Goal: Task Accomplishment & Management: Use online tool/utility

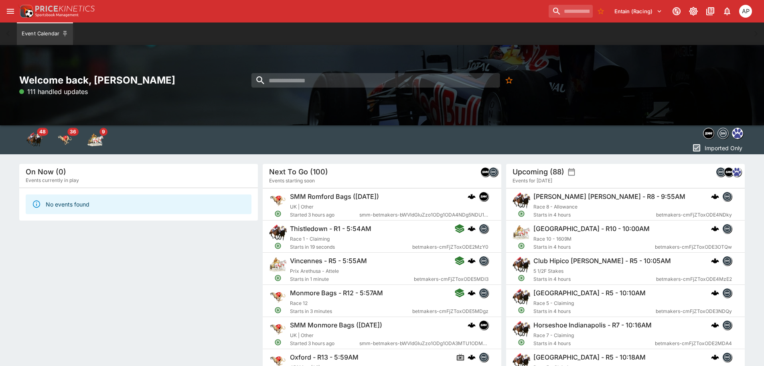
click at [8, 14] on icon "open drawer" at bounding box center [11, 11] width 10 height 10
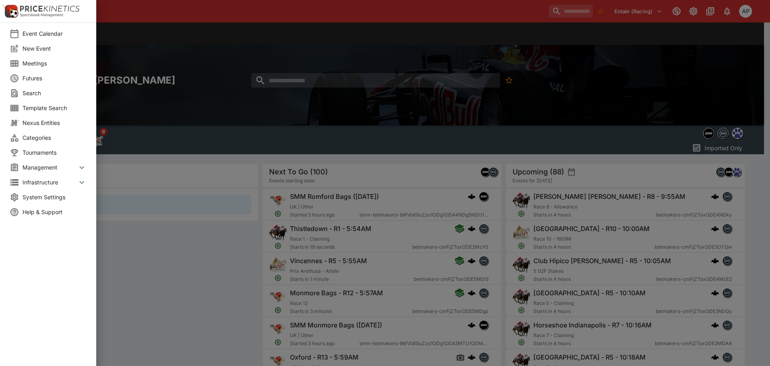
click at [43, 65] on span "Meetings" at bounding box center [54, 63] width 64 height 8
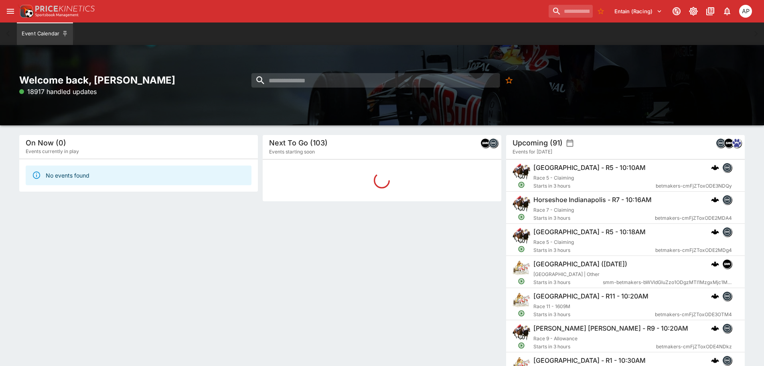
click at [3, 13] on div "Entain (Racing) 1 AP" at bounding box center [382, 11] width 764 height 22
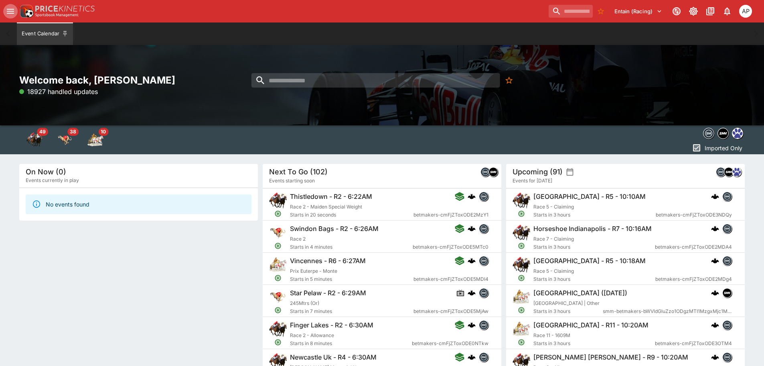
click at [4, 12] on button "open drawer" at bounding box center [10, 11] width 14 height 14
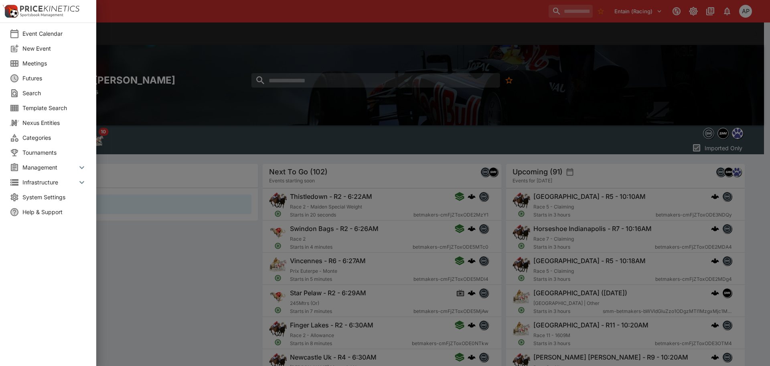
click at [38, 60] on span "Meetings" at bounding box center [54, 63] width 64 height 8
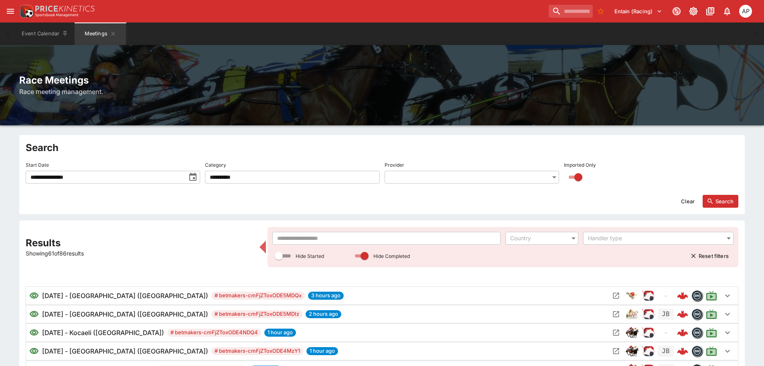
click at [319, 237] on input "text" at bounding box center [386, 238] width 228 height 13
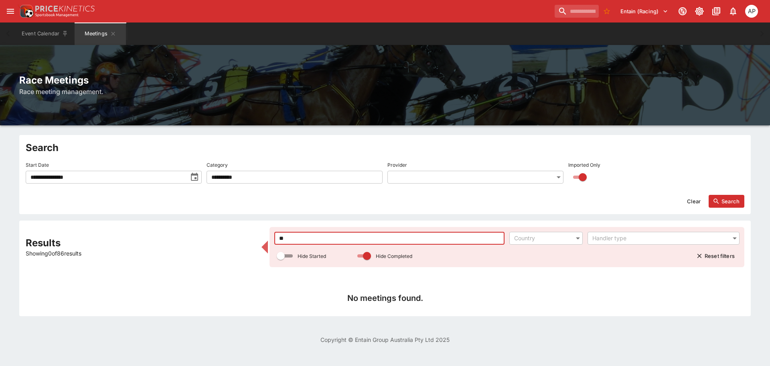
type input "*"
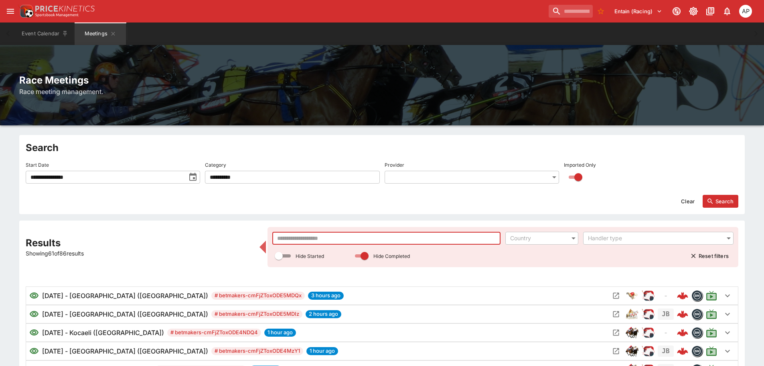
click at [296, 236] on input "text" at bounding box center [386, 238] width 228 height 13
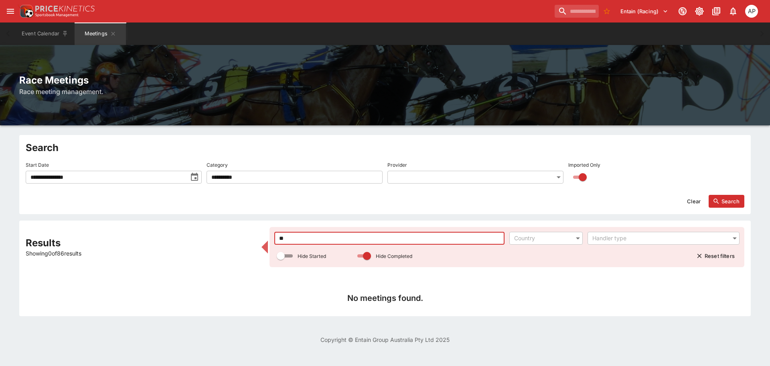
type input "*"
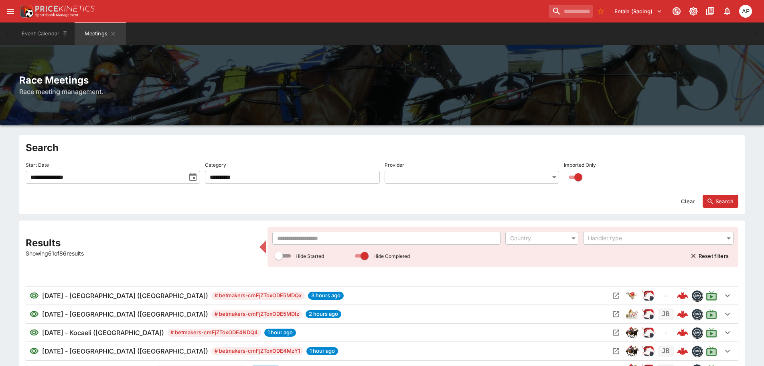
click at [304, 242] on input "text" at bounding box center [386, 238] width 228 height 13
click at [302, 238] on input "text" at bounding box center [386, 238] width 228 height 13
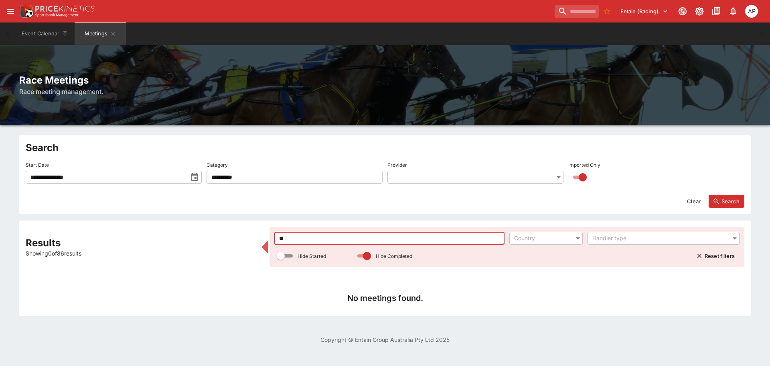
type input "*"
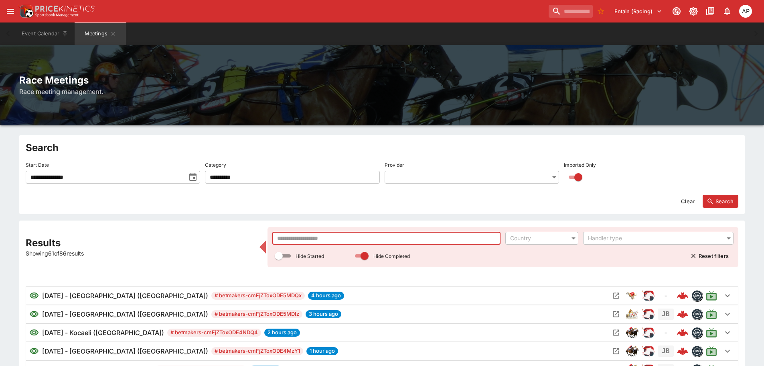
click at [305, 238] on input "text" at bounding box center [386, 238] width 228 height 13
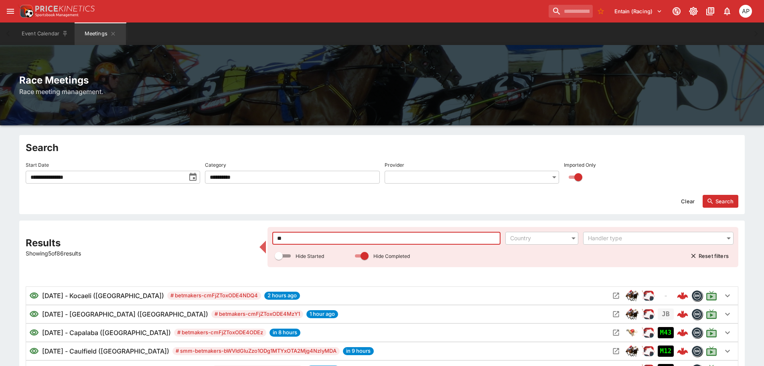
type input "*"
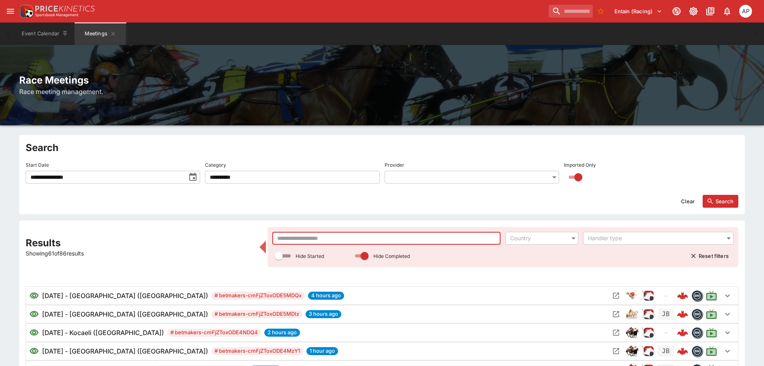
click at [194, 178] on icon "toggle date time picker" at bounding box center [192, 177] width 7 height 8
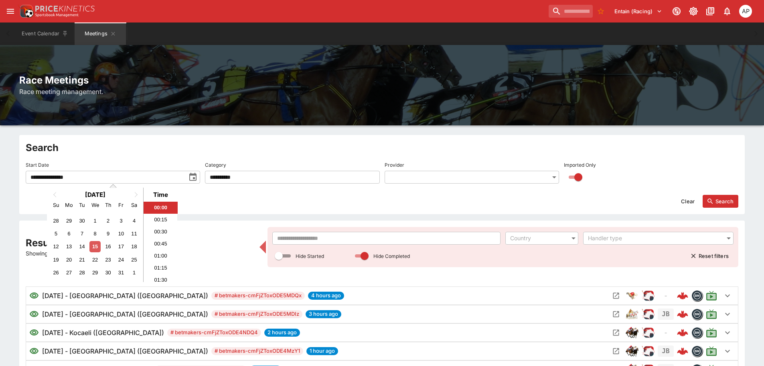
click at [96, 249] on div "15" at bounding box center [94, 246] width 11 height 11
click at [722, 198] on button "Search" at bounding box center [721, 201] width 36 height 13
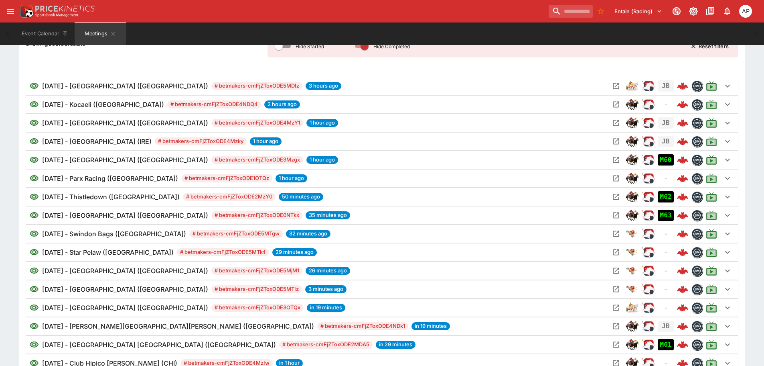
scroll to position [149, 0]
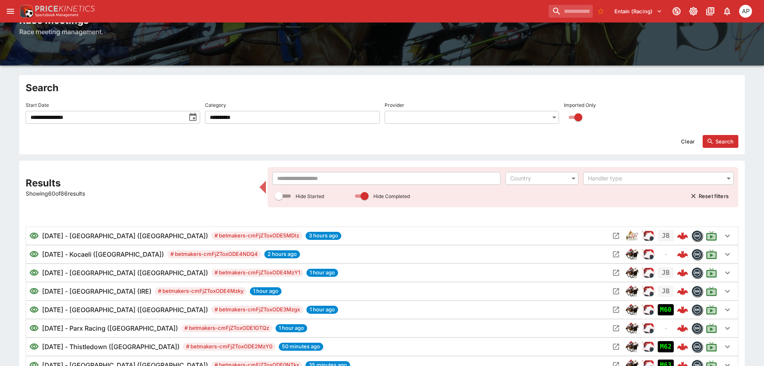
scroll to position [0, 0]
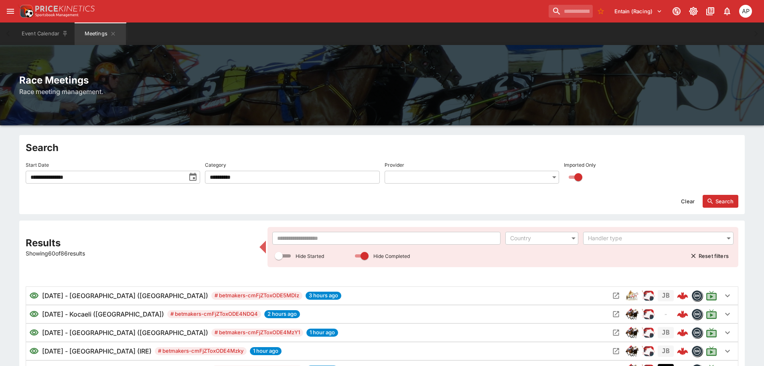
click at [290, 240] on input "text" at bounding box center [386, 238] width 228 height 13
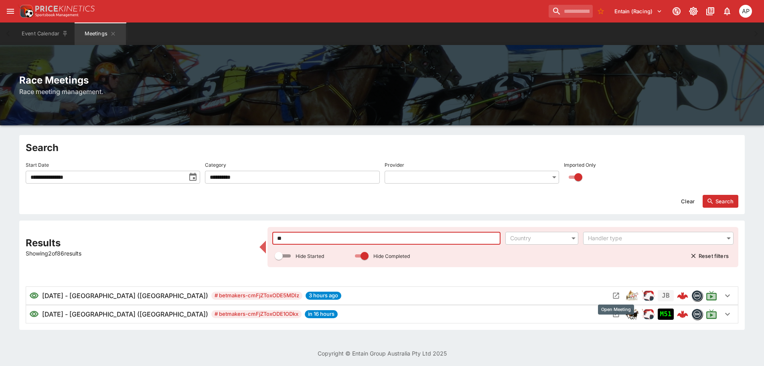
type input "**"
click at [618, 293] on icon "Open Meeting" at bounding box center [617, 296] width 6 height 6
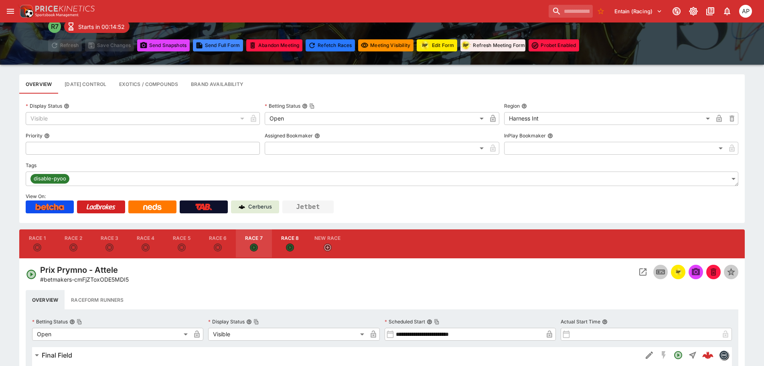
scroll to position [161, 0]
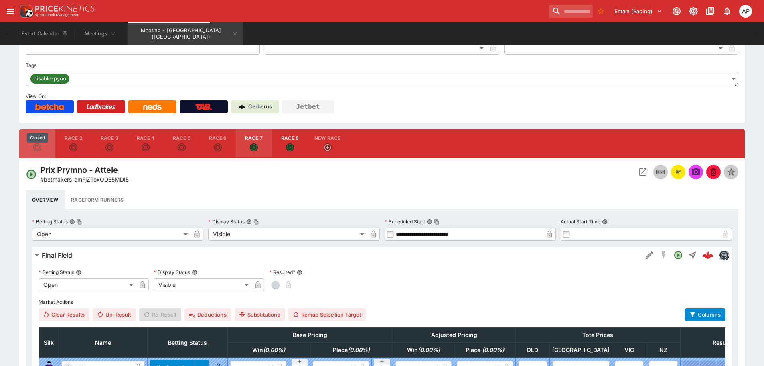
click at [29, 138] on div "Closed" at bounding box center [37, 138] width 21 height 10
type input "**********"
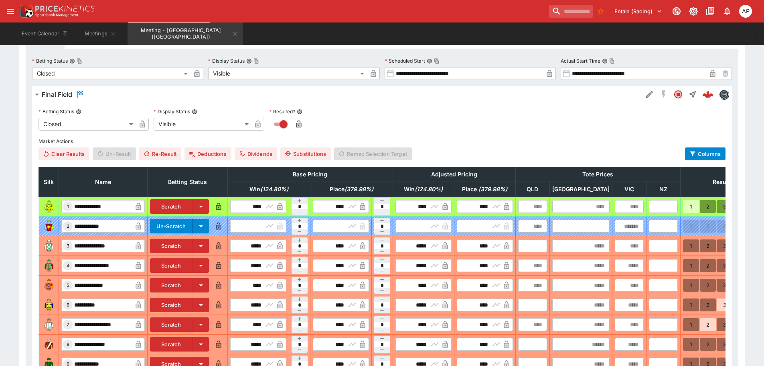
scroll to position [201, 0]
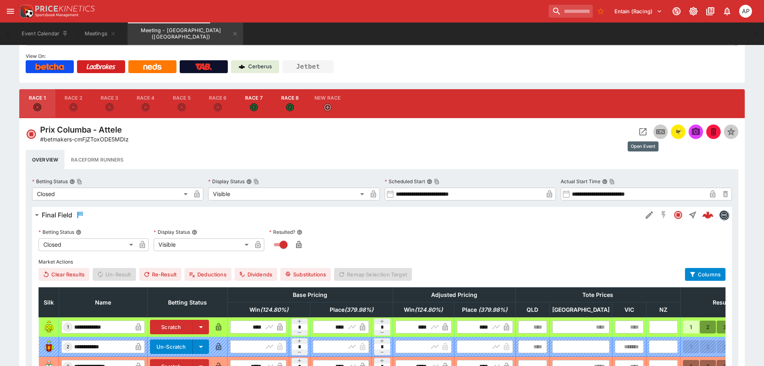
click at [645, 130] on icon "Open Event" at bounding box center [643, 131] width 7 height 7
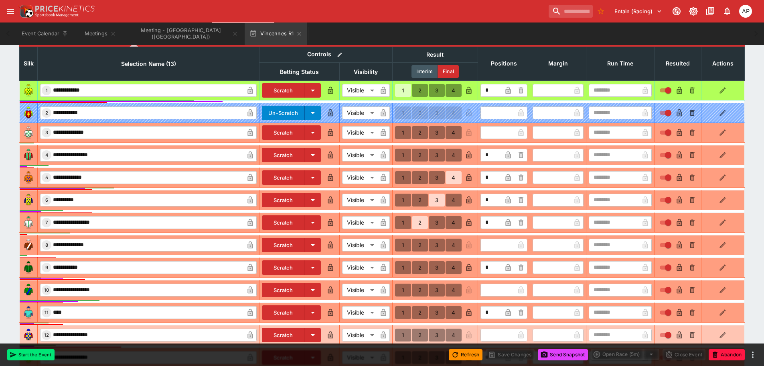
scroll to position [285, 0]
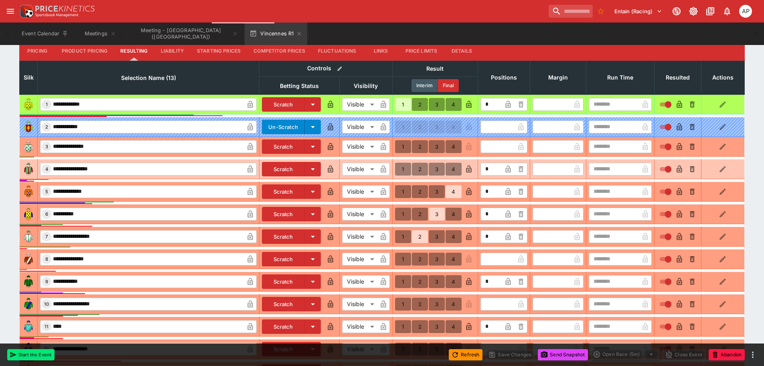
click at [645, 171] on span at bounding box center [645, 169] width 13 height 13
click at [592, 172] on input "text" at bounding box center [614, 169] width 50 height 13
click at [607, 172] on input "text" at bounding box center [614, 169] width 50 height 13
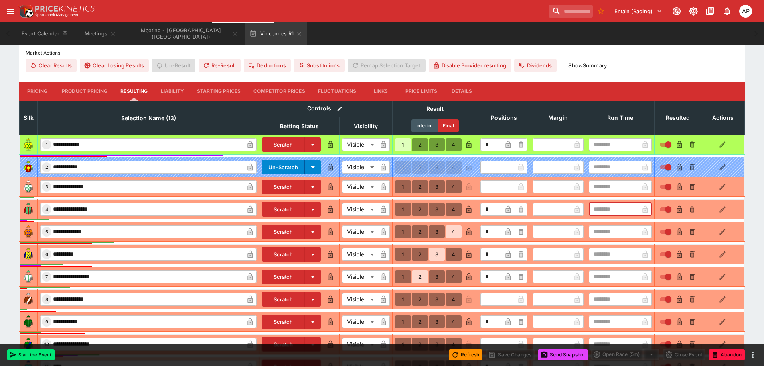
scroll to position [325, 0]
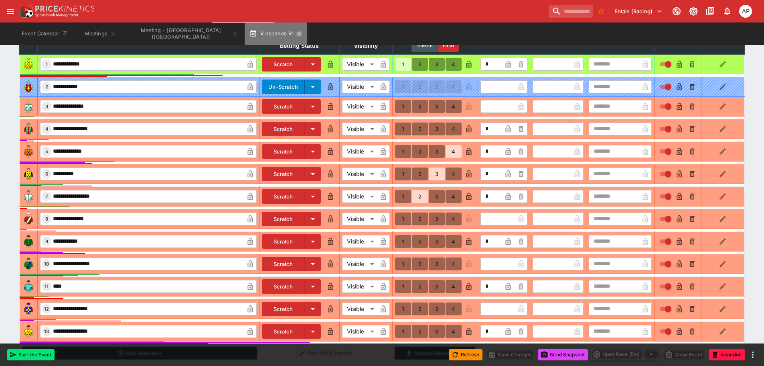
click at [296, 36] on icon "button" at bounding box center [299, 33] width 6 height 6
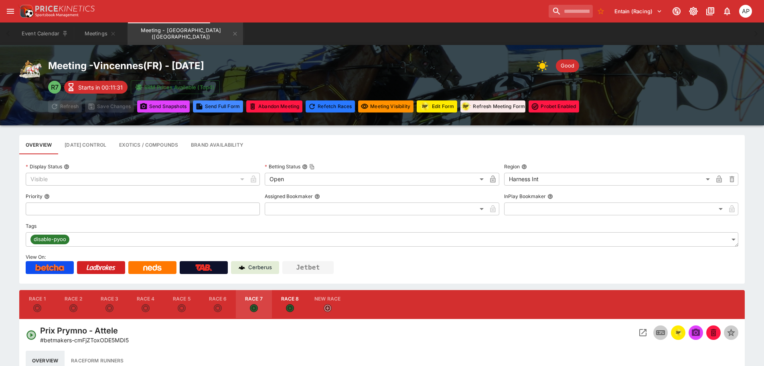
type input "****"
type input "*****"
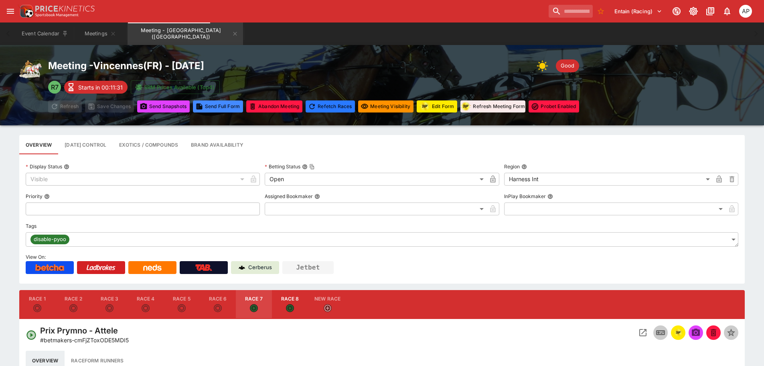
type input "****"
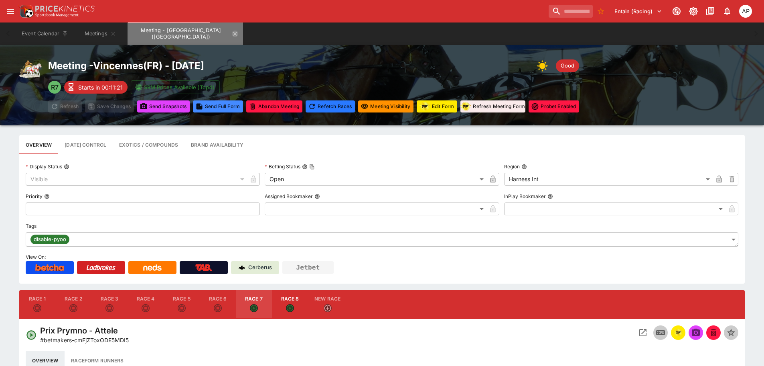
click at [232, 34] on icon "Meeting - Vincennes (FR)" at bounding box center [235, 33] width 6 height 6
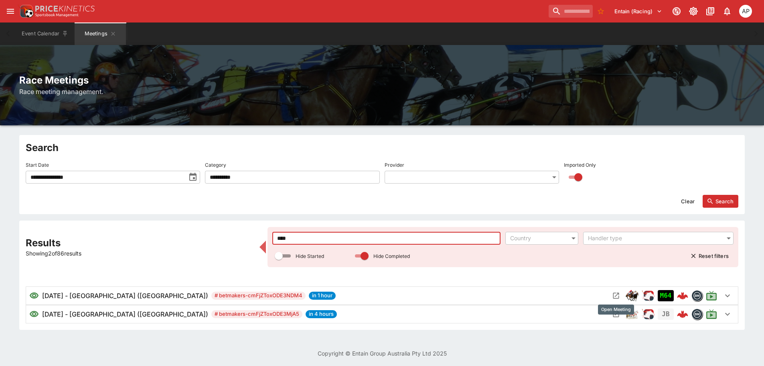
type input "****"
click at [614, 294] on icon "Open Meeting" at bounding box center [616, 295] width 8 height 8
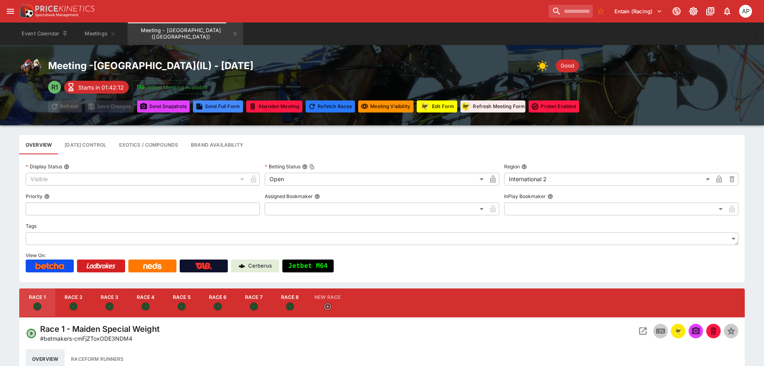
click at [446, 107] on button "Edit Form" at bounding box center [437, 106] width 41 height 12
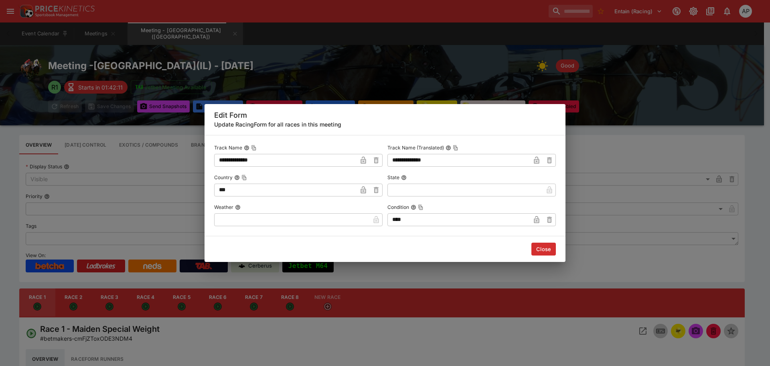
click at [295, 216] on input "text" at bounding box center [292, 219] width 156 height 13
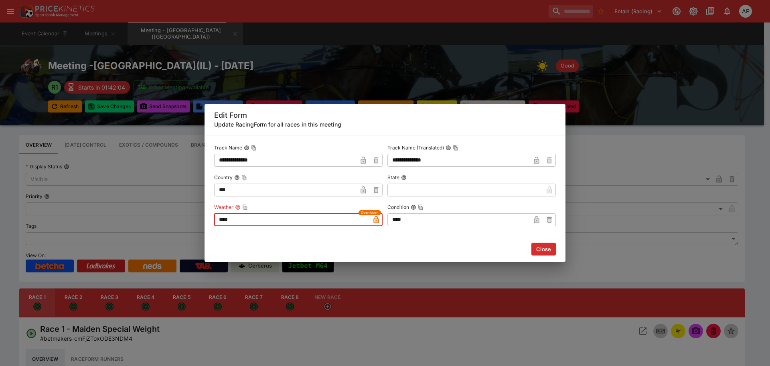
type input "****"
click at [550, 246] on button "Close" at bounding box center [544, 248] width 24 height 13
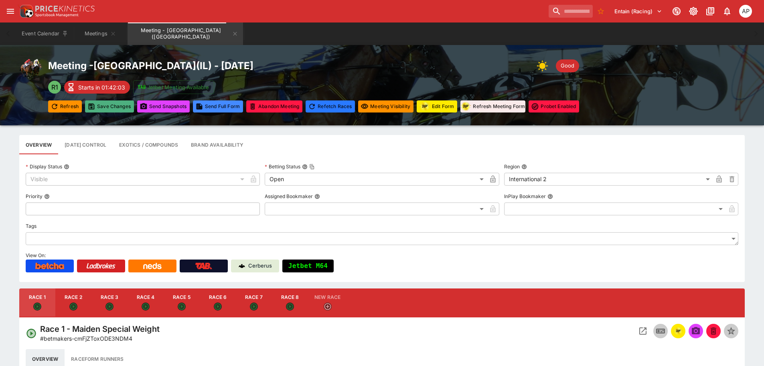
click at [110, 108] on button "Save Changes" at bounding box center [109, 106] width 49 height 12
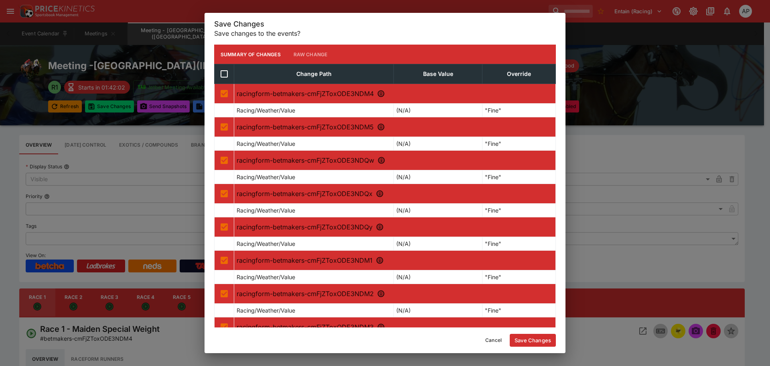
click at [531, 342] on button "Save Changes" at bounding box center [533, 339] width 46 height 13
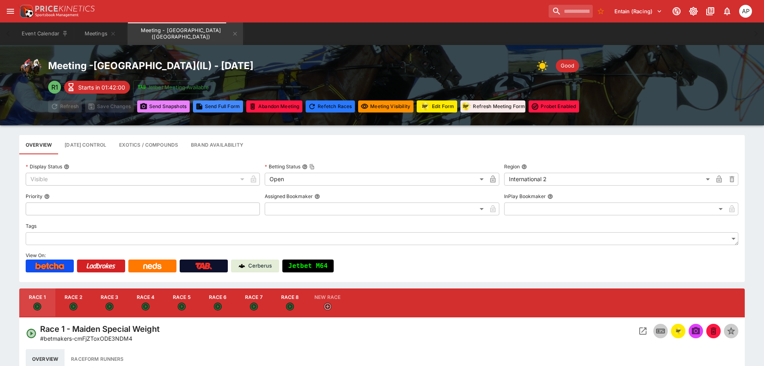
click at [152, 110] on button "Send Snapshot s" at bounding box center [163, 106] width 53 height 12
click at [232, 33] on icon "Meeting - Fairmount Park (USA)" at bounding box center [235, 33] width 6 height 6
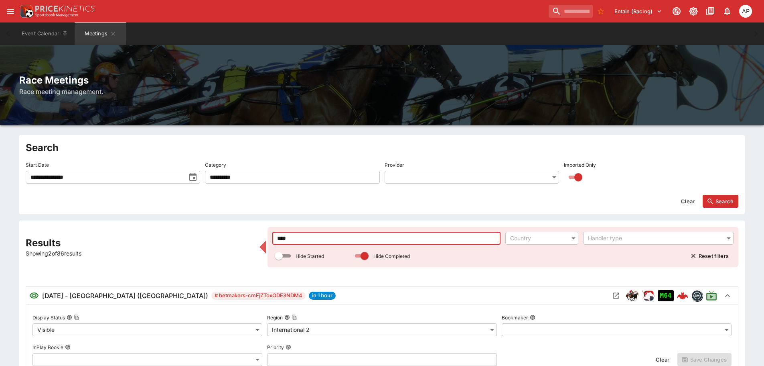
drag, startPoint x: 250, startPoint y: 237, endPoint x: 229, endPoint y: 238, distance: 20.9
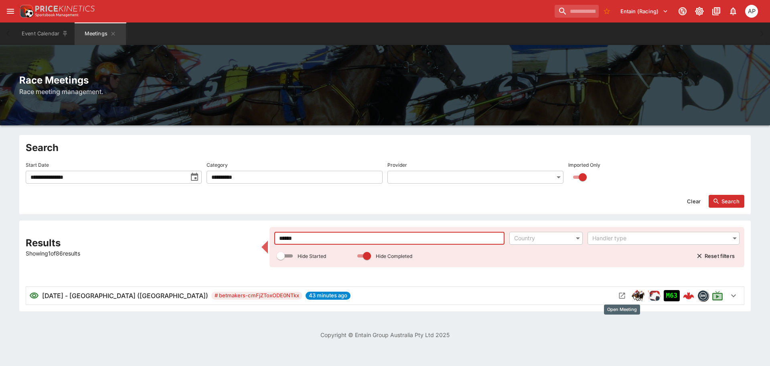
type input "******"
click at [621, 291] on icon "Open Meeting" at bounding box center [622, 295] width 8 height 8
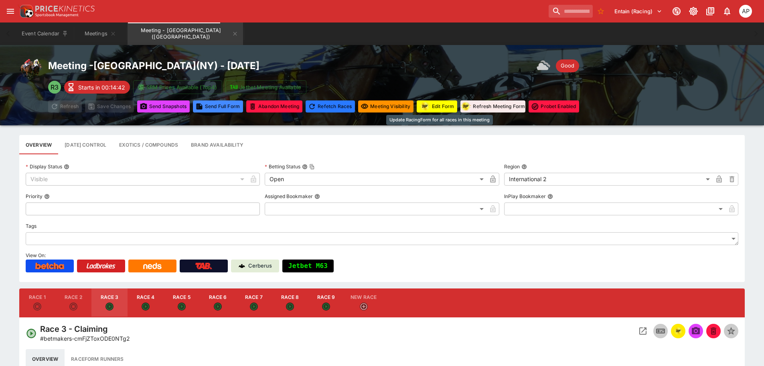
click at [443, 107] on button "Edit Form" at bounding box center [437, 106] width 41 height 12
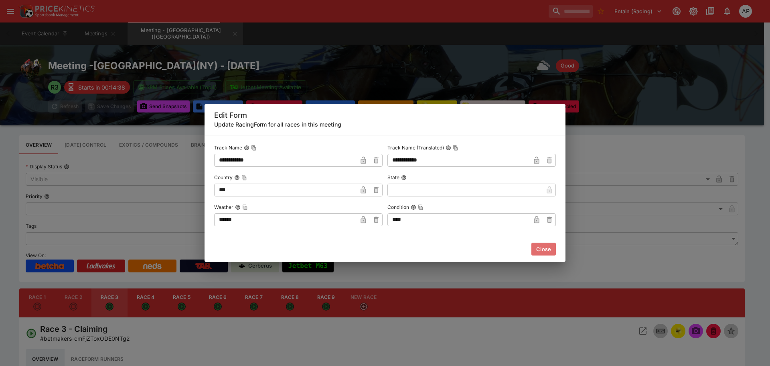
click at [541, 248] on button "Close" at bounding box center [544, 248] width 24 height 13
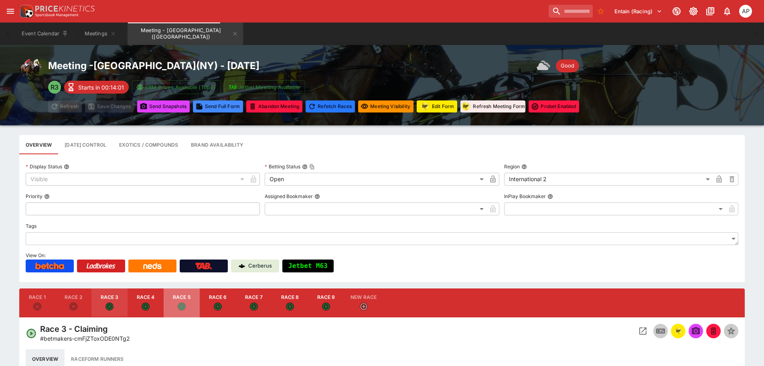
click at [181, 298] on button "Race 5" at bounding box center [182, 302] width 36 height 29
type input "**********"
click at [675, 330] on img "racingform" at bounding box center [679, 330] width 10 height 9
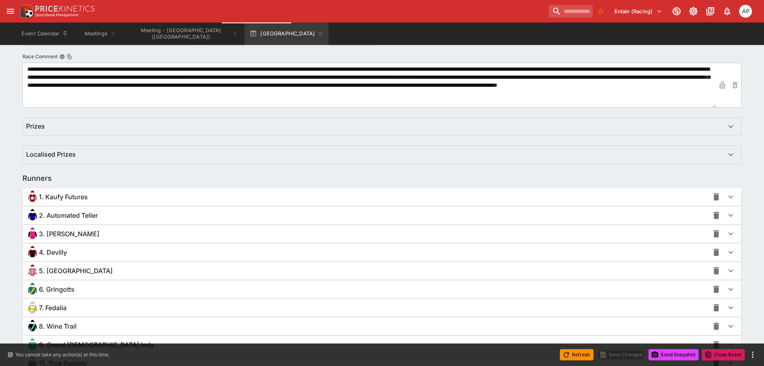
scroll to position [443, 0]
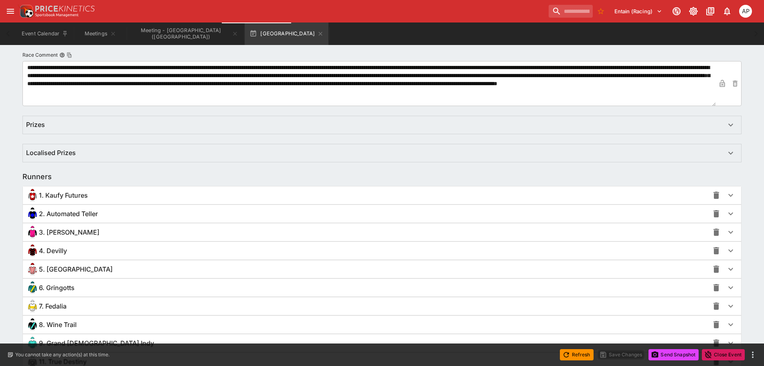
click at [67, 250] on span "4. Devilly" at bounding box center [53, 250] width 28 height 8
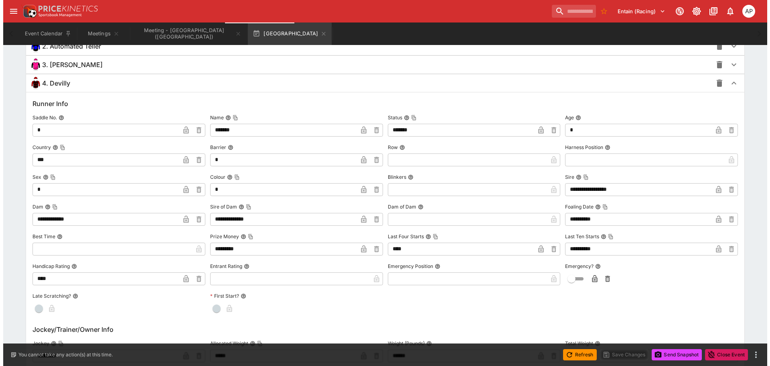
scroll to position [804, 0]
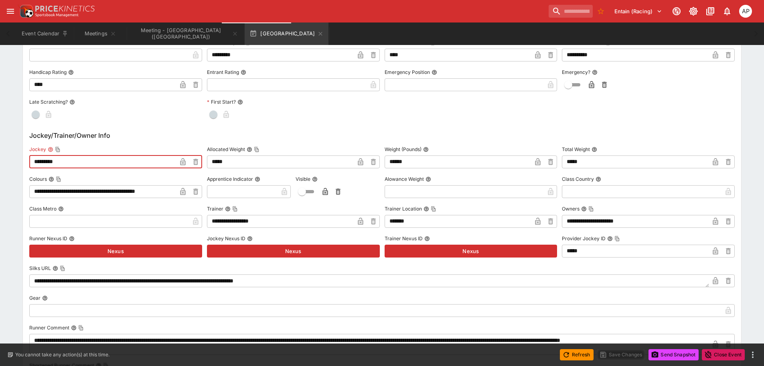
drag, startPoint x: 71, startPoint y: 161, endPoint x: 0, endPoint y: 158, distance: 71.5
click at [0, 159] on div "**********" at bounding box center [382, 73] width 764 height 1445
paste input "*******"
type input "**********"
click at [179, 162] on icon "button" at bounding box center [183, 162] width 8 height 8
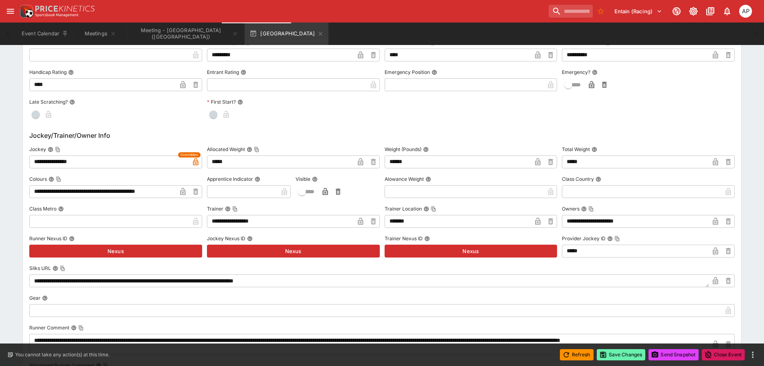
click at [615, 353] on button "Save Changes" at bounding box center [621, 354] width 49 height 11
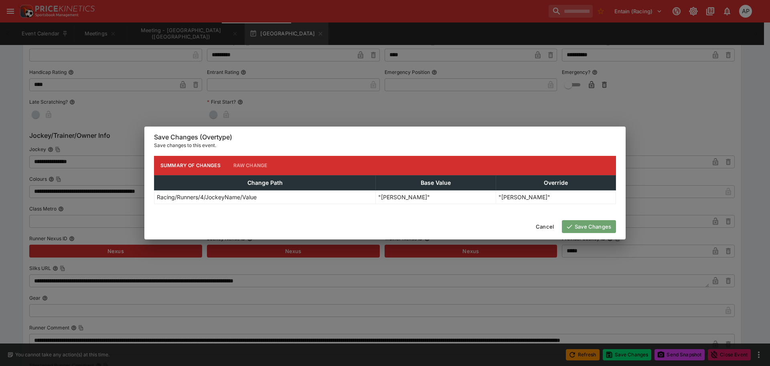
click at [604, 228] on button "Save Changes" at bounding box center [589, 226] width 54 height 13
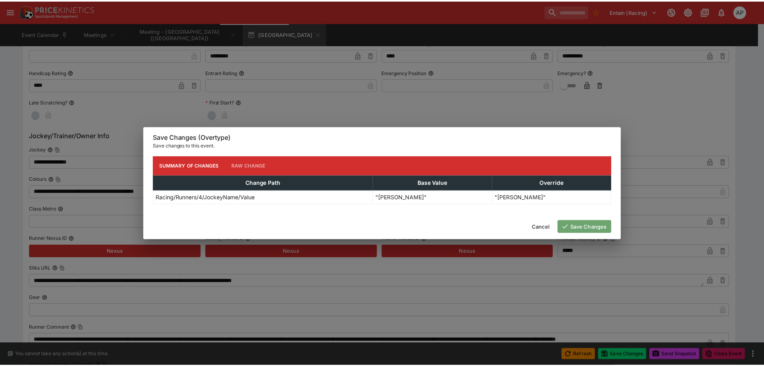
scroll to position [0, 0]
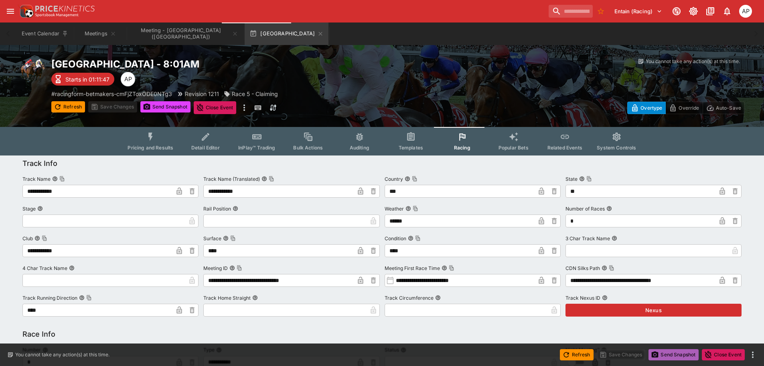
click at [676, 351] on button "Send Snapshot" at bounding box center [674, 354] width 50 height 11
click at [317, 33] on icon "button" at bounding box center [320, 33] width 6 height 6
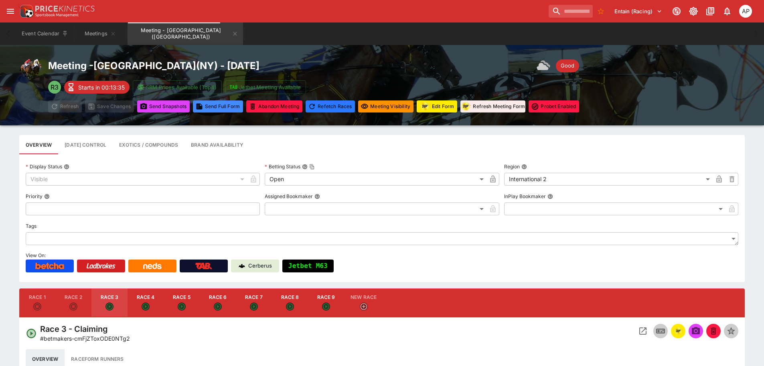
click at [295, 298] on button "Race 8" at bounding box center [290, 302] width 36 height 29
type input "**********"
click at [674, 331] on img "racingform" at bounding box center [679, 330] width 10 height 9
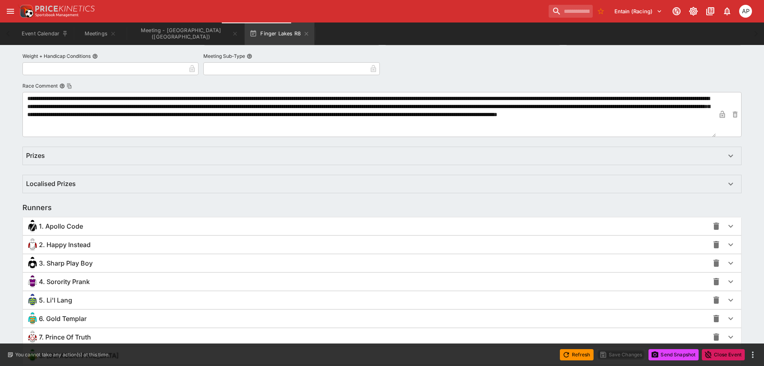
scroll to position [441, 0]
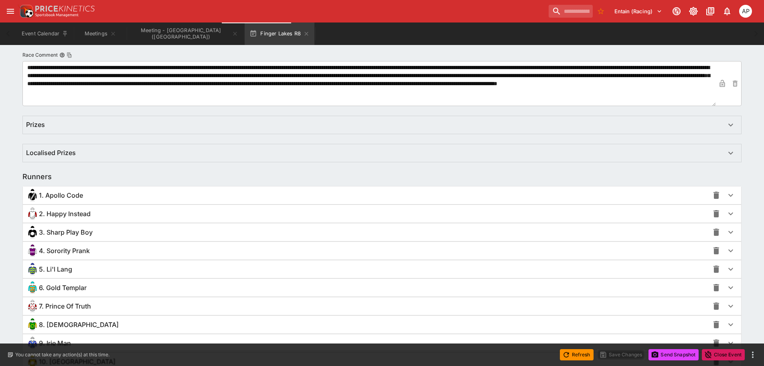
click at [66, 218] on div "2. Happy Instead" at bounding box center [367, 213] width 683 height 13
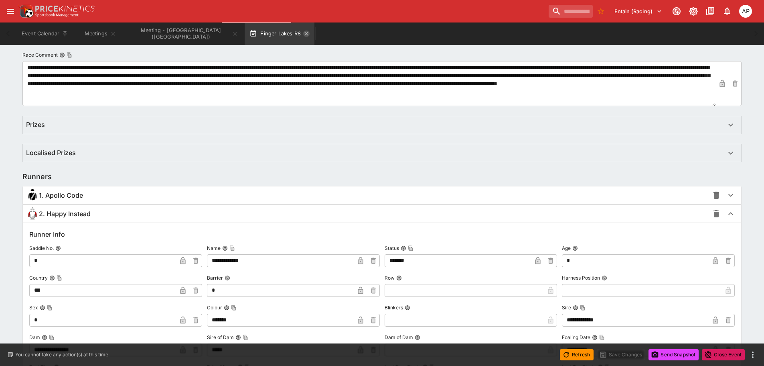
click at [305, 33] on icon "button" at bounding box center [307, 34] width 4 height 4
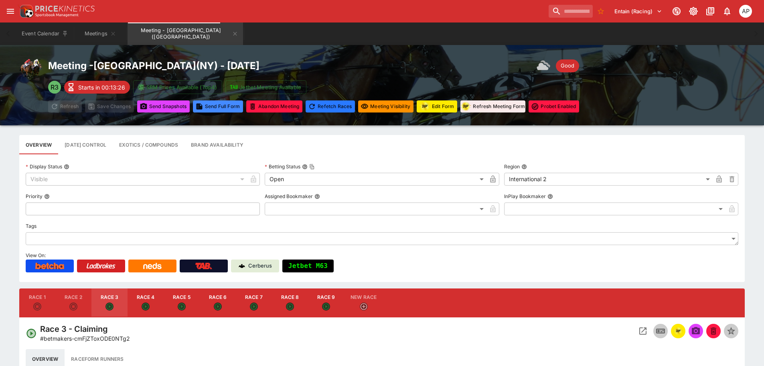
click at [220, 301] on button "Race 6" at bounding box center [218, 302] width 36 height 29
type input "**********"
click at [684, 327] on button "button" at bounding box center [678, 330] width 14 height 14
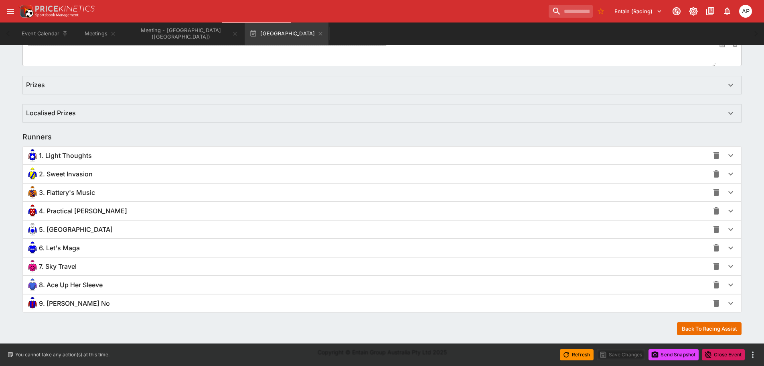
click at [72, 178] on div "2. Sweet Invasion" at bounding box center [367, 173] width 683 height 13
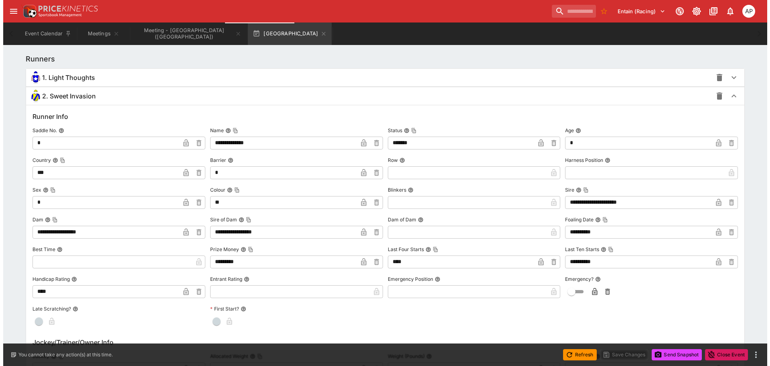
scroll to position [724, 0]
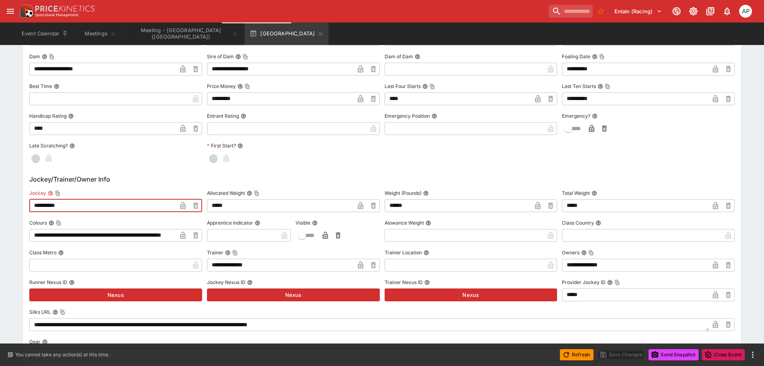
drag, startPoint x: 57, startPoint y: 202, endPoint x: 0, endPoint y: 191, distance: 58.2
click at [0, 192] on div "**********" at bounding box center [382, 136] width 764 height 1408
paste input "**********"
type input "**********"
click at [181, 206] on icon "button" at bounding box center [183, 206] width 4 height 3
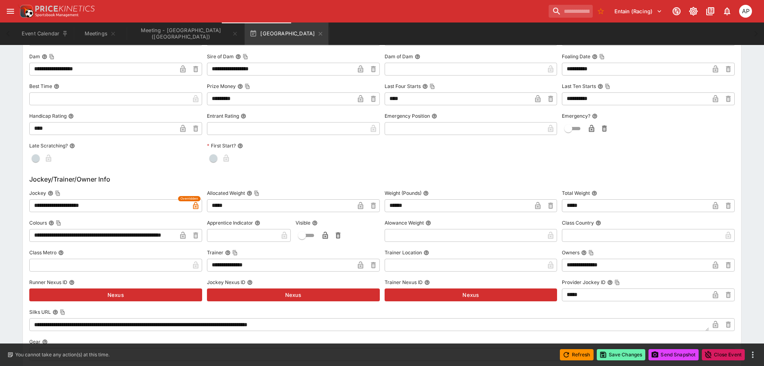
click at [632, 357] on button "Save Changes" at bounding box center [621, 354] width 49 height 11
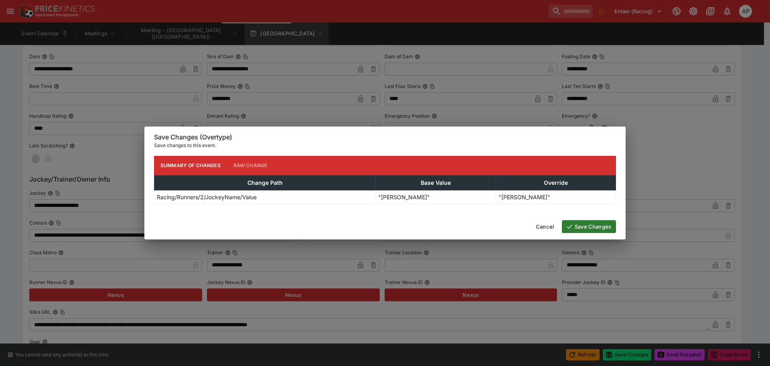
click at [588, 223] on button "Save Changes" at bounding box center [589, 226] width 54 height 13
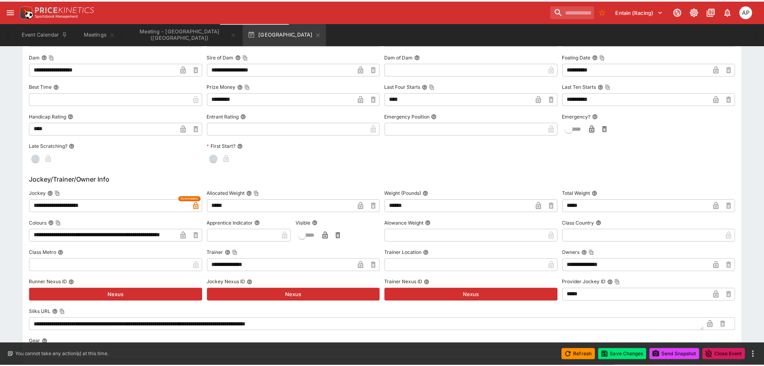
scroll to position [0, 0]
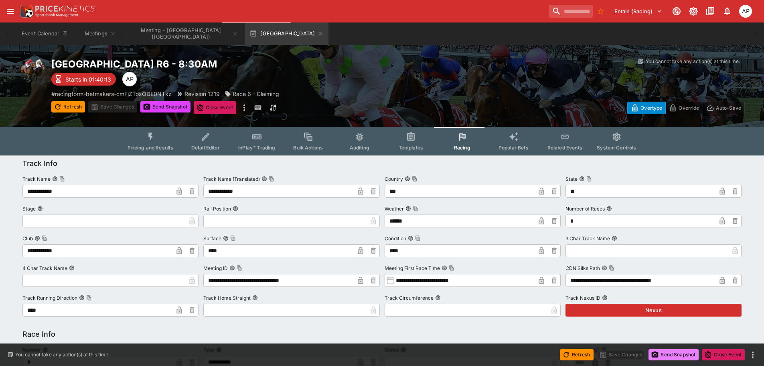
click at [675, 357] on button "Send Snapshot" at bounding box center [674, 354] width 50 height 11
click at [317, 33] on icon "button" at bounding box center [320, 33] width 6 height 6
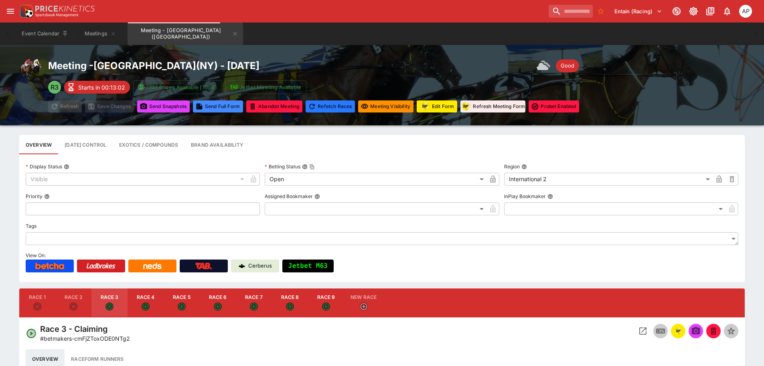
click at [322, 302] on button "Race 9" at bounding box center [326, 302] width 36 height 29
type input "**********"
click at [683, 332] on img "racingform" at bounding box center [679, 330] width 10 height 9
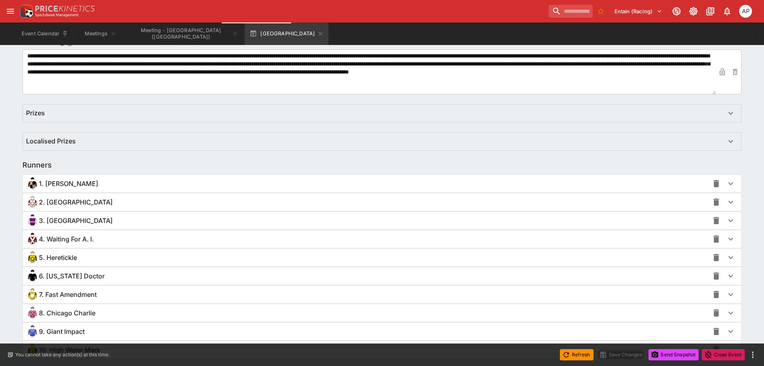
scroll to position [500, 0]
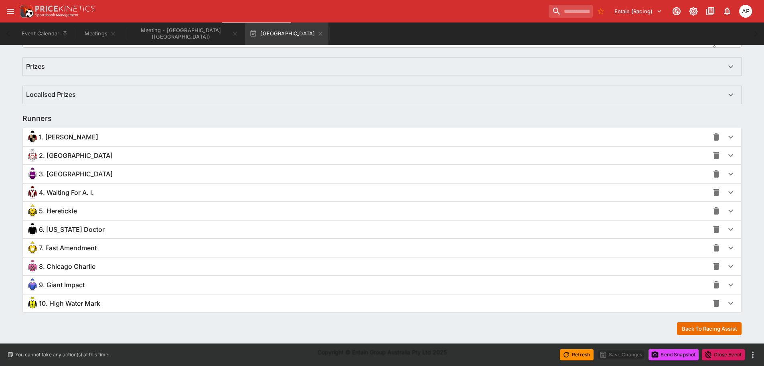
click at [84, 131] on div "1. Frenchman James" at bounding box center [367, 136] width 683 height 13
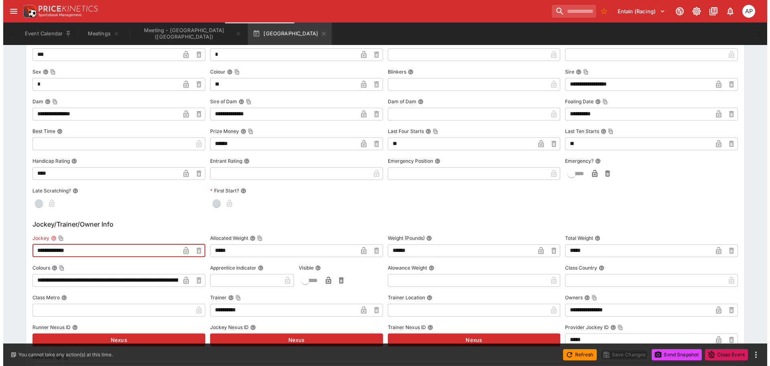
scroll to position [662, 0]
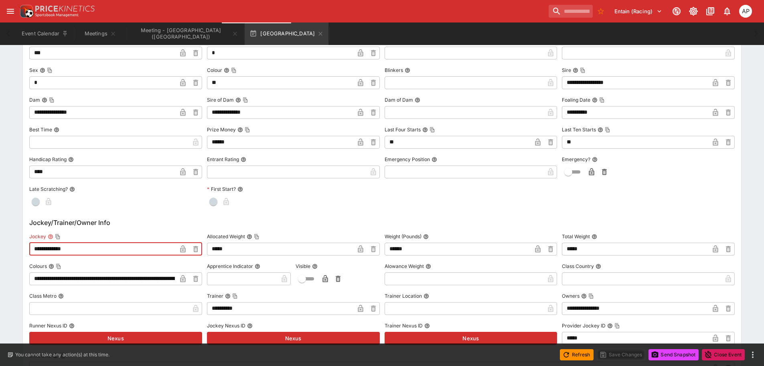
drag, startPoint x: 55, startPoint y: 248, endPoint x: 1, endPoint y: 244, distance: 54.3
click at [13, 244] on div "**********" at bounding box center [382, 207] width 764 height 1427
paste input "**"
type input "**********"
click at [184, 247] on icon "button" at bounding box center [182, 248] width 5 height 7
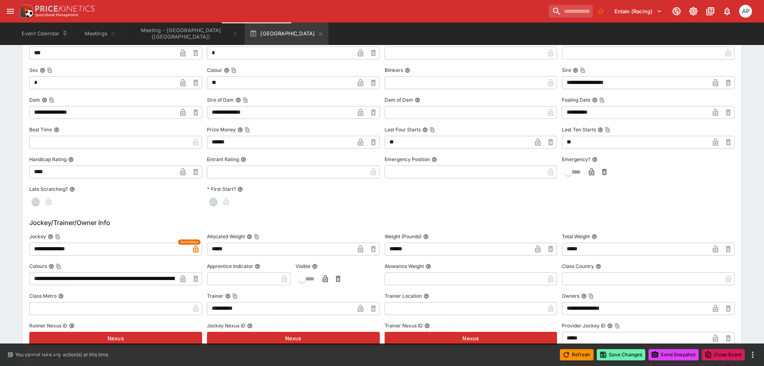
click at [616, 359] on button "Save Changes" at bounding box center [621, 354] width 49 height 11
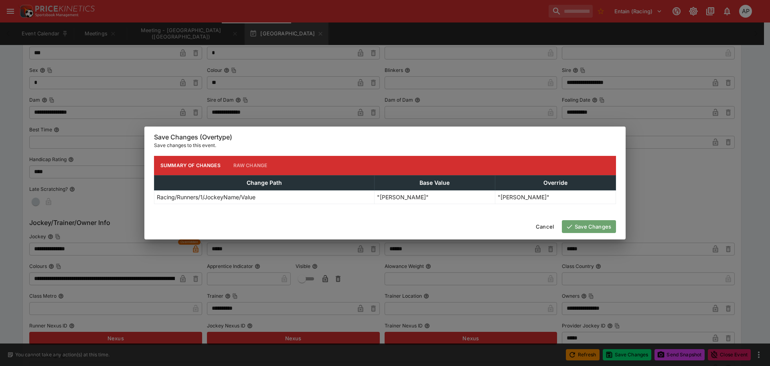
click at [596, 228] on button "Save Changes" at bounding box center [589, 226] width 54 height 13
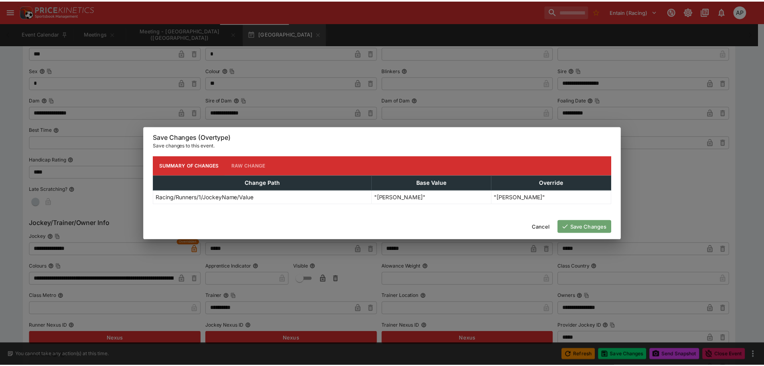
scroll to position [0, 0]
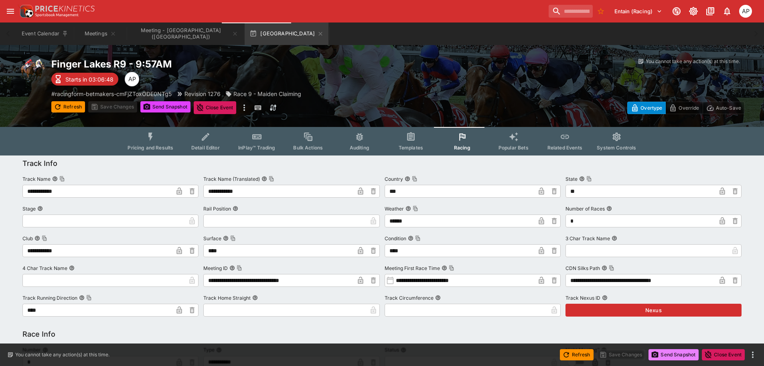
click at [681, 357] on button "Send Snapshot" at bounding box center [674, 354] width 50 height 11
click at [319, 32] on icon "button" at bounding box center [321, 34] width 4 height 4
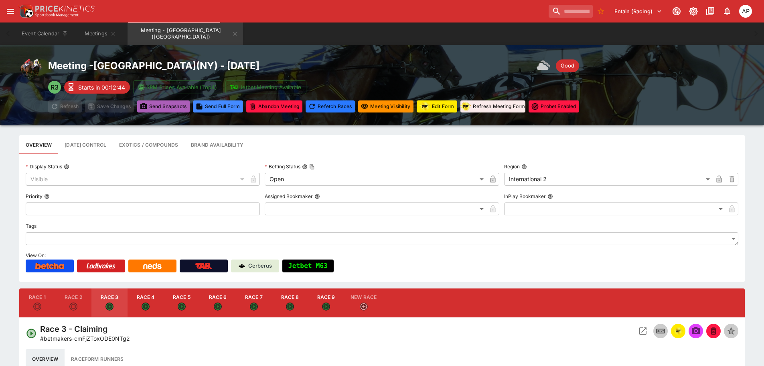
click at [165, 107] on button "Send Snapshot s" at bounding box center [163, 106] width 53 height 12
type input "****"
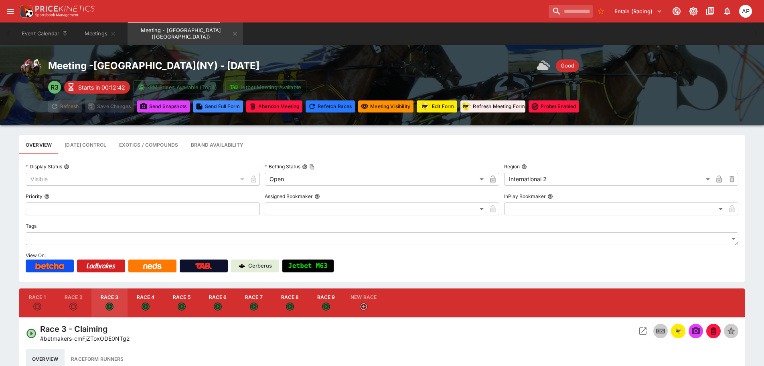
type input "****"
type input "*****"
type input "****"
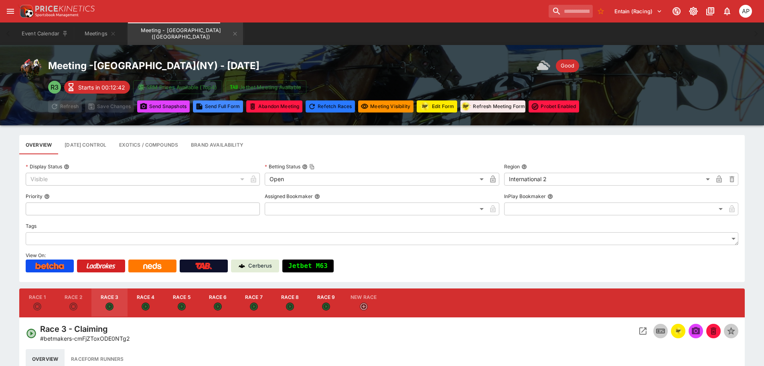
type input "****"
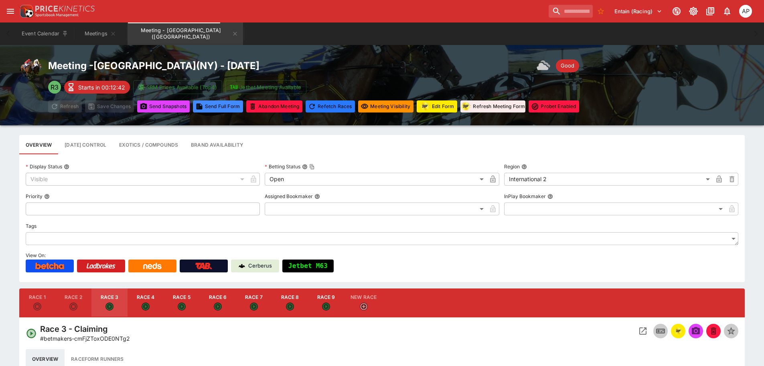
type input "****"
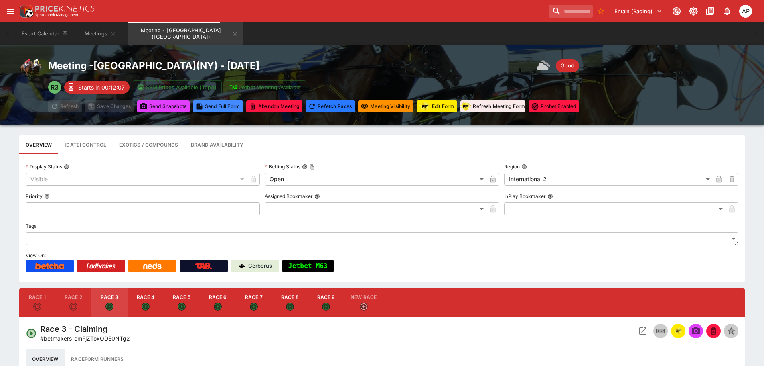
type input "****"
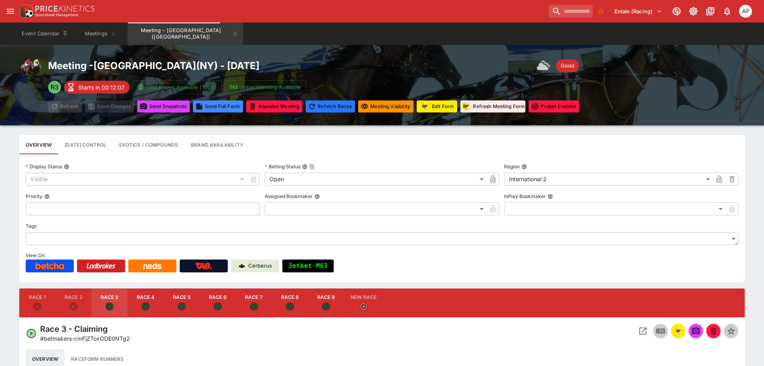
type input "****"
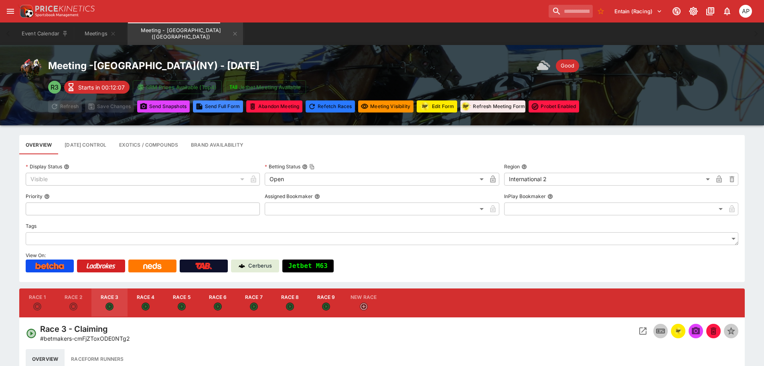
type input "****"
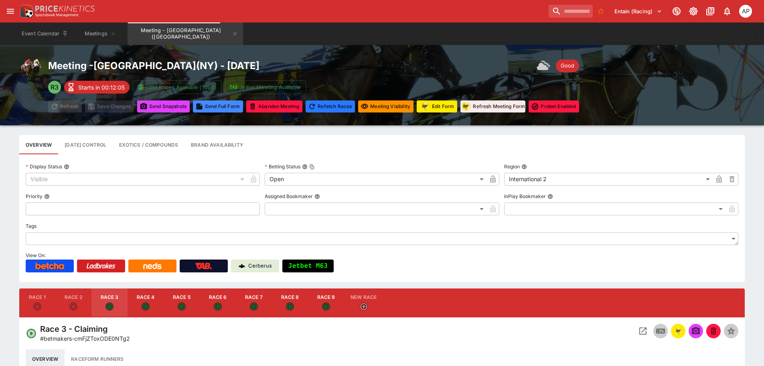
type input "****"
type input "*****"
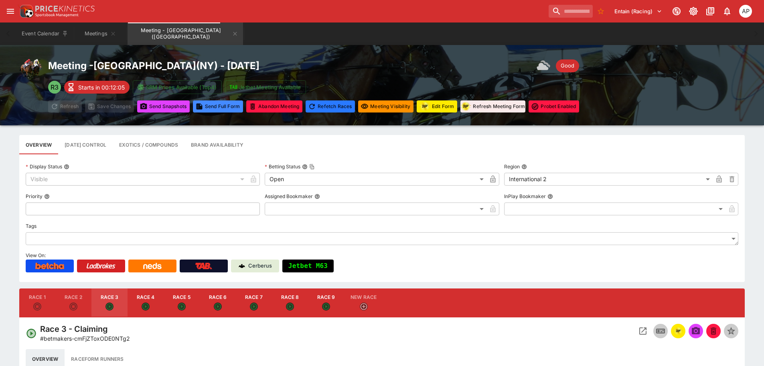
type input "****"
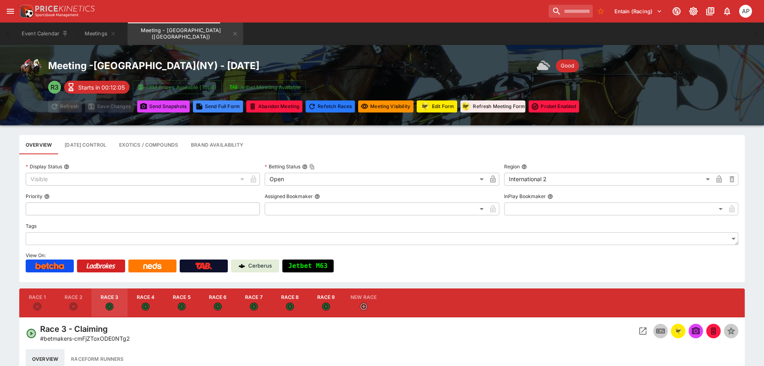
type input "****"
click at [232, 31] on icon "Meeting - Finger Lakes (USA)" at bounding box center [235, 33] width 6 height 6
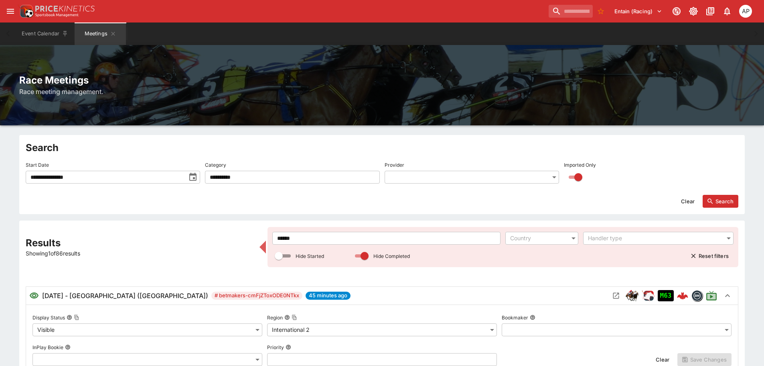
drag, startPoint x: 309, startPoint y: 237, endPoint x: 83, endPoint y: 237, distance: 225.1
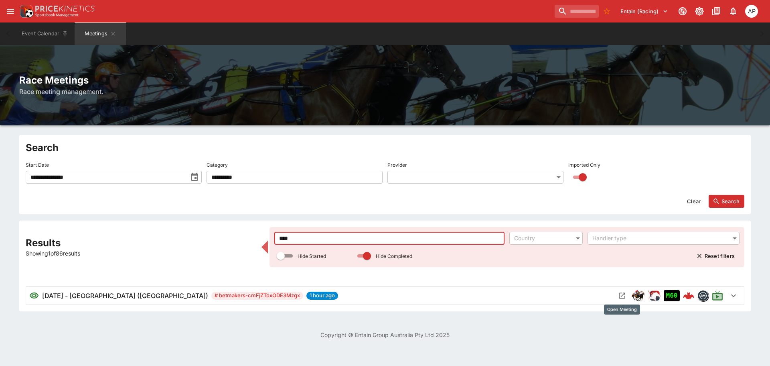
type input "****"
click at [620, 295] on icon "Open Meeting" at bounding box center [623, 296] width 6 height 6
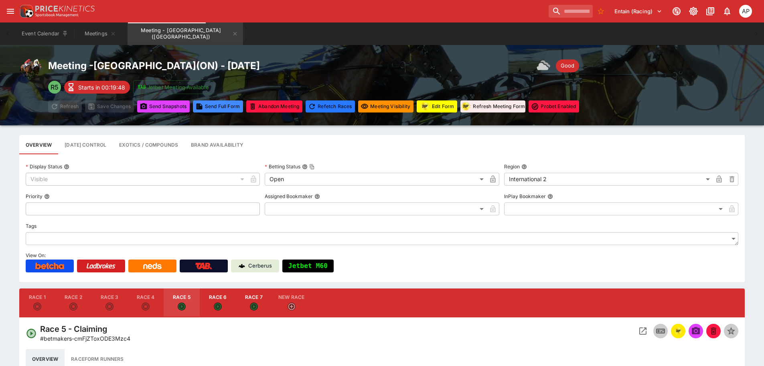
click at [441, 106] on button "Edit Form" at bounding box center [437, 106] width 41 height 12
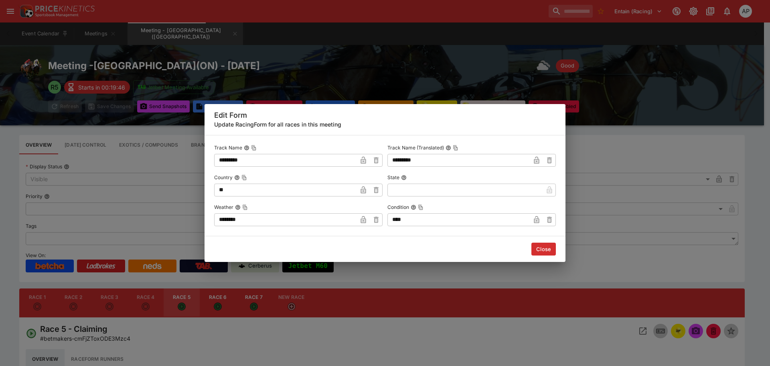
drag, startPoint x: 257, startPoint y: 220, endPoint x: 181, endPoint y: 219, distance: 76.7
click at [186, 219] on div "Edit Form Update RacingForm for all races in this meeting Track Name ********* …" at bounding box center [385, 183] width 770 height 366
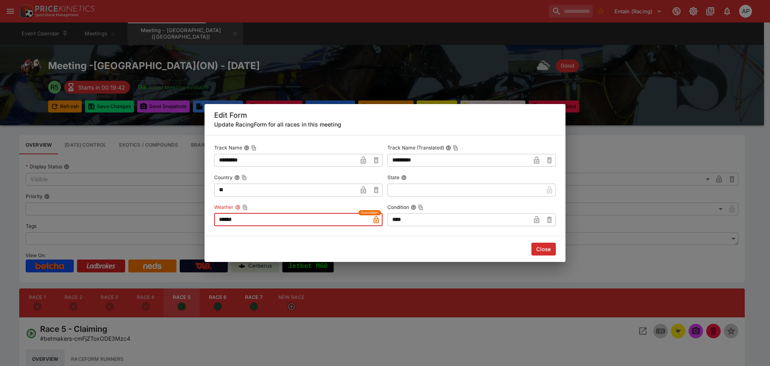
type input "******"
click at [551, 246] on button "Close" at bounding box center [544, 248] width 24 height 13
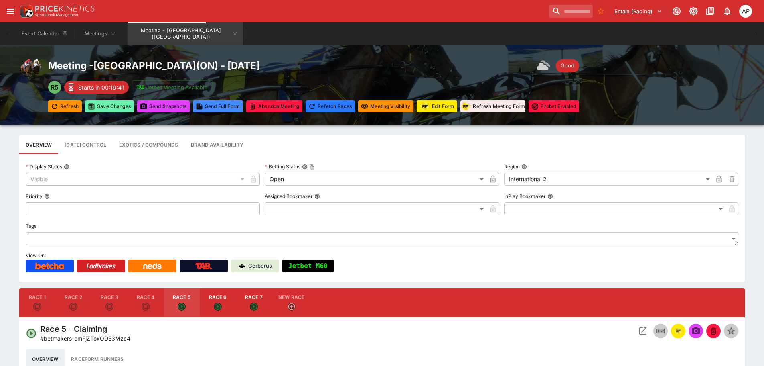
click at [98, 103] on button "Save Changes" at bounding box center [109, 106] width 49 height 12
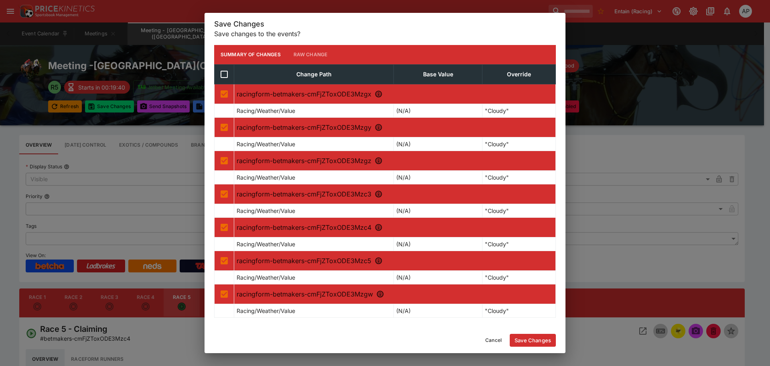
click at [536, 340] on button "Save Changes" at bounding box center [533, 339] width 46 height 13
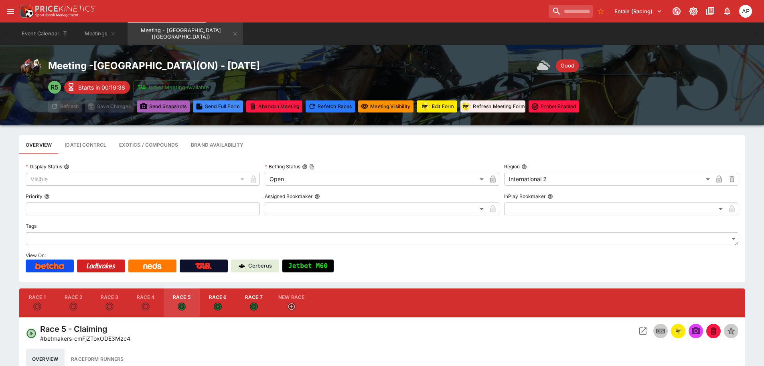
click at [154, 104] on button "Send Snapshot s" at bounding box center [163, 106] width 53 height 12
click at [143, 302] on button "Race 4" at bounding box center [146, 302] width 36 height 29
type input "**********"
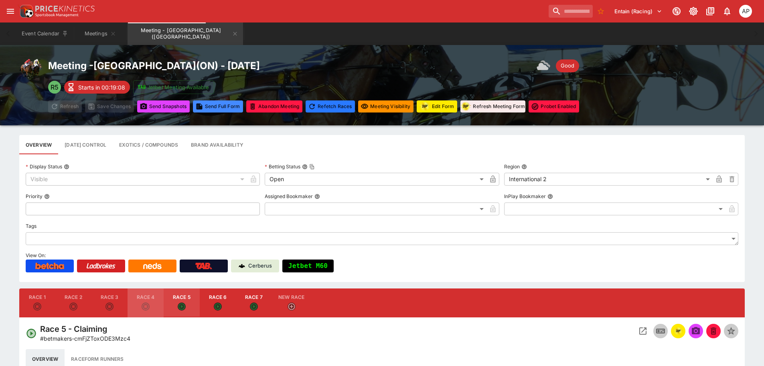
type input "**********"
click at [679, 331] on img "racingform" at bounding box center [679, 330] width 10 height 9
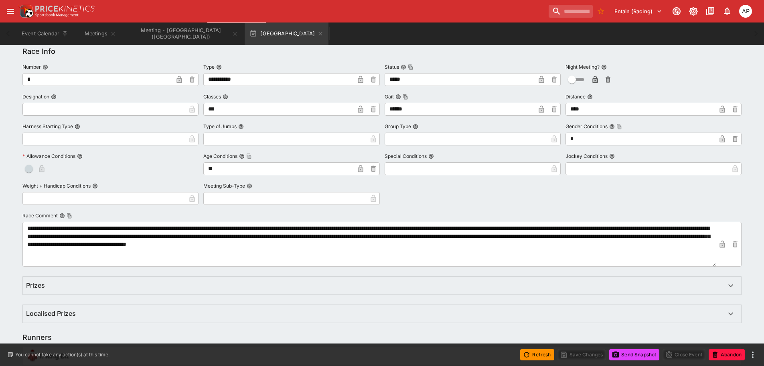
scroll to position [426, 0]
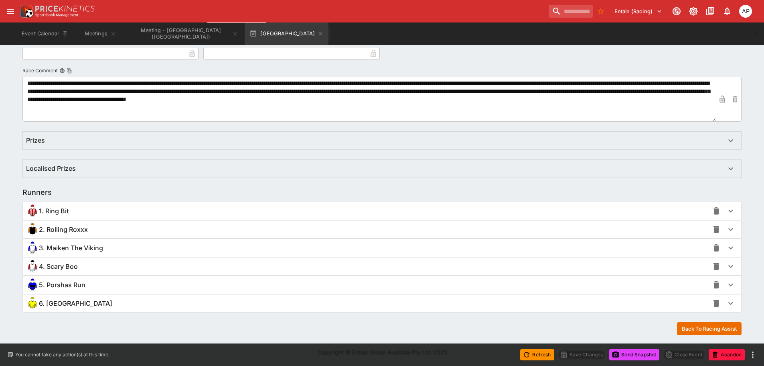
click at [75, 283] on span "5. Porshas Run" at bounding box center [62, 285] width 47 height 8
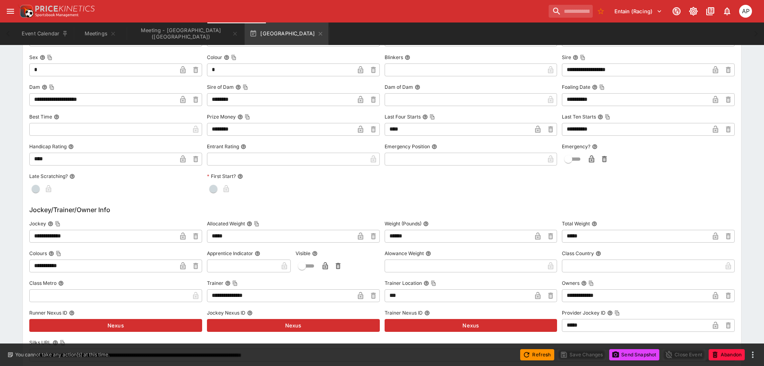
scroll to position [748, 0]
click at [319, 34] on icon "button" at bounding box center [321, 34] width 4 height 4
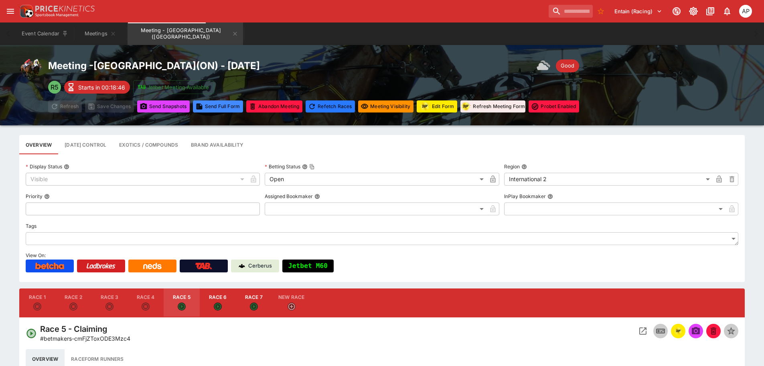
click at [260, 302] on button "Race 7" at bounding box center [254, 302] width 36 height 29
type input "**********"
click at [675, 329] on img "racingform" at bounding box center [679, 330] width 10 height 9
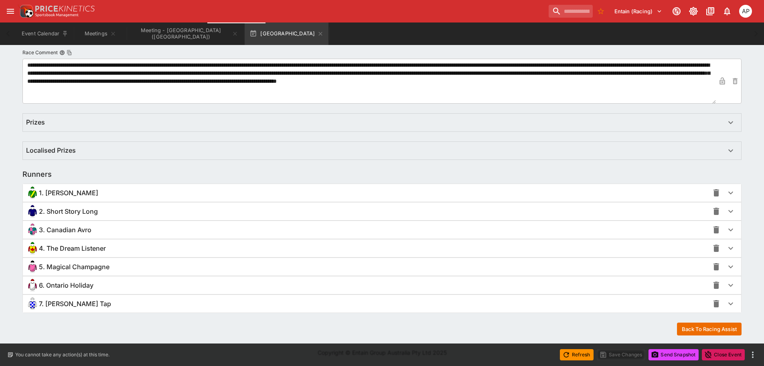
scroll to position [444, 0]
click at [79, 195] on div "1. Miah Said" at bounding box center [367, 192] width 683 height 13
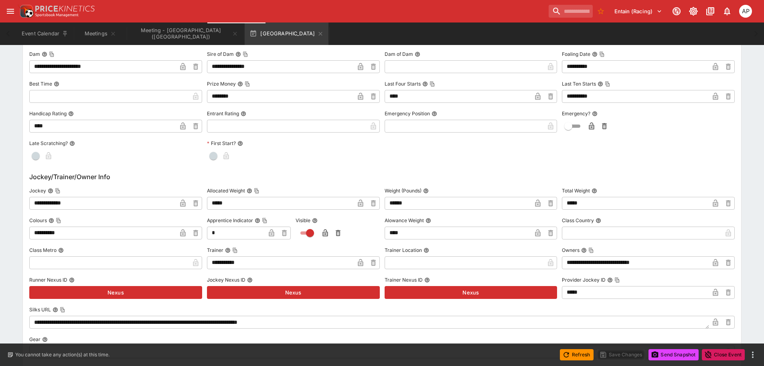
scroll to position [725, 0]
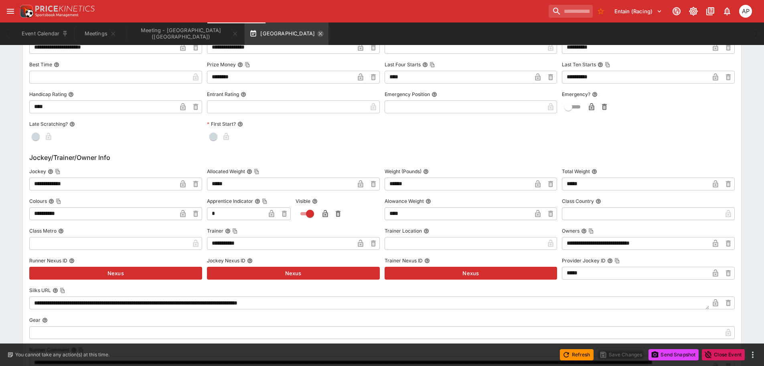
click at [317, 34] on icon "button" at bounding box center [320, 33] width 6 height 6
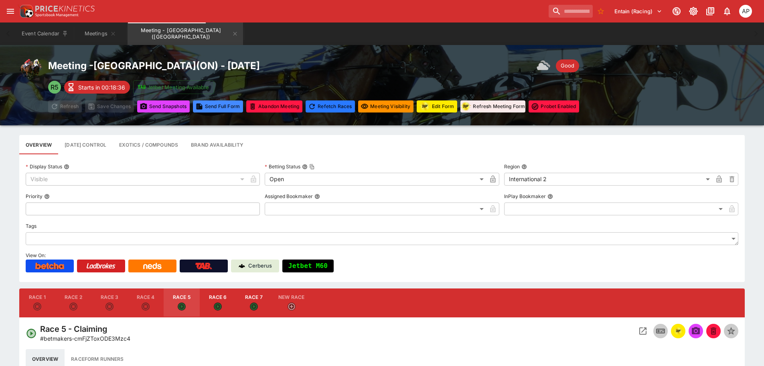
click at [232, 33] on icon "Meeting - Fort Erie (CA)" at bounding box center [235, 33] width 6 height 6
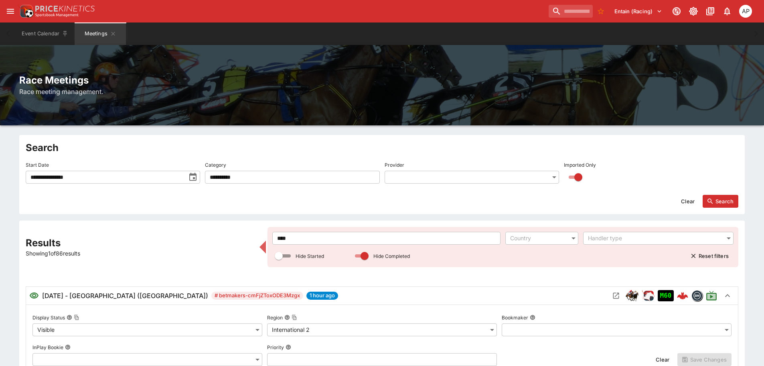
drag, startPoint x: 305, startPoint y: 236, endPoint x: 225, endPoint y: 233, distance: 79.9
click at [234, 233] on div "**********" at bounding box center [382, 370] width 713 height 287
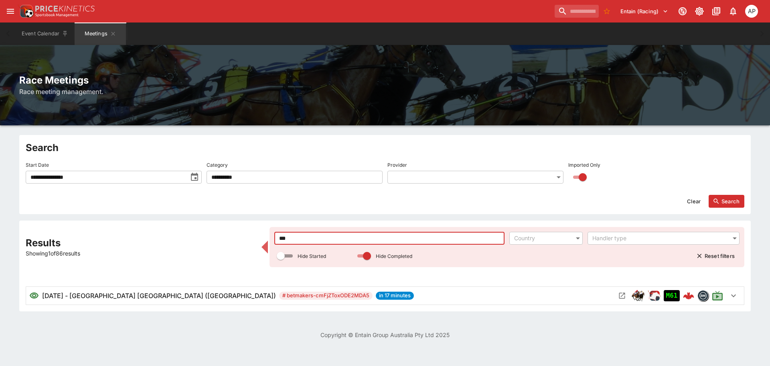
type input "***"
click at [622, 293] on icon "Open Meeting" at bounding box center [622, 295] width 8 height 8
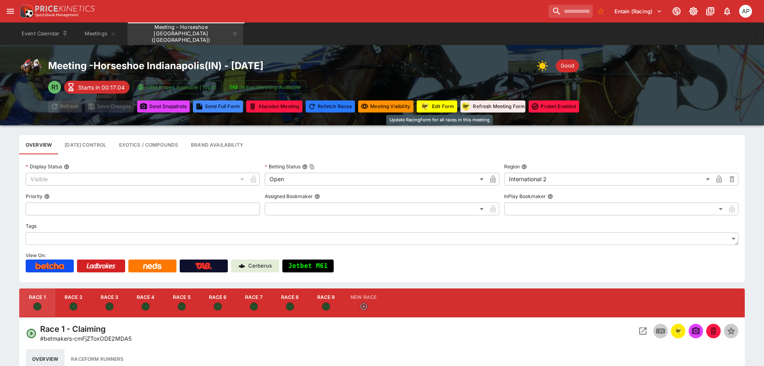
click at [433, 102] on button "Edit Form" at bounding box center [437, 106] width 41 height 12
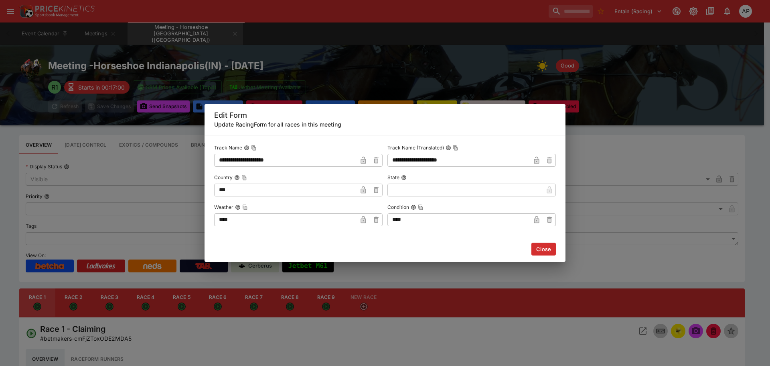
click at [554, 246] on button "Close" at bounding box center [544, 248] width 24 height 13
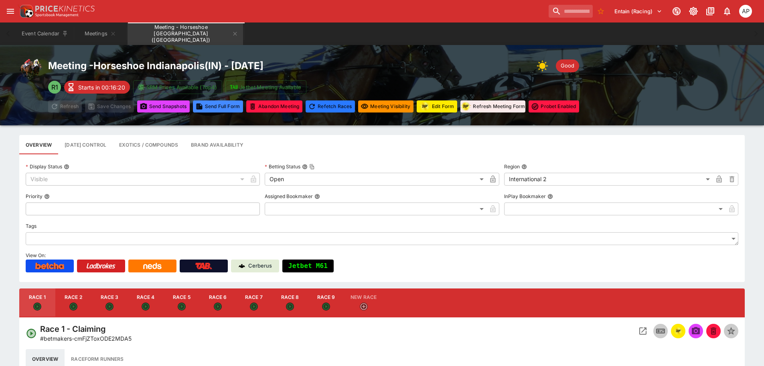
drag, startPoint x: 222, startPoint y: 302, endPoint x: 569, endPoint y: 311, distance: 347.2
click at [222, 302] on div "button" at bounding box center [218, 306] width 8 height 9
type input "**********"
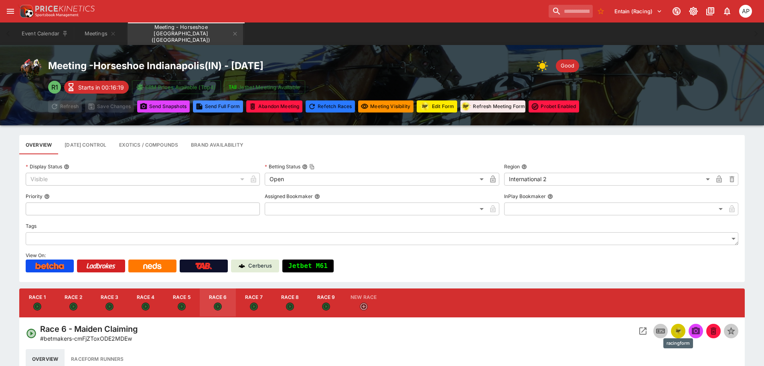
drag, startPoint x: 675, startPoint y: 333, endPoint x: 563, endPoint y: 325, distance: 112.2
click at [675, 333] on img "racingform" at bounding box center [679, 330] width 10 height 9
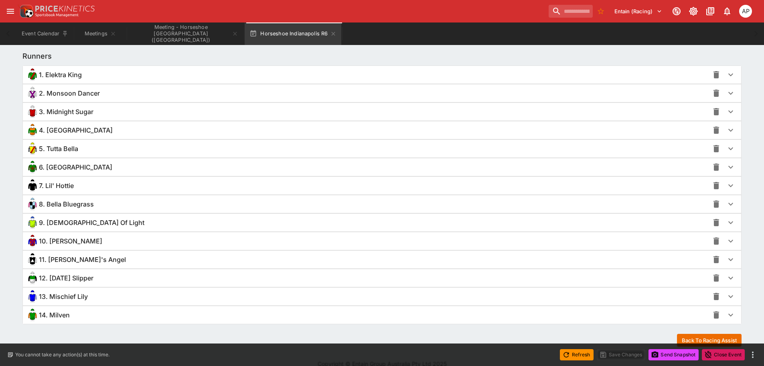
scroll to position [563, 0]
click at [58, 298] on span "13. Mischief Lily" at bounding box center [63, 296] width 49 height 8
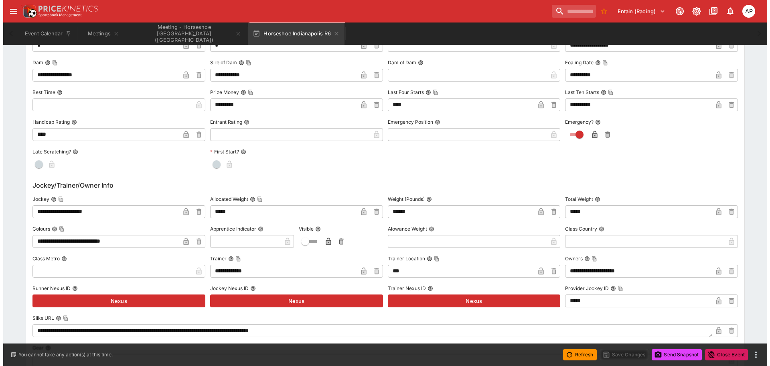
scroll to position [965, 0]
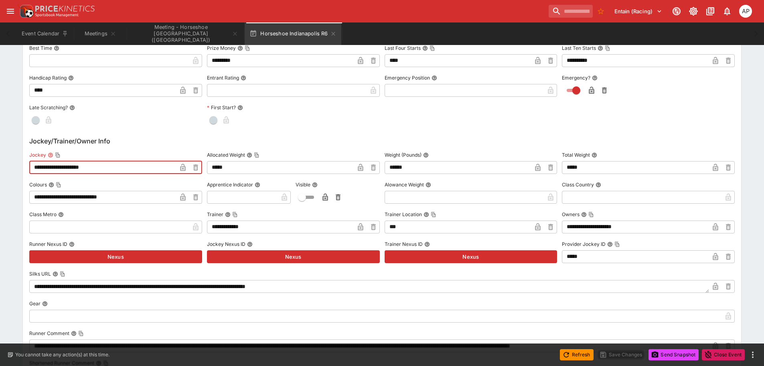
drag, startPoint x: 106, startPoint y: 167, endPoint x: 0, endPoint y: 151, distance: 107.5
paste input "text"
type input "**********"
click at [179, 166] on icon "button" at bounding box center [183, 167] width 8 height 8
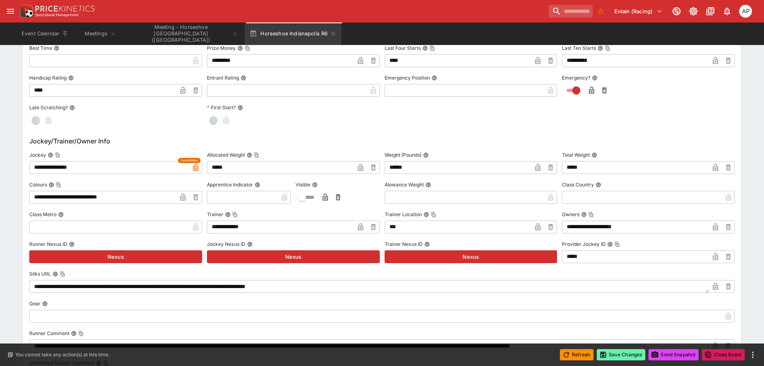
click at [630, 356] on button "Save Changes" at bounding box center [621, 354] width 49 height 11
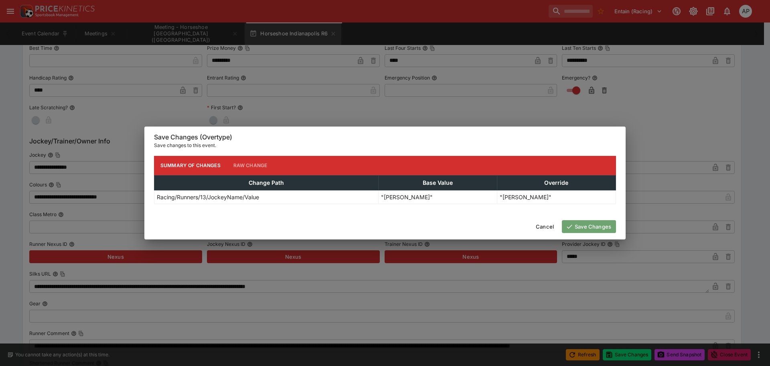
click at [594, 224] on button "Save Changes" at bounding box center [589, 226] width 54 height 13
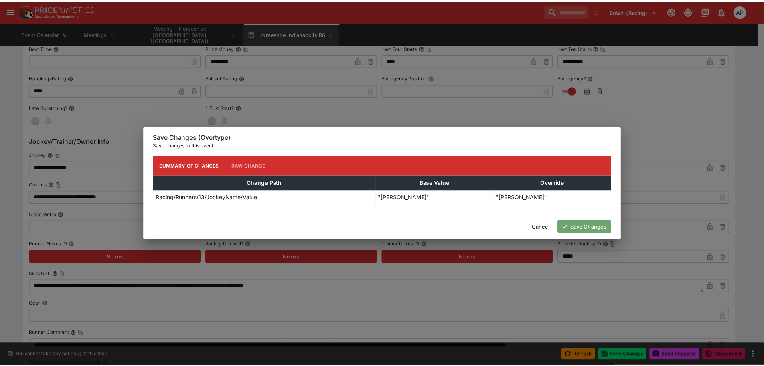
scroll to position [0, 0]
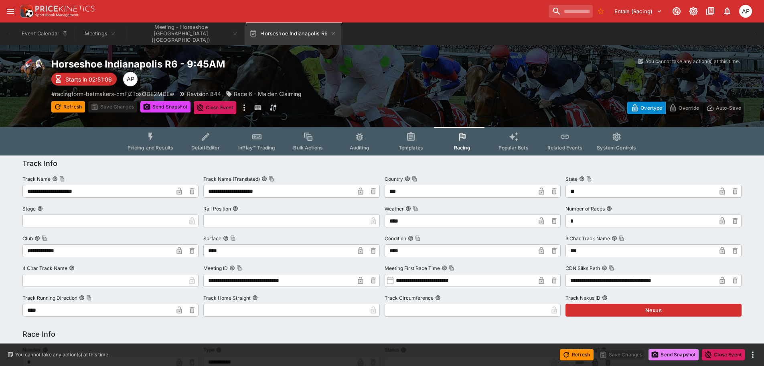
click at [683, 354] on button "Send Snapshot" at bounding box center [674, 354] width 50 height 11
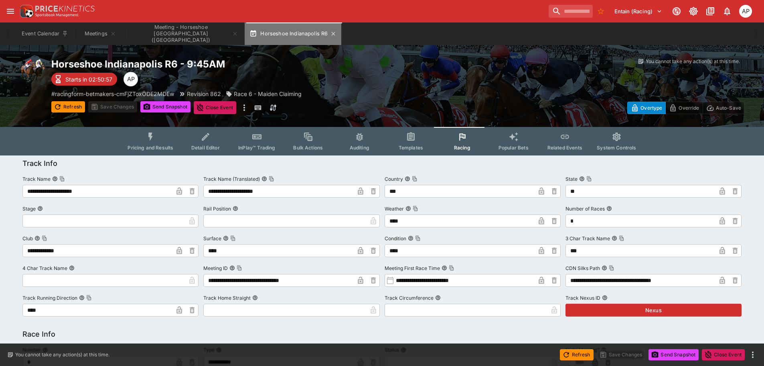
click at [338, 36] on button "Horseshoe Indianapolis R6" at bounding box center [293, 33] width 97 height 22
click at [337, 34] on button "Horseshoe Indianapolis R6" at bounding box center [293, 33] width 97 height 22
click at [336, 33] on icon "button" at bounding box center [333, 33] width 6 height 6
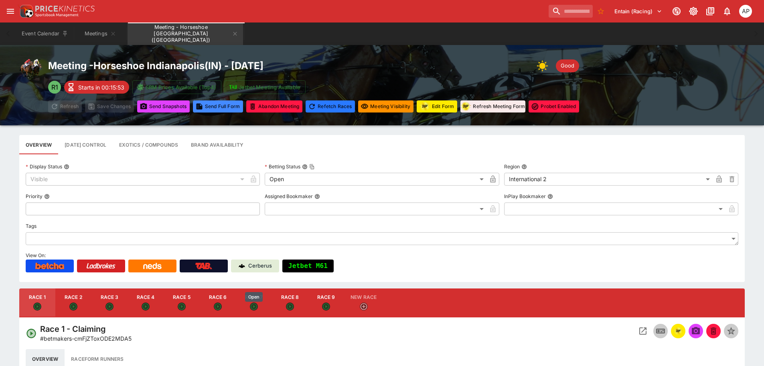
click at [254, 306] on icon "Open" at bounding box center [254, 306] width 7 height 7
type input "**********"
click at [678, 329] on img "racingform" at bounding box center [679, 330] width 10 height 9
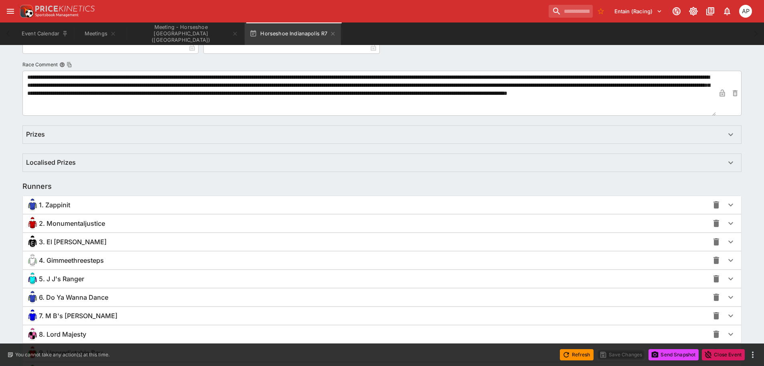
scroll to position [483, 0]
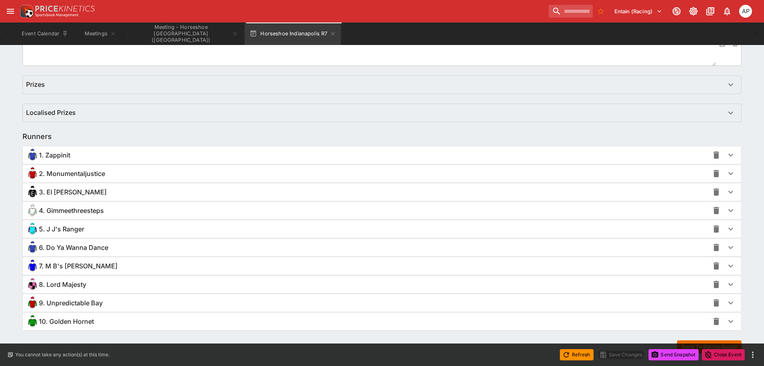
click at [75, 270] on span "7. M B's Munning" at bounding box center [78, 266] width 79 height 8
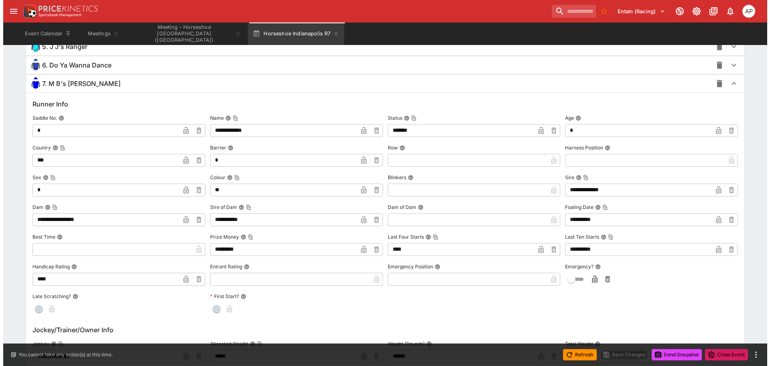
scroll to position [724, 0]
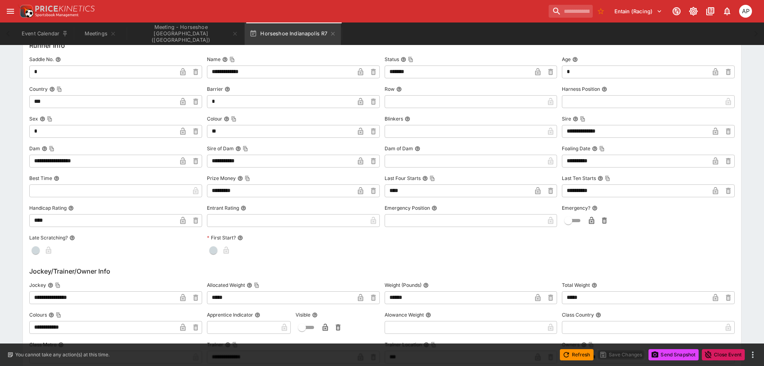
drag, startPoint x: 70, startPoint y: 296, endPoint x: 0, endPoint y: 296, distance: 69.8
paste input "text"
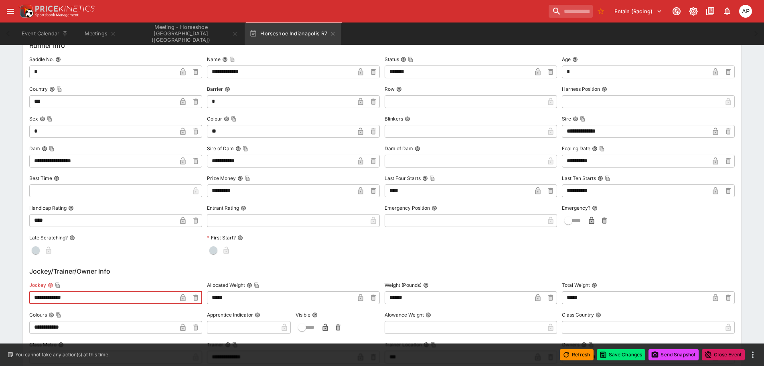
type input "**********"
click at [185, 296] on icon "button" at bounding box center [183, 297] width 8 height 8
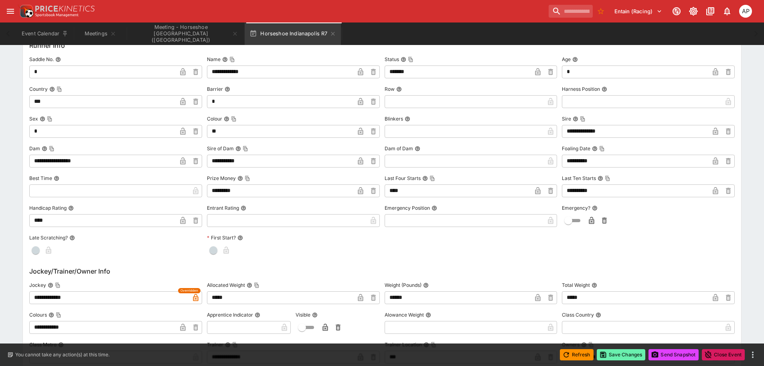
click at [622, 356] on button "Save Changes" at bounding box center [621, 354] width 49 height 11
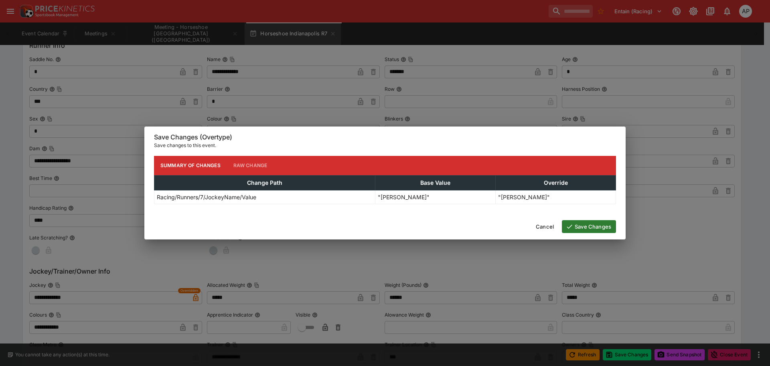
click at [598, 229] on button "Save Changes" at bounding box center [589, 226] width 54 height 13
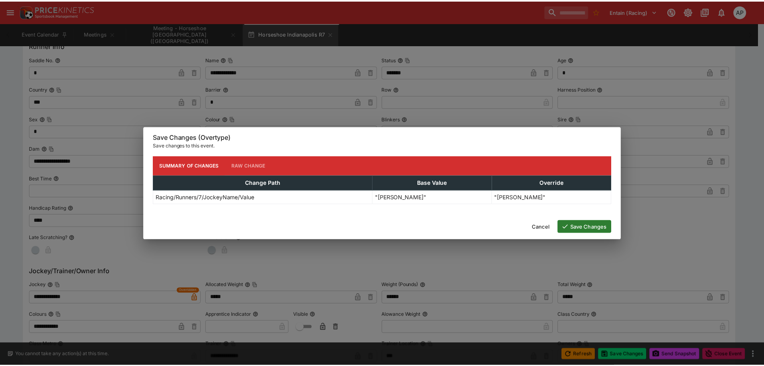
scroll to position [0, 0]
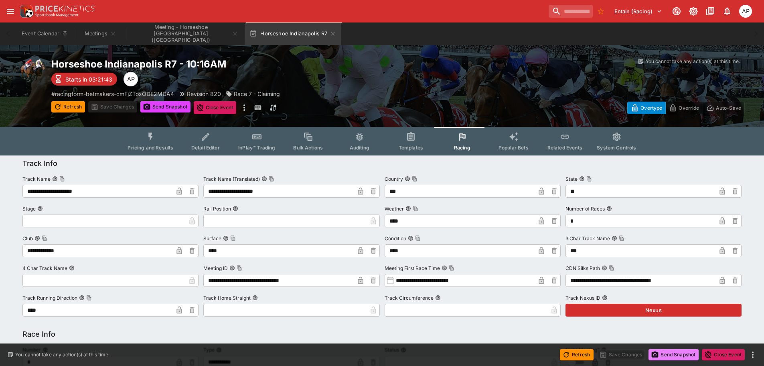
click at [678, 354] on button "Send Snapshot" at bounding box center [674, 354] width 50 height 11
click at [335, 36] on icon "button" at bounding box center [333, 33] width 6 height 6
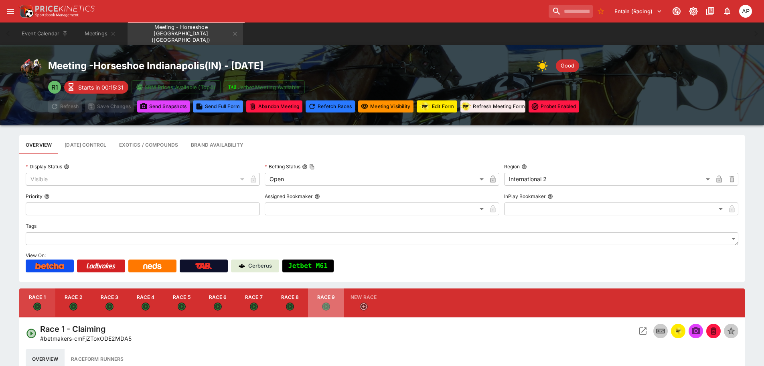
click at [332, 303] on button "Race 9" at bounding box center [326, 302] width 36 height 29
type input "**********"
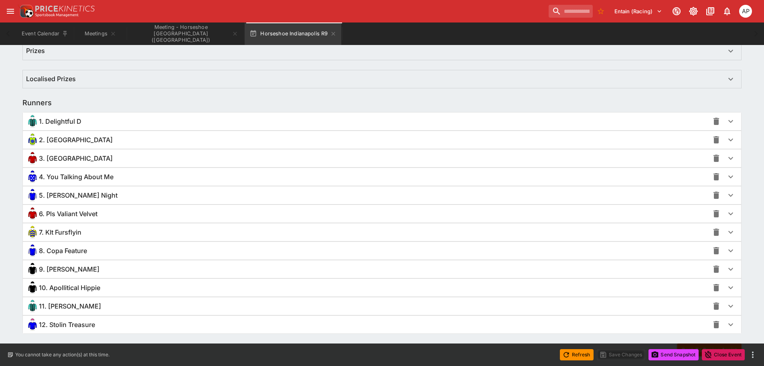
scroll to position [537, 0]
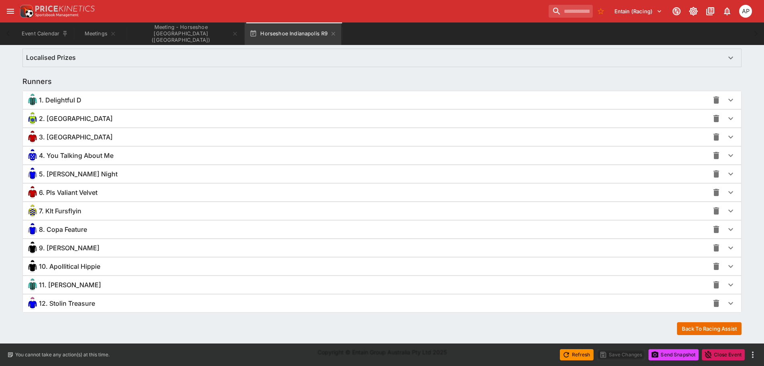
click at [53, 250] on span "9. Dale M" at bounding box center [69, 248] width 61 height 8
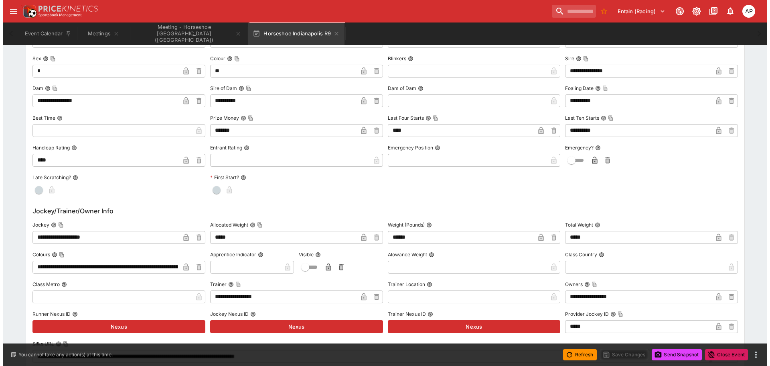
scroll to position [859, 0]
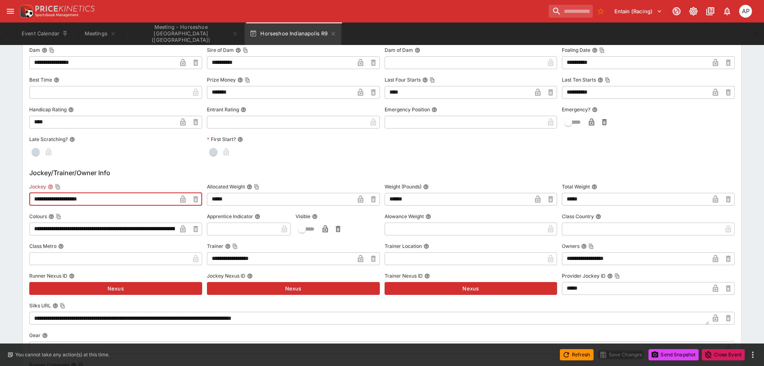
drag, startPoint x: 115, startPoint y: 202, endPoint x: 0, endPoint y: 200, distance: 114.8
click at [0, 200] on div "**********" at bounding box center [382, 23] width 764 height 1455
paste input "***"
type input "**********"
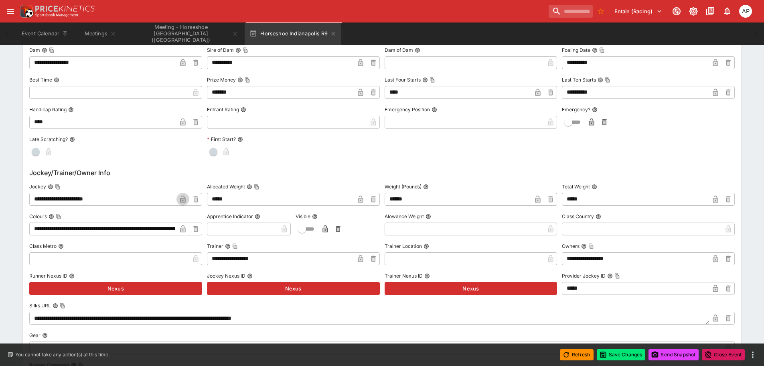
click at [179, 198] on icon "button" at bounding box center [183, 199] width 8 height 8
click at [620, 352] on button "Save Changes" at bounding box center [621, 354] width 49 height 11
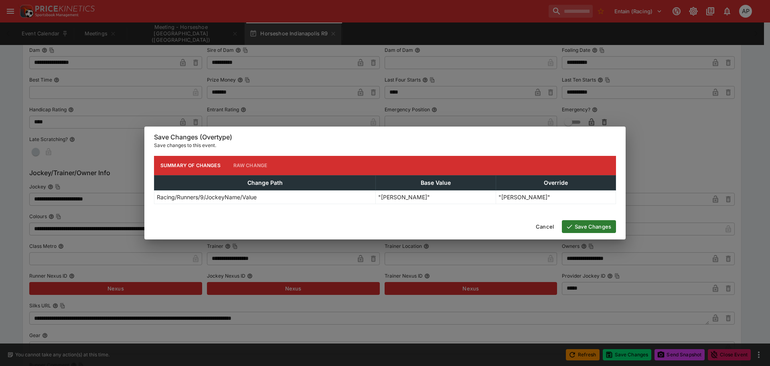
click at [591, 229] on button "Save Changes" at bounding box center [589, 226] width 54 height 13
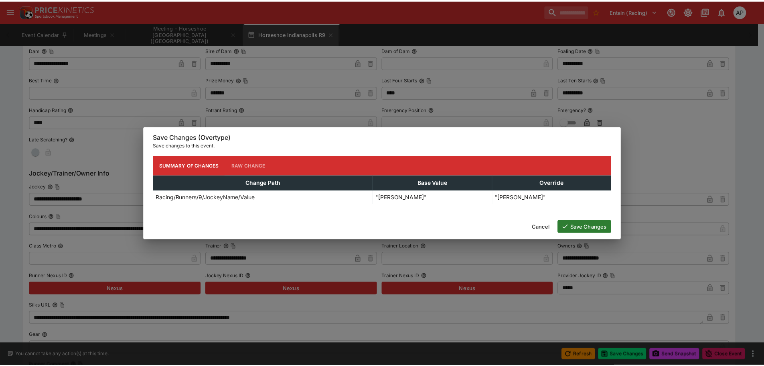
scroll to position [0, 0]
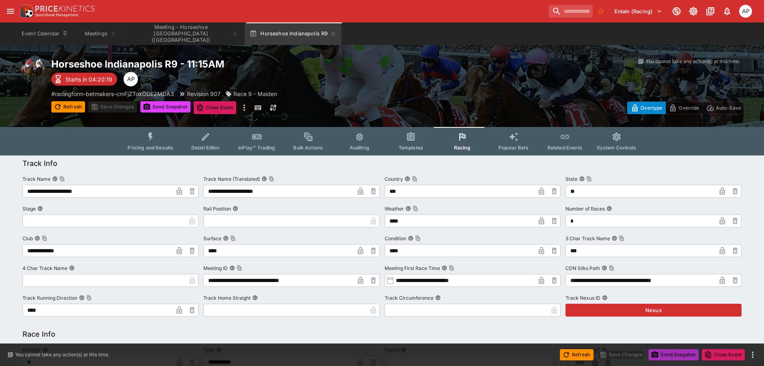
click at [668, 355] on button "Send Snapshot" at bounding box center [674, 354] width 50 height 11
click at [333, 33] on icon "button" at bounding box center [334, 34] width 4 height 4
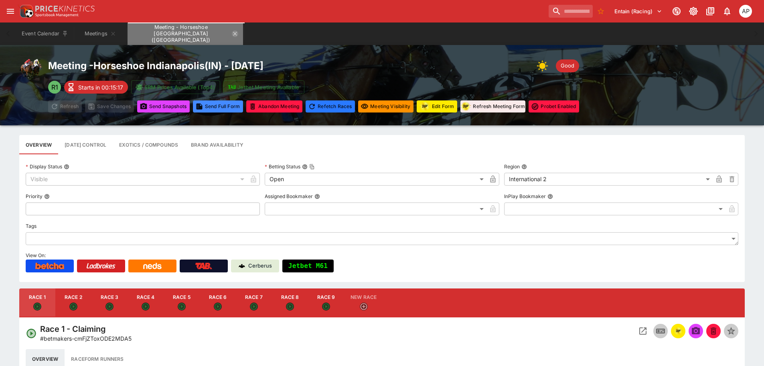
click at [238, 35] on icon "Meeting - Horseshoe Indianapolis (USA)" at bounding box center [235, 33] width 6 height 6
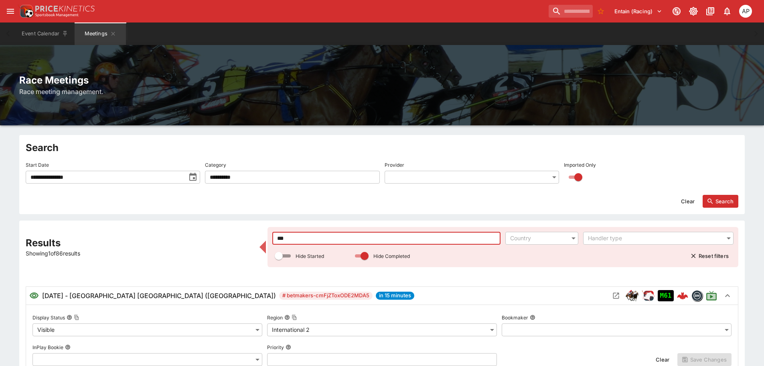
drag, startPoint x: 279, startPoint y: 235, endPoint x: 188, endPoint y: 229, distance: 90.9
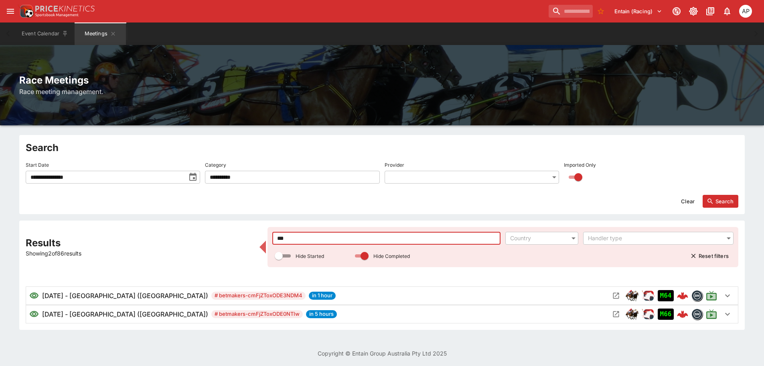
type input "***"
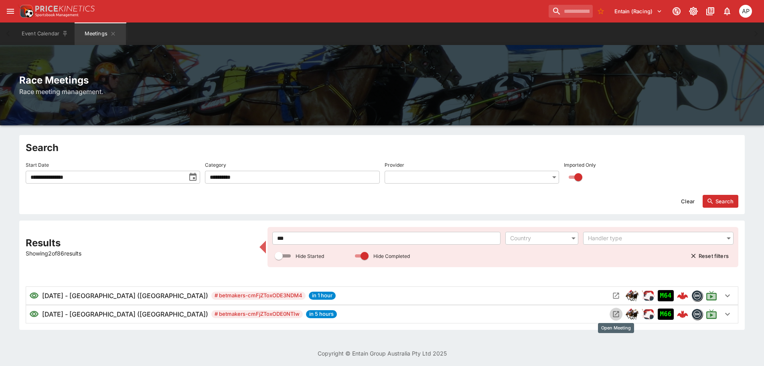
click at [614, 313] on icon "Open Meeting" at bounding box center [617, 314] width 6 height 6
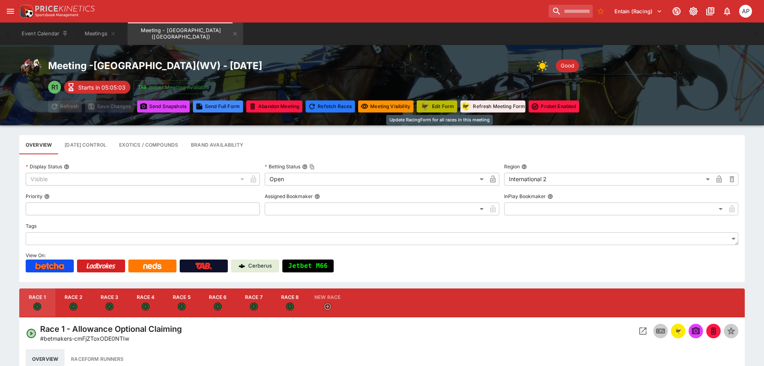
click at [435, 108] on button "Edit Form" at bounding box center [437, 106] width 41 height 12
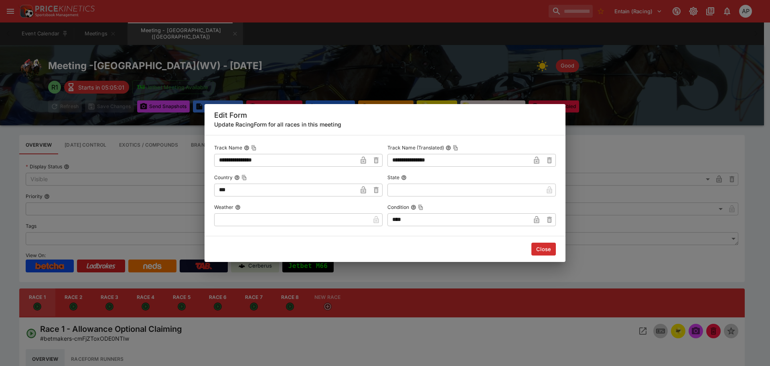
click at [241, 224] on input "text" at bounding box center [292, 219] width 156 height 13
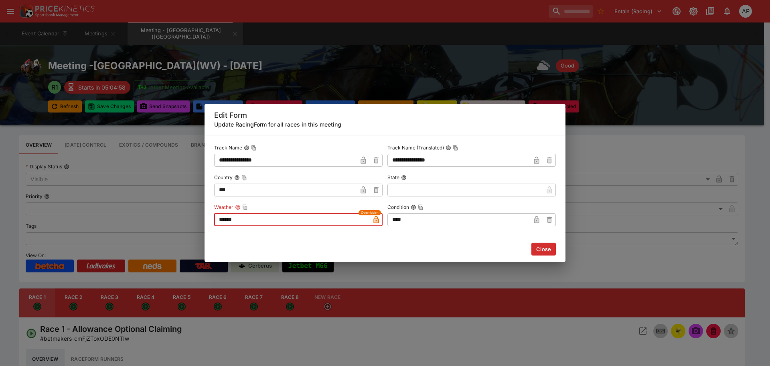
type input "******"
click at [547, 250] on button "Close" at bounding box center [544, 248] width 24 height 13
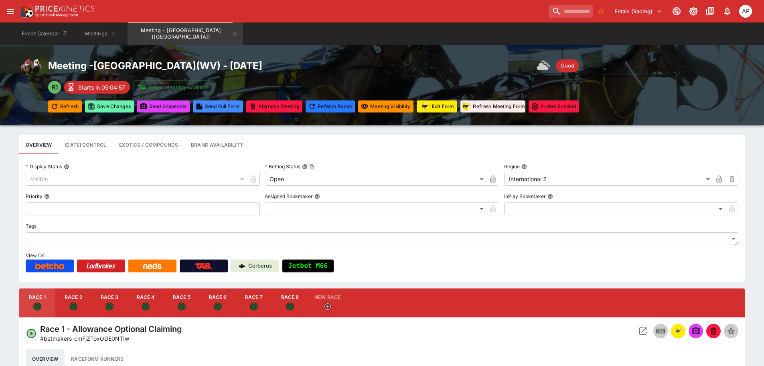
click at [111, 100] on div "Meeting - Mountaineer Park ( WV ) - 10/15/2025 Good R1 Starts in 05:04:57 Jetbe…" at bounding box center [313, 85] width 531 height 55
click at [108, 108] on button "Save Changes" at bounding box center [109, 106] width 49 height 12
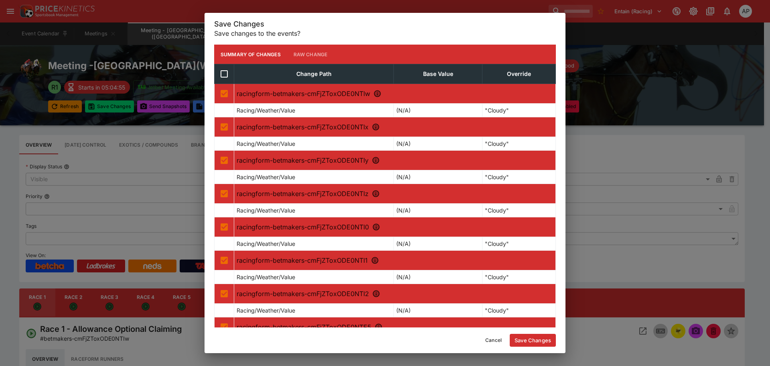
click at [529, 338] on button "Save Changes" at bounding box center [533, 339] width 46 height 13
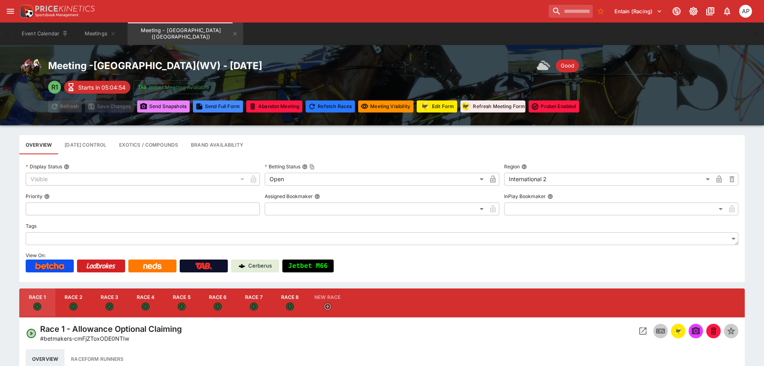
click at [147, 108] on icon "button" at bounding box center [144, 106] width 8 height 8
click at [234, 35] on icon "Meeting - Mountaineer Park (USA)" at bounding box center [236, 34] width 4 height 4
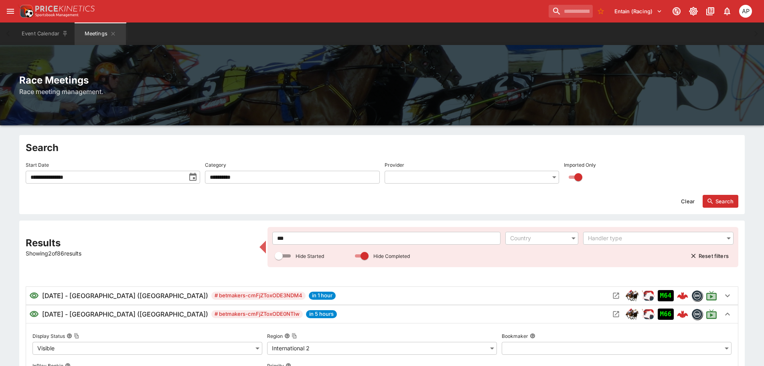
click at [272, 234] on input "***" at bounding box center [386, 238] width 228 height 13
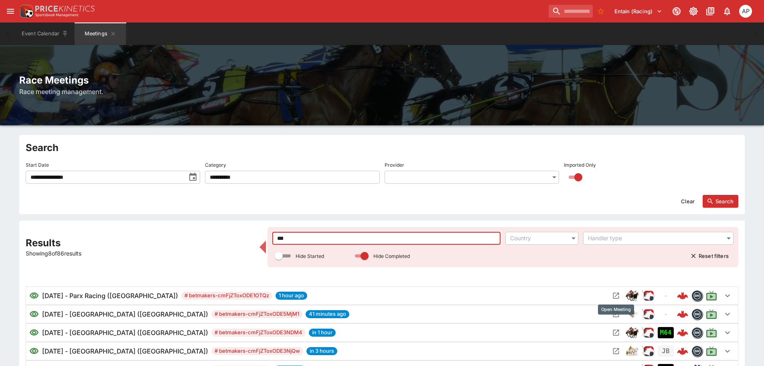
type input "***"
click at [615, 293] on icon "Open Meeting" at bounding box center [616, 295] width 8 height 8
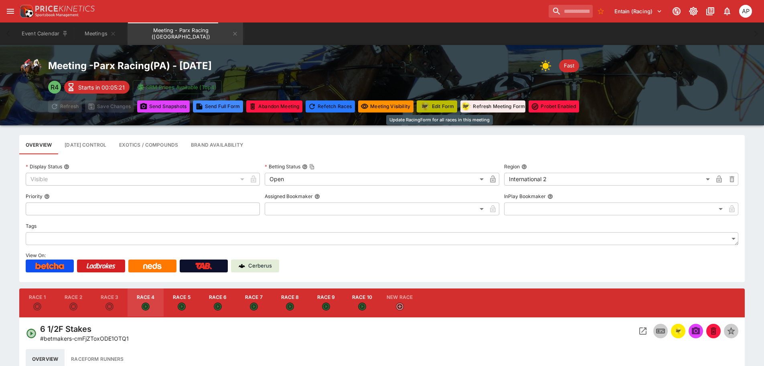
click at [446, 105] on button "Edit Form" at bounding box center [437, 106] width 41 height 12
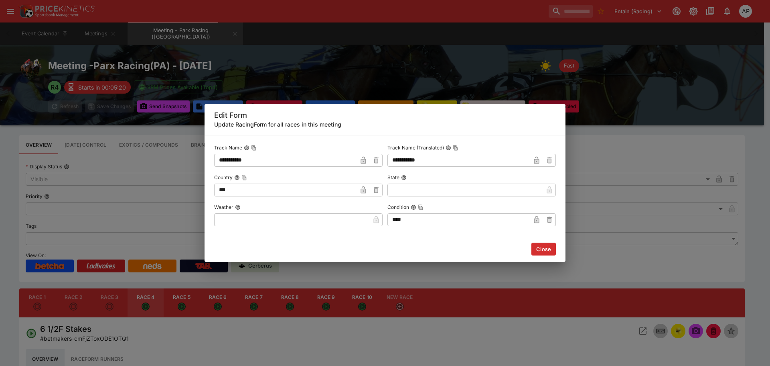
click at [312, 215] on input "text" at bounding box center [292, 219] width 156 height 13
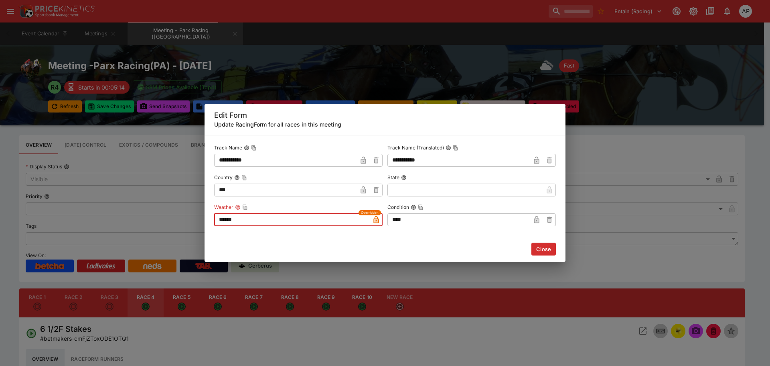
type input "******"
click at [546, 250] on button "Close" at bounding box center [544, 248] width 24 height 13
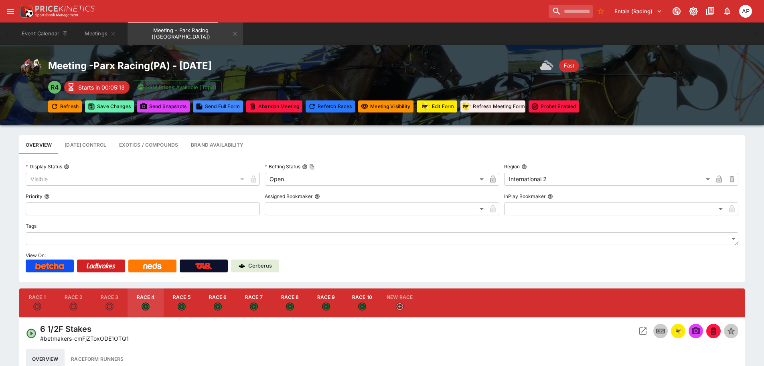
click at [101, 106] on button "Save Changes" at bounding box center [109, 106] width 49 height 12
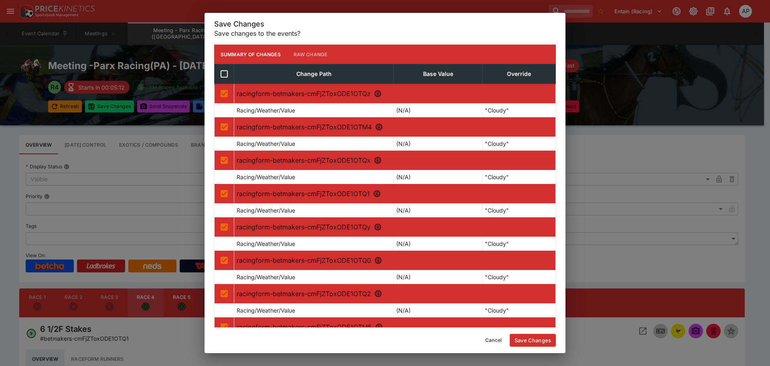
click at [525, 340] on button "Save Changes" at bounding box center [533, 339] width 46 height 13
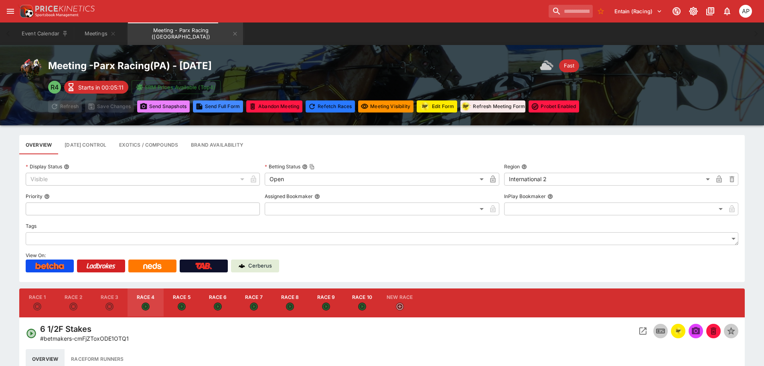
click at [165, 109] on button "Send Snapshot s" at bounding box center [163, 106] width 53 height 12
click at [232, 35] on icon "Meeting - Parx Racing (USA)" at bounding box center [235, 33] width 6 height 6
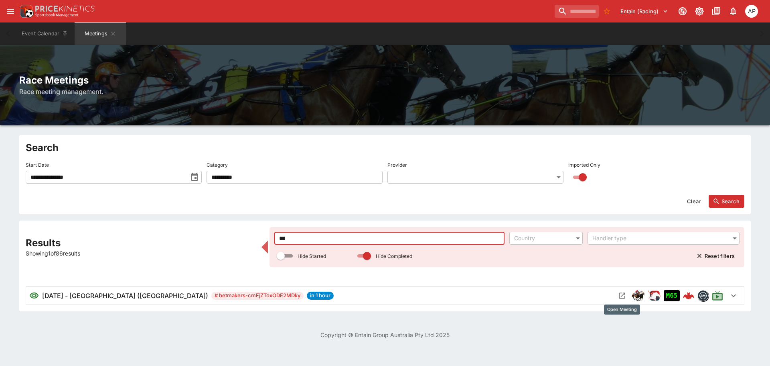
type input "***"
click at [620, 296] on icon "Open Meeting" at bounding box center [623, 296] width 6 height 6
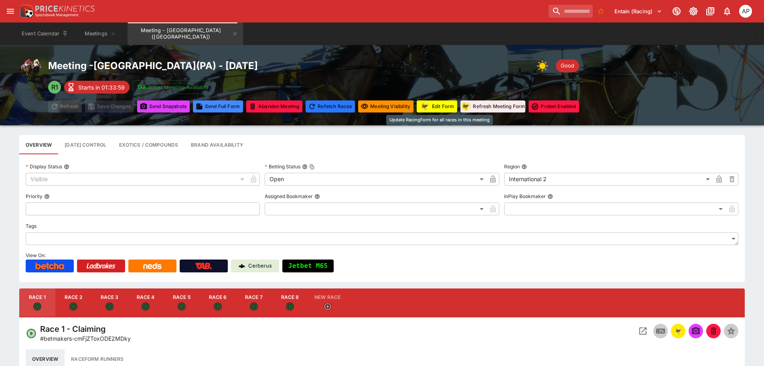
click at [449, 108] on button "Edit Form" at bounding box center [437, 106] width 41 height 12
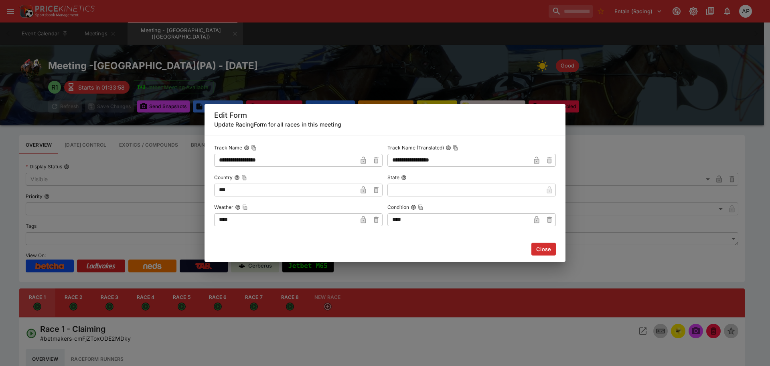
drag, startPoint x: 201, startPoint y: 213, endPoint x: 175, endPoint y: 211, distance: 25.4
click at [178, 211] on div "**********" at bounding box center [385, 183] width 770 height 366
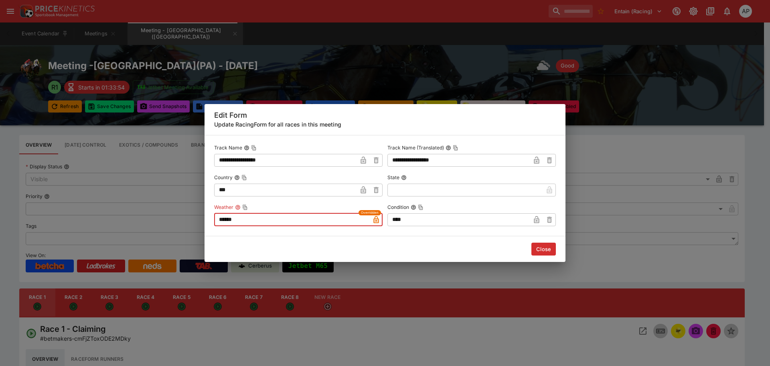
type input "******"
click at [536, 249] on button "Close" at bounding box center [544, 248] width 24 height 13
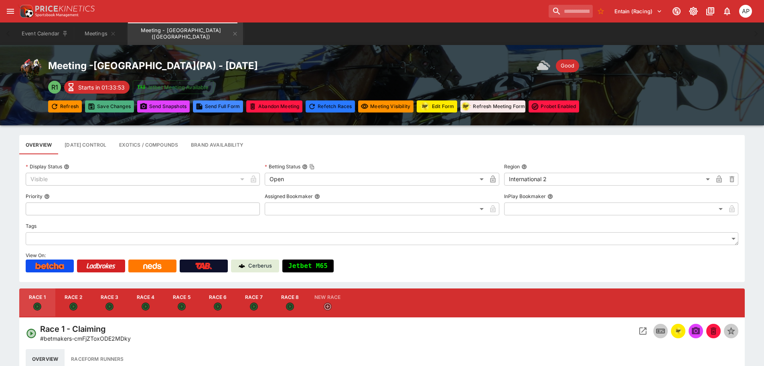
click at [110, 106] on button "Save Changes" at bounding box center [109, 106] width 49 height 12
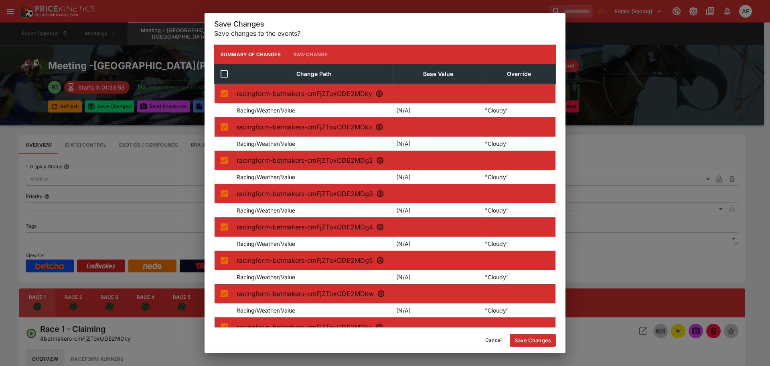
click at [531, 336] on button "Save Changes" at bounding box center [533, 339] width 46 height 13
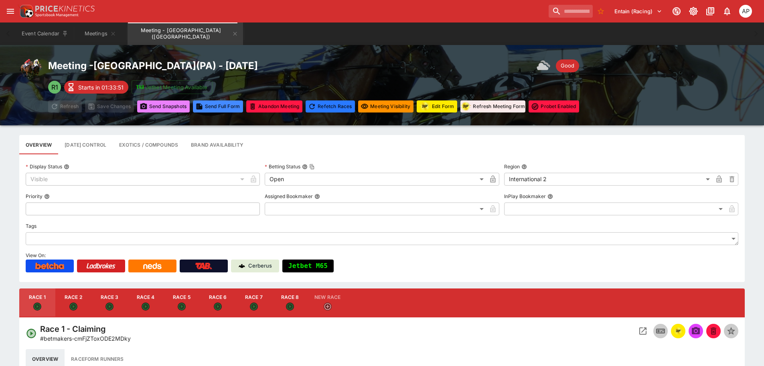
click at [164, 103] on button "Send Snapshot s" at bounding box center [163, 106] width 53 height 12
drag, startPoint x: 231, startPoint y: 33, endPoint x: 241, endPoint y: 63, distance: 32.5
click at [232, 33] on icon "Meeting - Presque Isle Downs (USA)" at bounding box center [235, 33] width 6 height 6
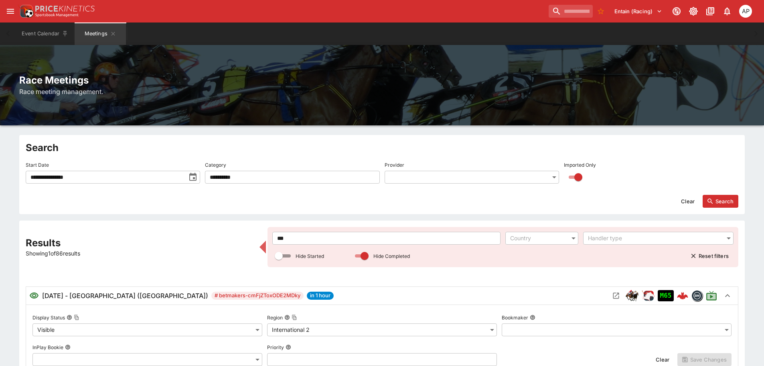
drag, startPoint x: 256, startPoint y: 235, endPoint x: 217, endPoint y: 234, distance: 39.3
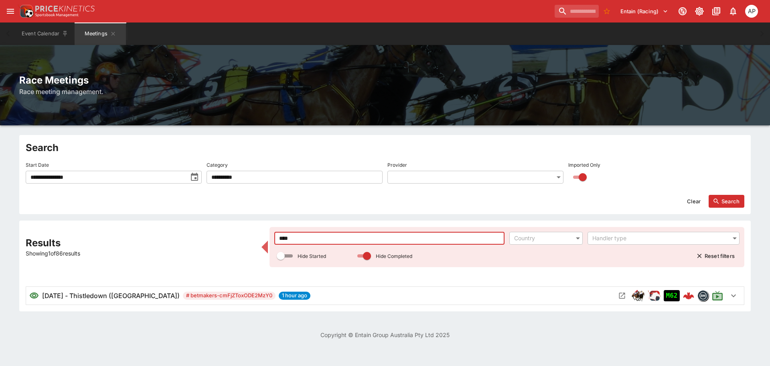
type input "****"
click at [618, 291] on button "Open Meeting" at bounding box center [622, 295] width 13 height 13
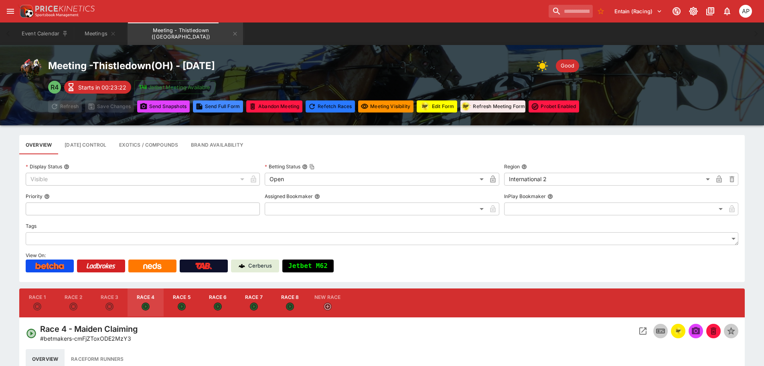
click at [439, 103] on button "Edit Form" at bounding box center [437, 106] width 41 height 12
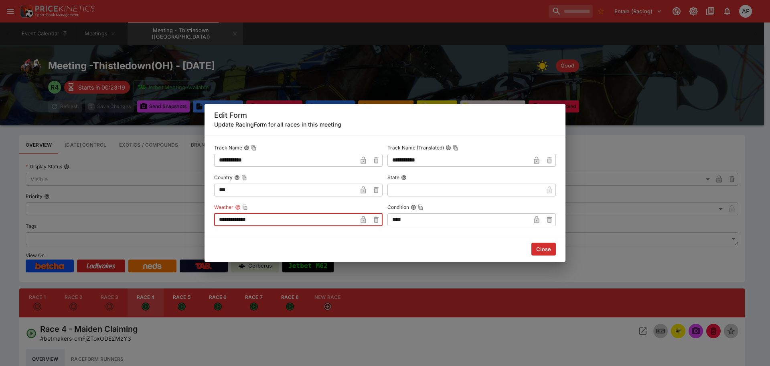
drag, startPoint x: 278, startPoint y: 218, endPoint x: 92, endPoint y: 214, distance: 186.2
click at [126, 216] on div "**********" at bounding box center [385, 183] width 770 height 366
type input "****"
drag, startPoint x: 551, startPoint y: 250, endPoint x: 535, endPoint y: 249, distance: 16.1
click at [552, 250] on button "Close" at bounding box center [544, 248] width 24 height 13
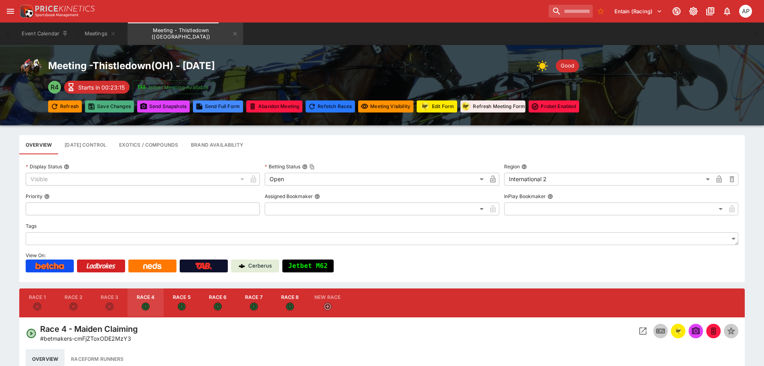
click at [109, 104] on button "Save Changes" at bounding box center [109, 106] width 49 height 12
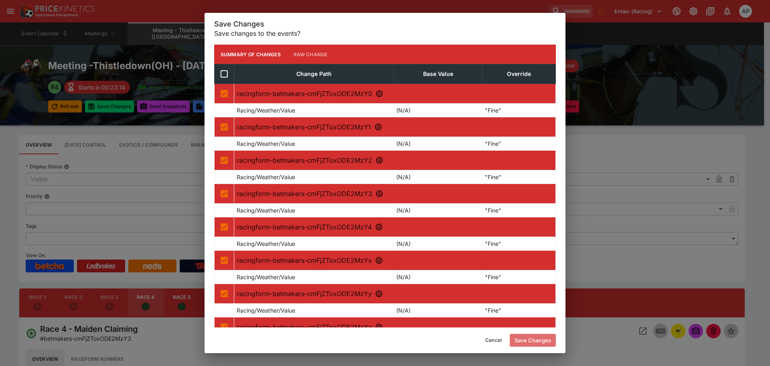
click at [536, 339] on button "Save Changes" at bounding box center [533, 339] width 46 height 13
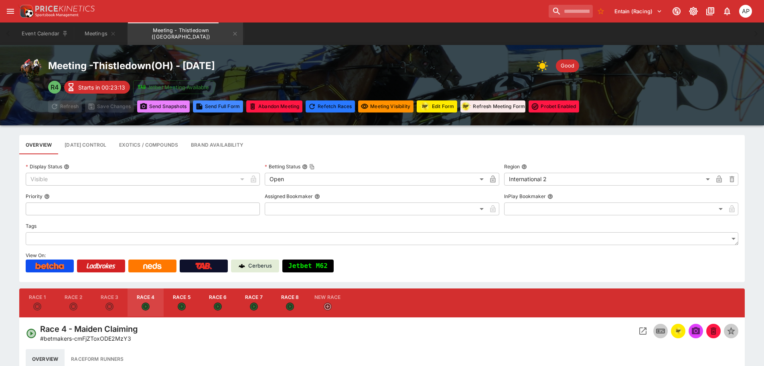
click at [171, 107] on button "Send Snapshot s" at bounding box center [163, 106] width 53 height 12
type input "****"
type input "*****"
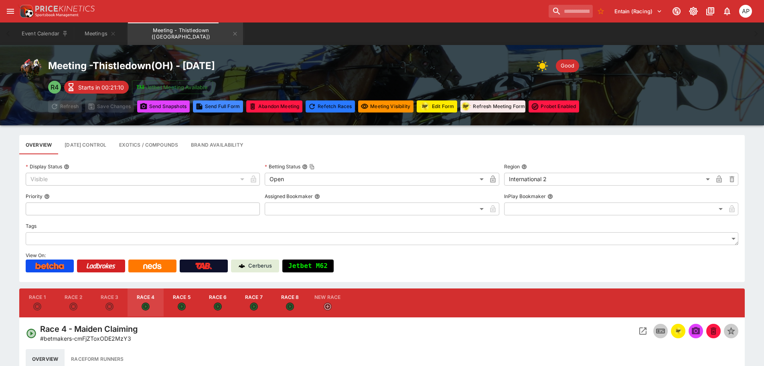
type input "*****"
type input "****"
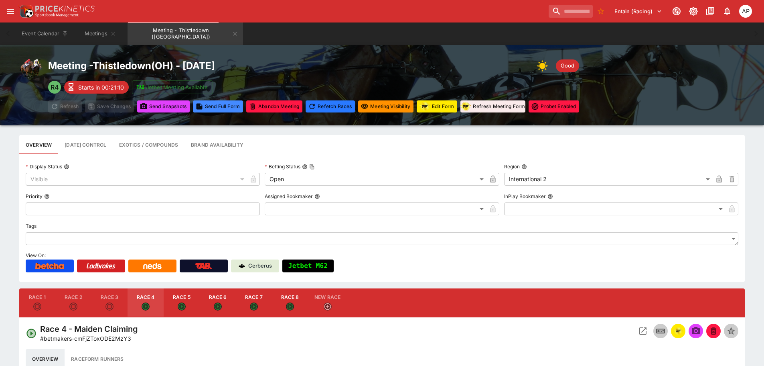
type input "*****"
type input "****"
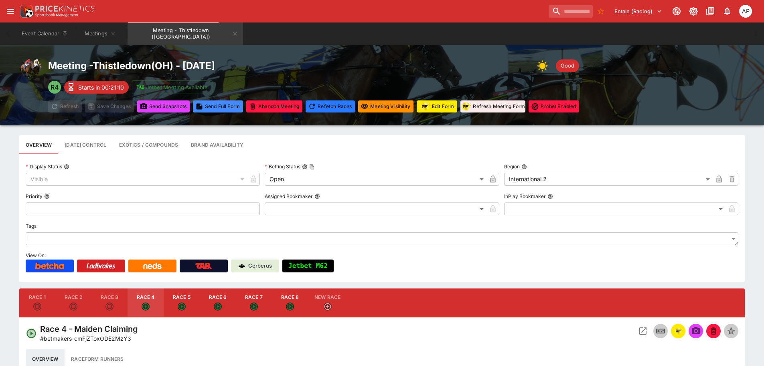
type input "****"
type input "*****"
type input "****"
drag, startPoint x: 212, startPoint y: 33, endPoint x: 217, endPoint y: 50, distance: 17.8
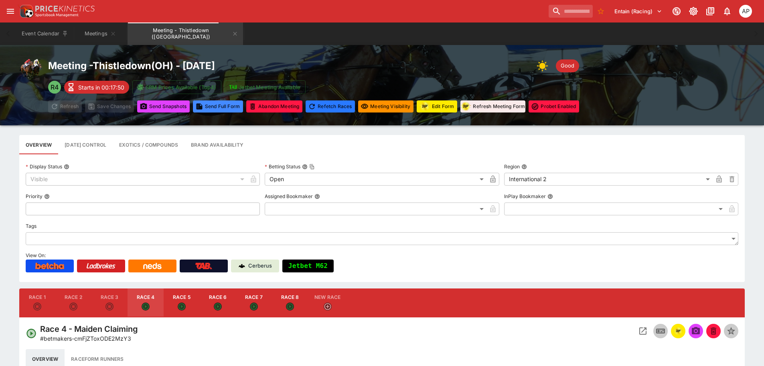
click at [232, 33] on icon "Meeting - Thistledown (USA)" at bounding box center [235, 33] width 6 height 6
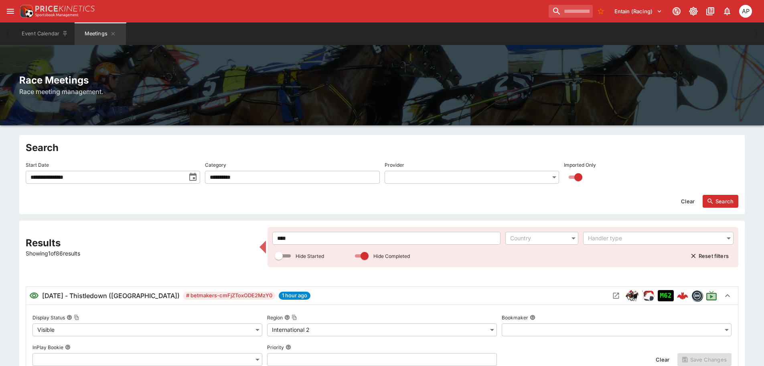
drag, startPoint x: 292, startPoint y: 235, endPoint x: 171, endPoint y: 237, distance: 121.6
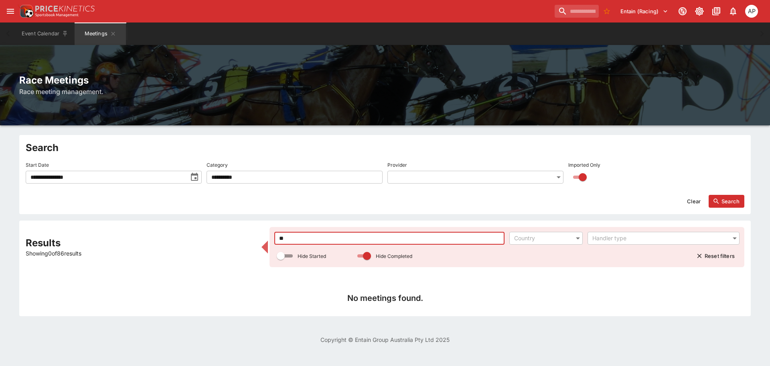
type input "*"
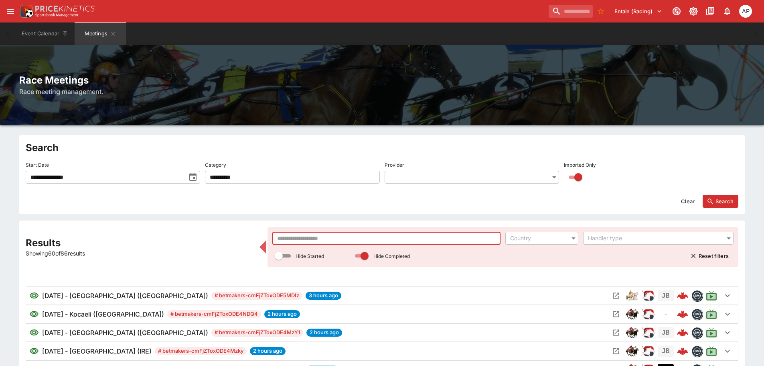
click at [297, 236] on input "text" at bounding box center [386, 238] width 228 height 13
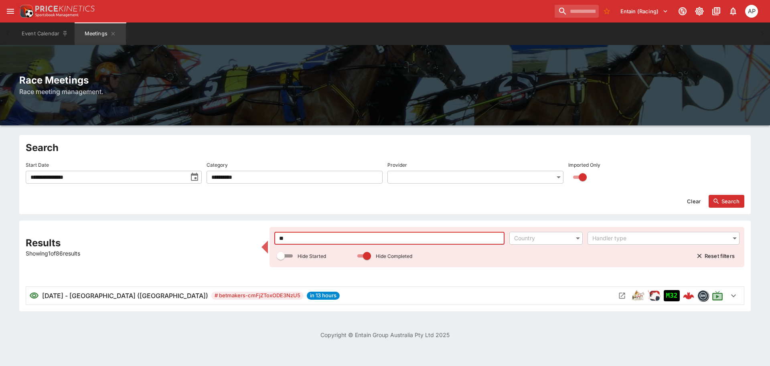
type input "*"
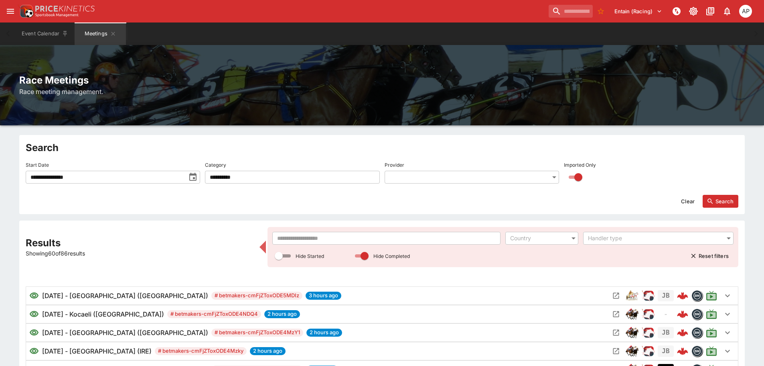
click at [295, 239] on input "text" at bounding box center [386, 238] width 228 height 13
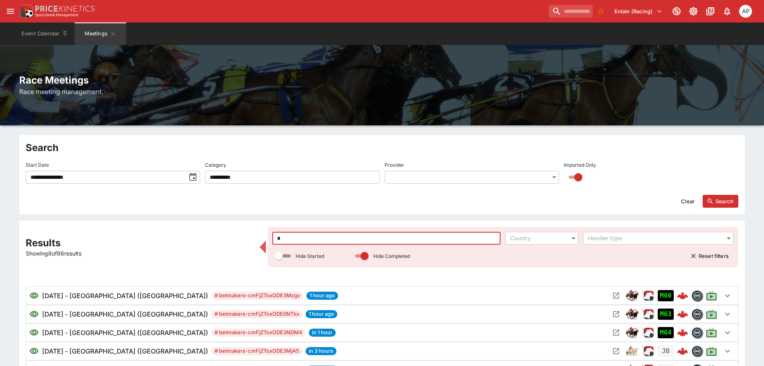
type input "*"
click at [295, 240] on input "*" at bounding box center [386, 238] width 228 height 13
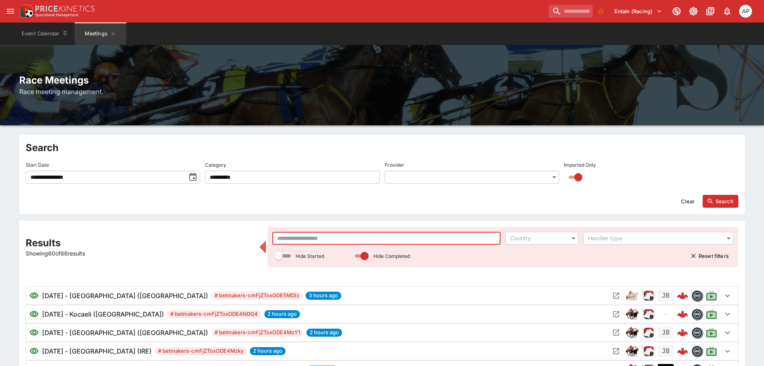
type input "*"
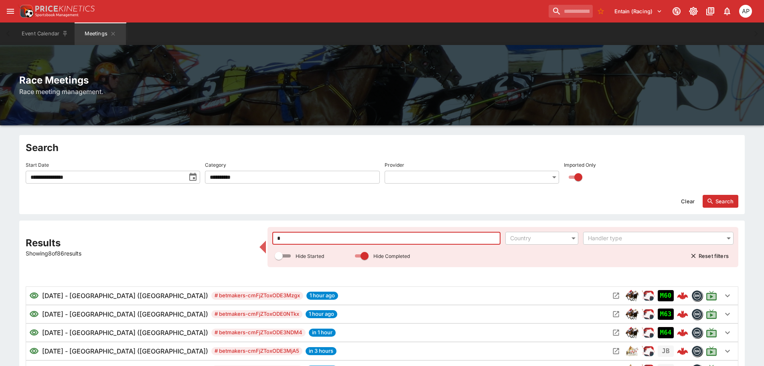
drag, startPoint x: 301, startPoint y: 237, endPoint x: 253, endPoint y: 237, distance: 48.2
click at [263, 237] on div "Results Showing 8 of 86 results * ​ Country ​ Handler type ​ Hide Started Hide …" at bounding box center [382, 330] width 713 height 207
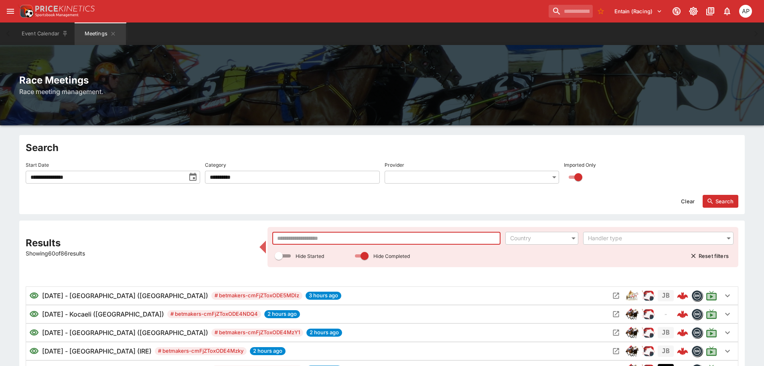
click at [304, 236] on input "text" at bounding box center [386, 238] width 228 height 13
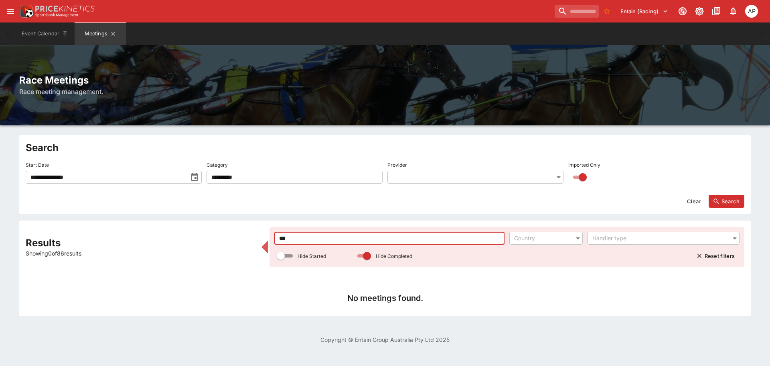
type input "***"
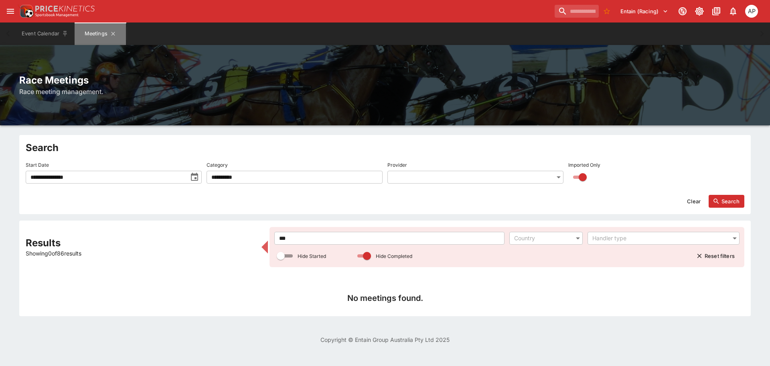
click at [117, 35] on button "Meetings" at bounding box center [100, 33] width 51 height 22
click at [728, 201] on button "Search" at bounding box center [727, 201] width 36 height 13
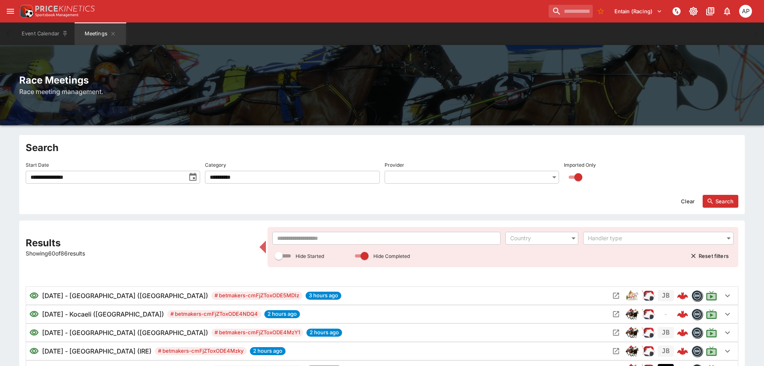
click at [305, 240] on input "text" at bounding box center [386, 238] width 228 height 13
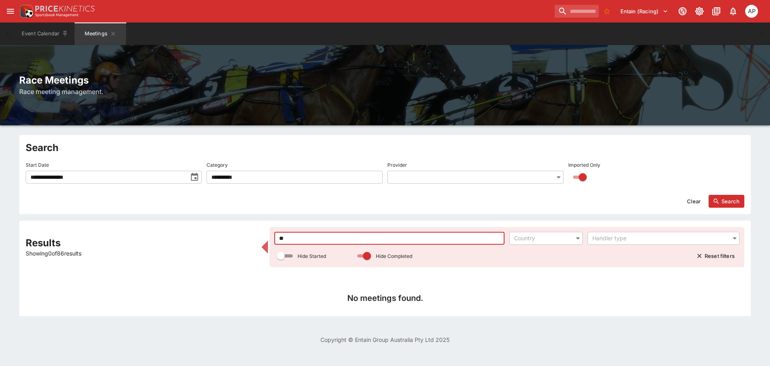
type input "*"
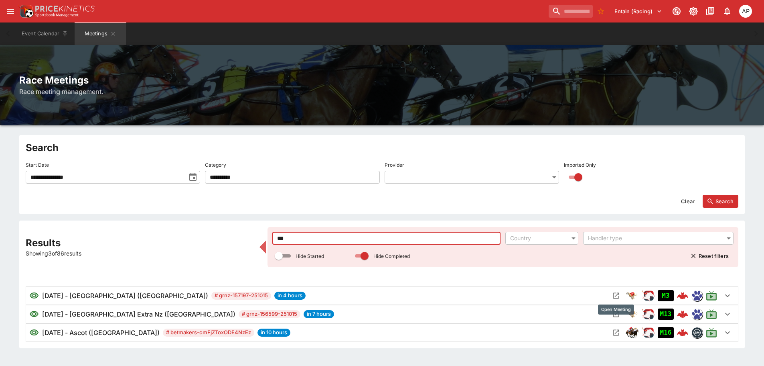
type input "***"
click at [617, 296] on icon "Open Meeting" at bounding box center [616, 295] width 8 height 8
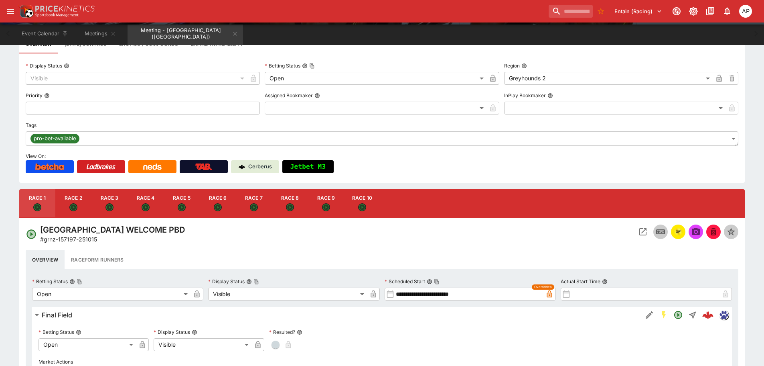
scroll to position [161, 0]
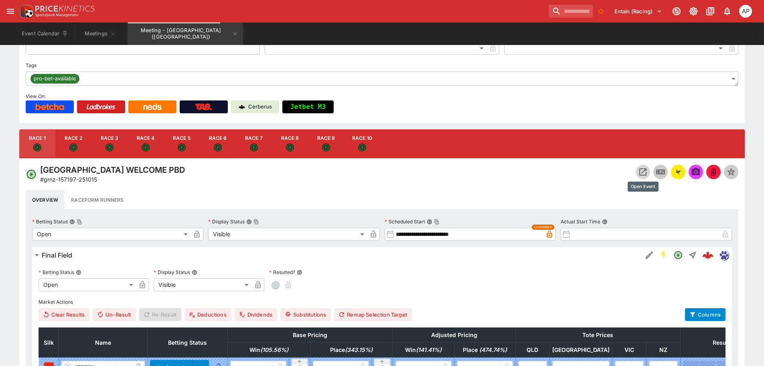
click at [642, 169] on icon "Open Event" at bounding box center [643, 172] width 10 height 10
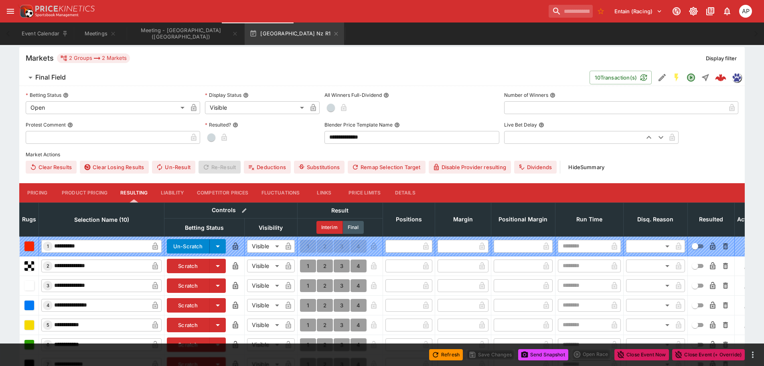
scroll to position [321, 0]
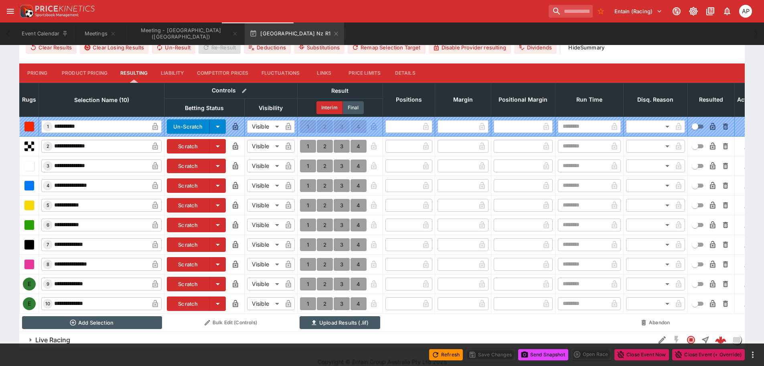
click at [196, 164] on button "Scratch" at bounding box center [188, 166] width 43 height 14
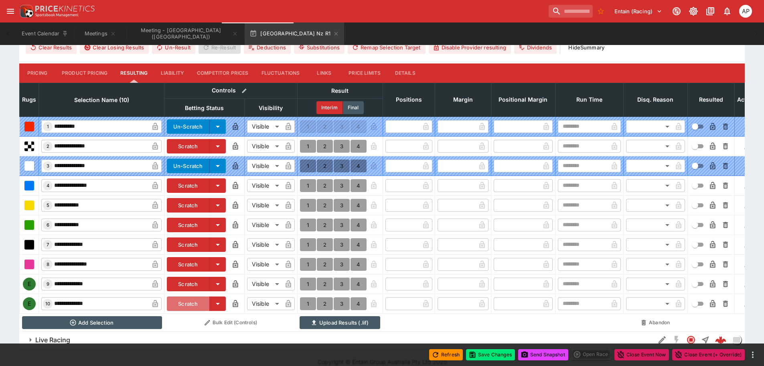
click at [195, 302] on button "Scratch" at bounding box center [188, 303] width 43 height 14
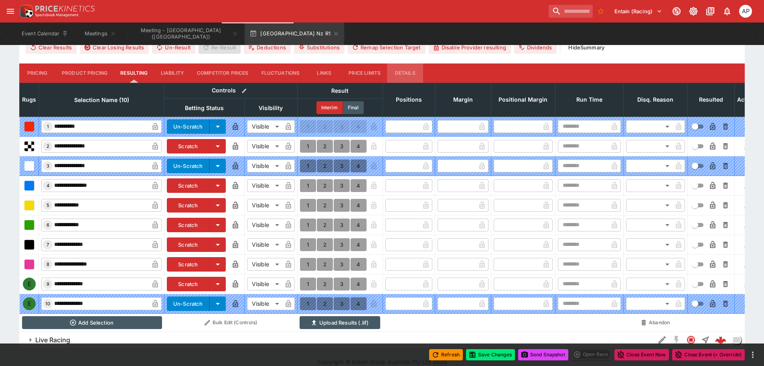
click at [407, 75] on button "Details" at bounding box center [405, 72] width 36 height 19
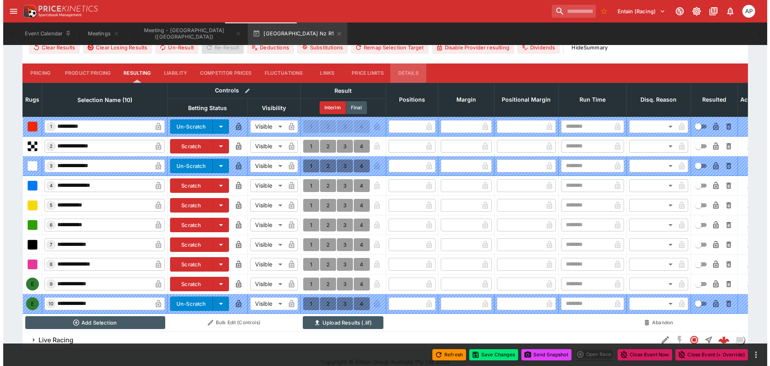
scroll to position [311, 0]
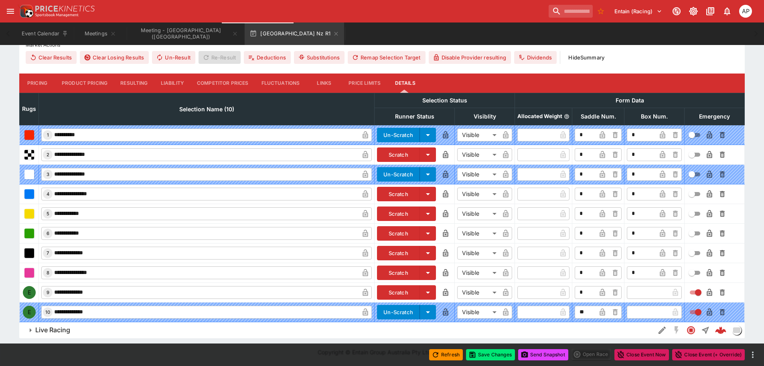
click at [644, 290] on input "text" at bounding box center [648, 292] width 42 height 13
type input "*"
click at [664, 292] on icon "button" at bounding box center [663, 292] width 4 height 3
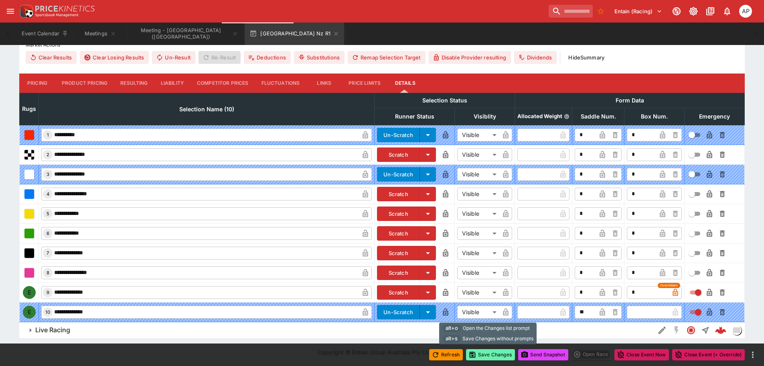
click at [495, 354] on button "Save Changes" at bounding box center [490, 354] width 49 height 11
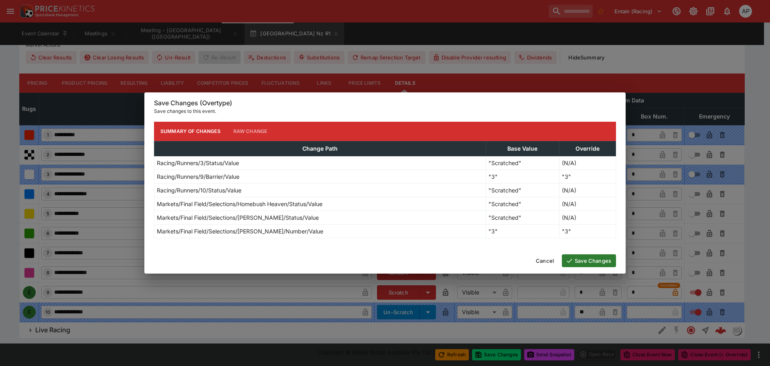
click at [596, 259] on button "Save Changes" at bounding box center [589, 260] width 54 height 13
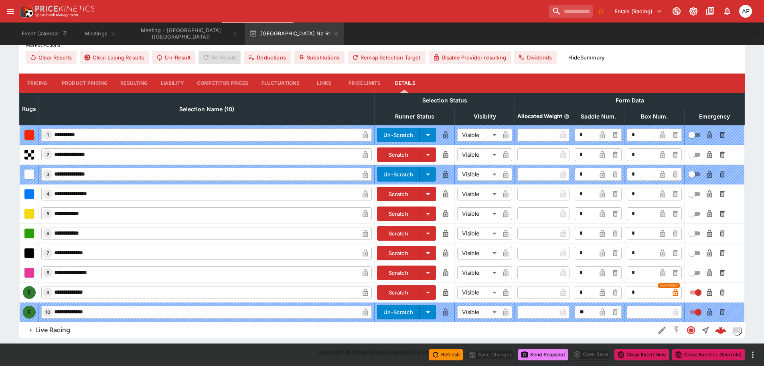
click at [537, 353] on button "Send Snapshot" at bounding box center [543, 354] width 50 height 11
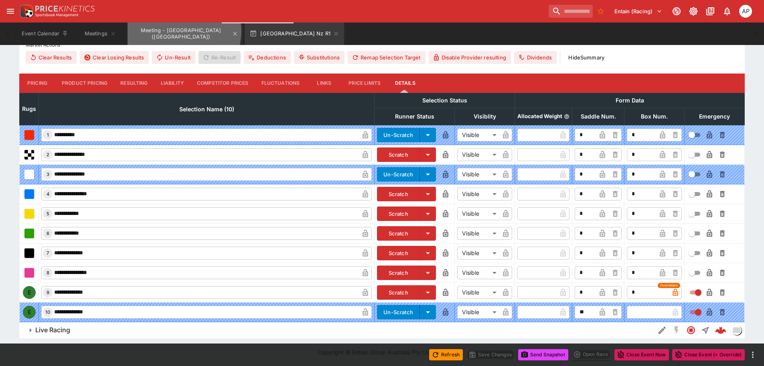
click at [184, 31] on button "Meeting - Ascot Park Nz (NZ)" at bounding box center [186, 33] width 116 height 22
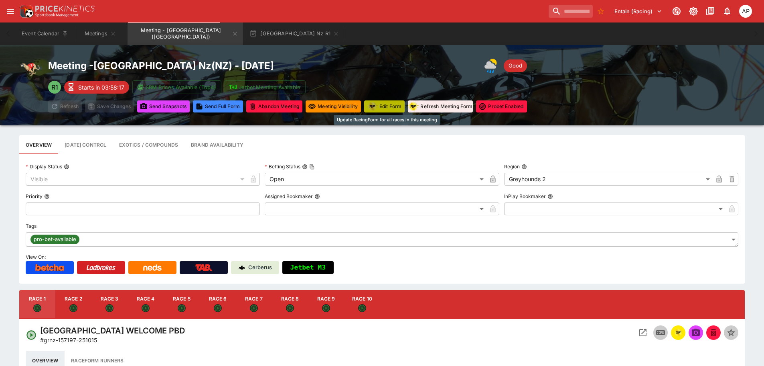
click at [388, 106] on button "Edit Form" at bounding box center [384, 106] width 41 height 12
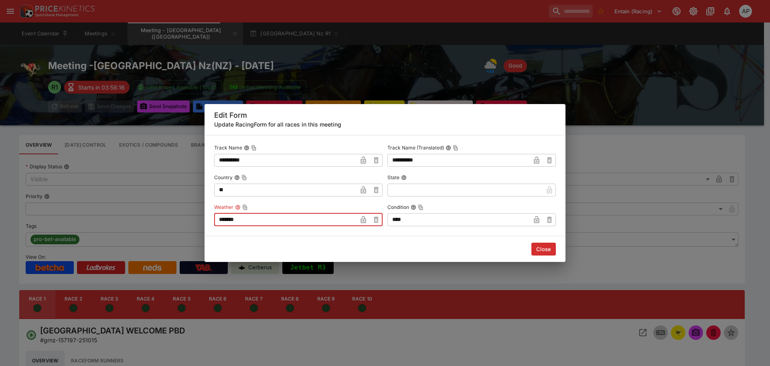
drag, startPoint x: 247, startPoint y: 215, endPoint x: 129, endPoint y: 215, distance: 118.0
click at [158, 215] on div "**********" at bounding box center [385, 183] width 770 height 366
type input "********"
click at [543, 246] on button "Close" at bounding box center [544, 248] width 24 height 13
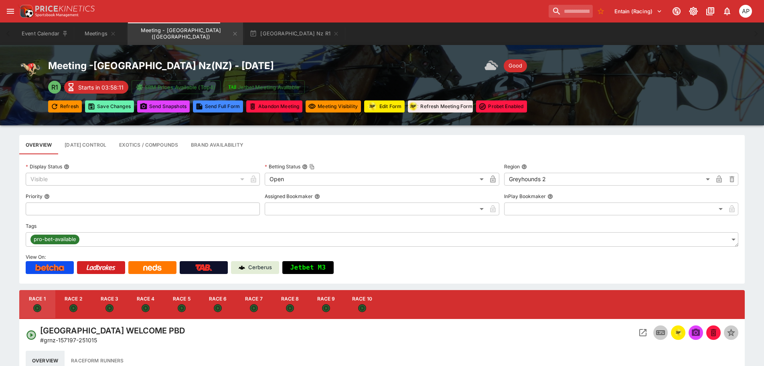
click at [112, 106] on button "Save Changes" at bounding box center [109, 106] width 49 height 12
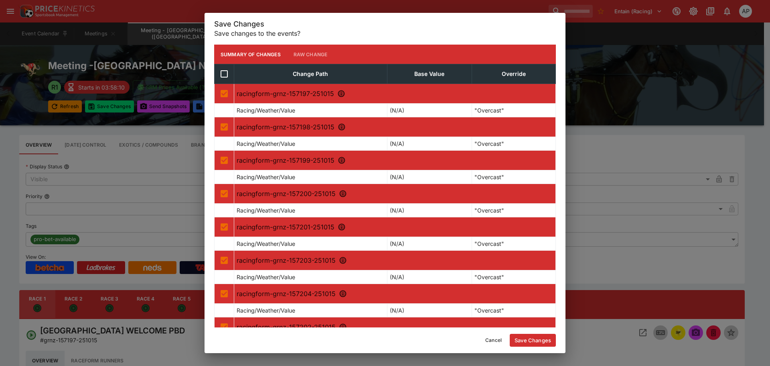
click at [524, 339] on button "Save Changes" at bounding box center [533, 339] width 46 height 13
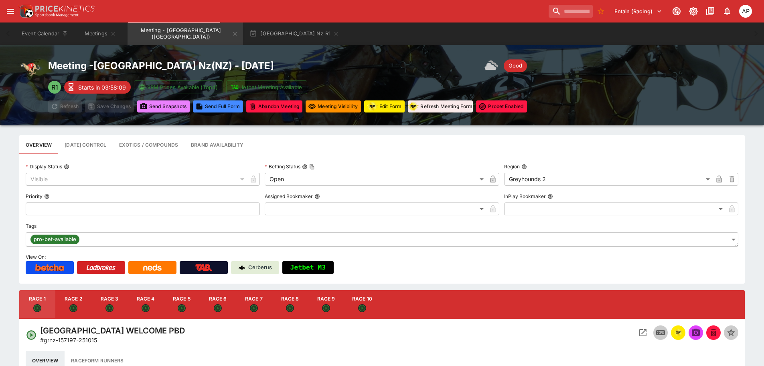
click at [160, 109] on button "Send Snapshot s" at bounding box center [163, 106] width 53 height 12
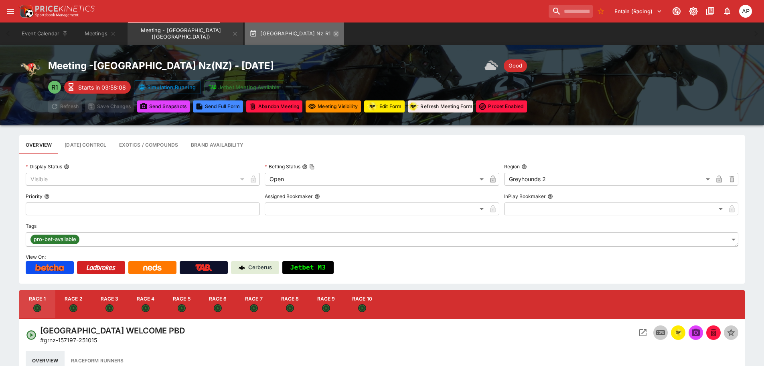
click at [334, 35] on icon "button" at bounding box center [336, 34] width 4 height 4
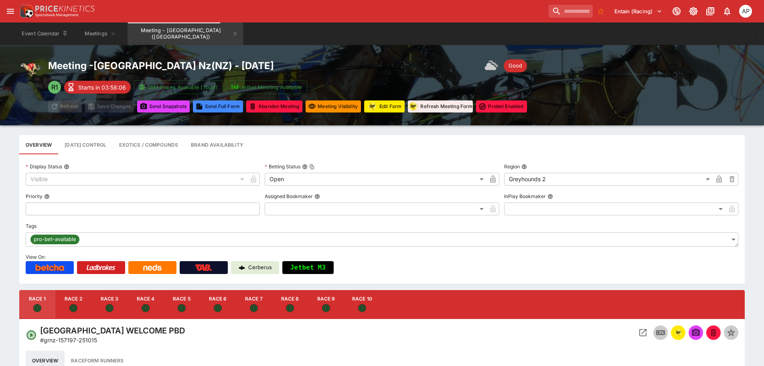
click at [74, 304] on icon "Open" at bounding box center [73, 308] width 8 height 8
type input "**********"
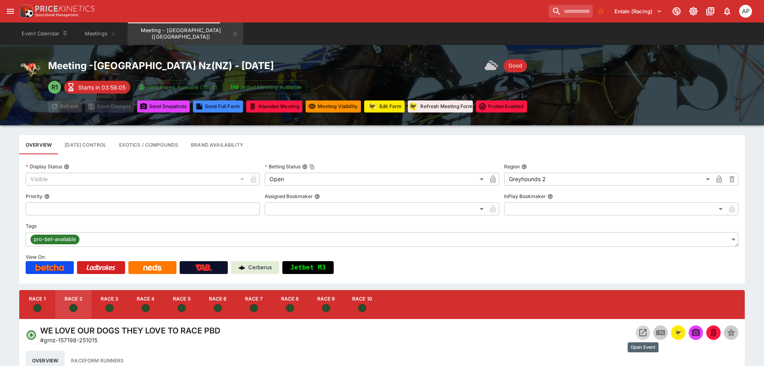
click at [640, 333] on icon "Open Event" at bounding box center [643, 332] width 7 height 7
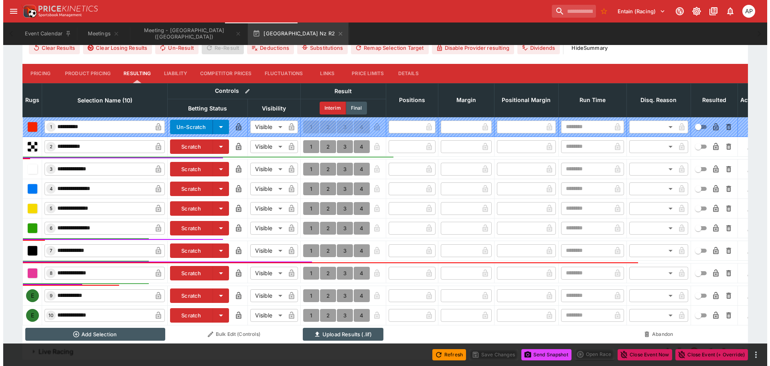
scroll to position [348, 0]
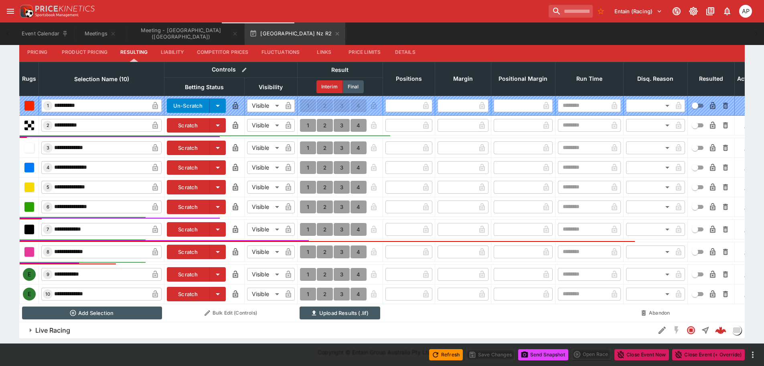
click at [192, 268] on button "Scratch" at bounding box center [188, 274] width 43 height 14
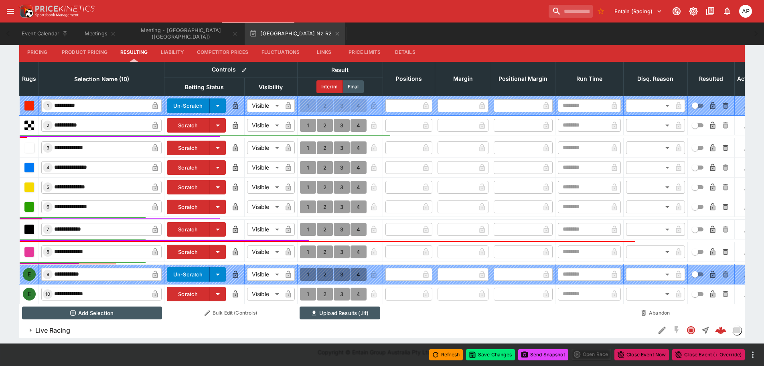
click at [190, 287] on button "Scratch" at bounding box center [188, 294] width 43 height 14
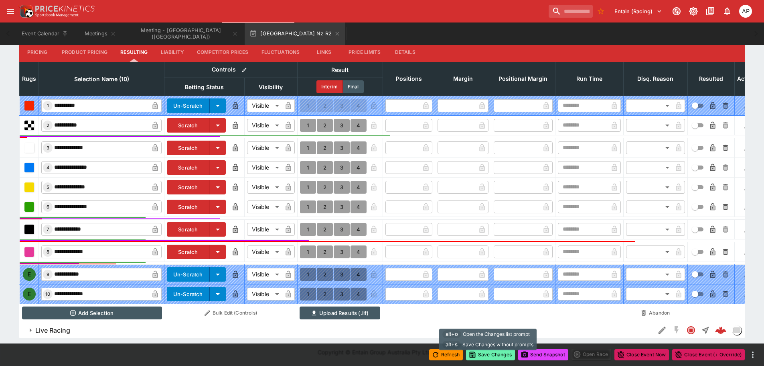
click at [488, 355] on button "Save Changes" at bounding box center [490, 354] width 49 height 11
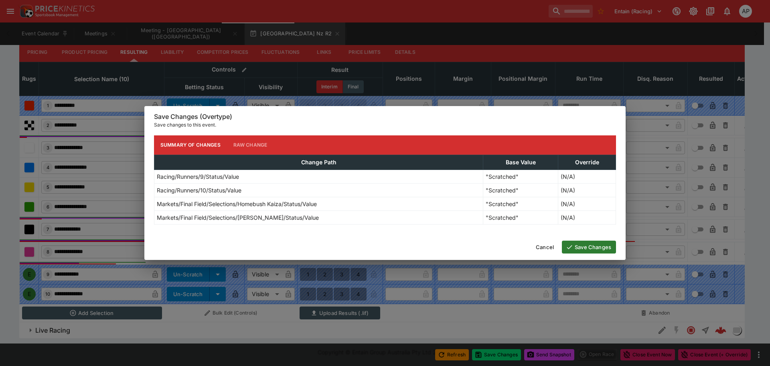
click at [587, 246] on button "Save Changes" at bounding box center [589, 246] width 54 height 13
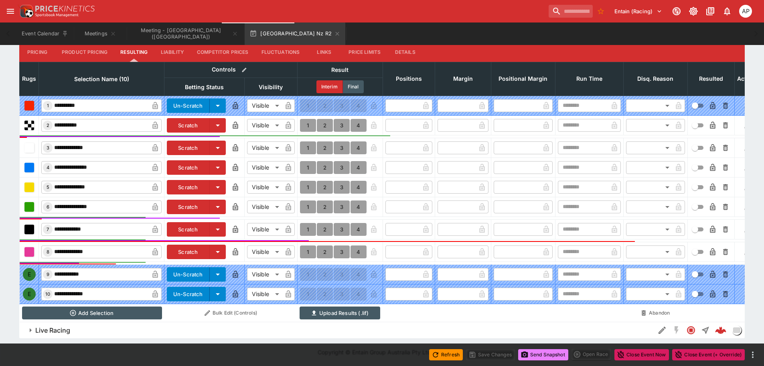
click at [554, 356] on button "Send Snapshot" at bounding box center [543, 354] width 50 height 11
click at [335, 35] on icon "button" at bounding box center [337, 34] width 4 height 4
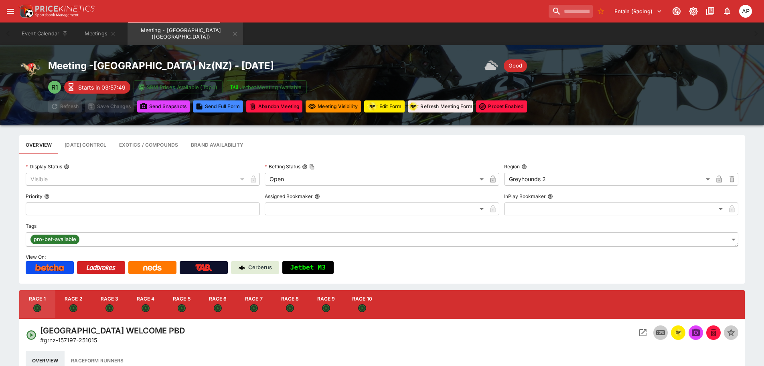
drag, startPoint x: 104, startPoint y: 303, endPoint x: 337, endPoint y: 341, distance: 236.2
click at [104, 303] on button "Race 3" at bounding box center [109, 304] width 36 height 29
type input "**********"
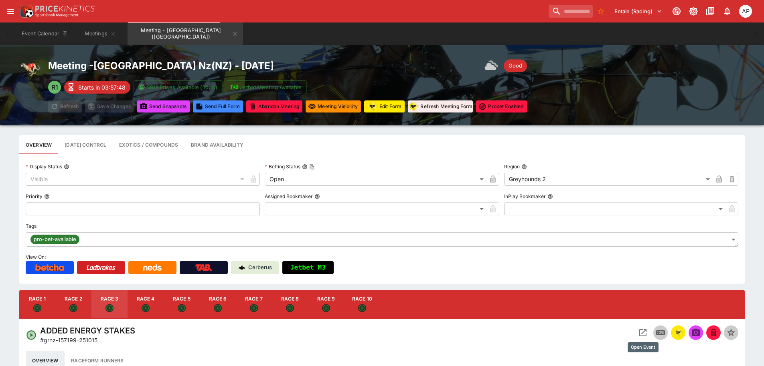
click at [638, 331] on icon "Open Event" at bounding box center [643, 332] width 10 height 10
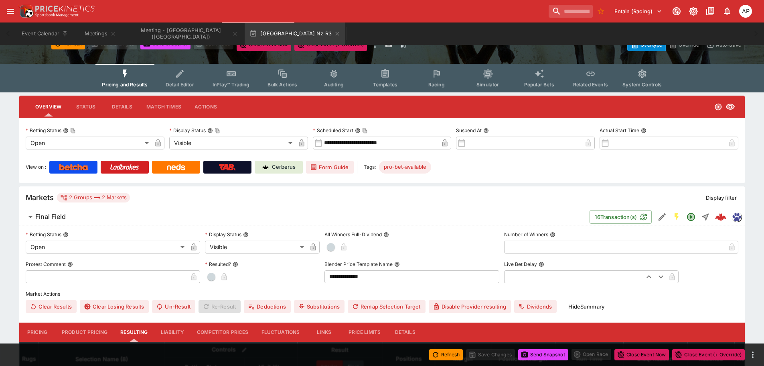
scroll to position [28, 0]
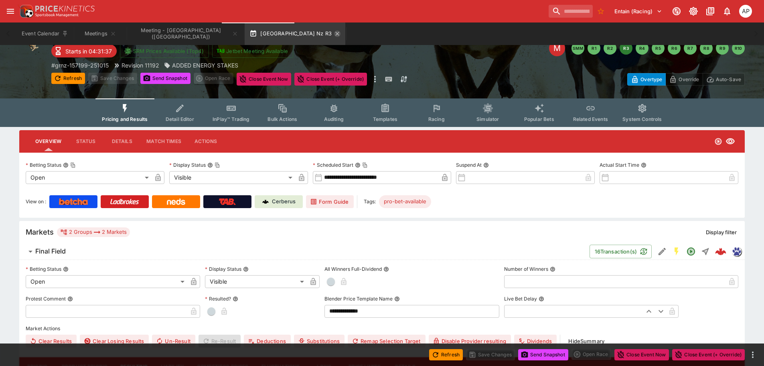
click at [334, 34] on icon "button" at bounding box center [337, 33] width 6 height 6
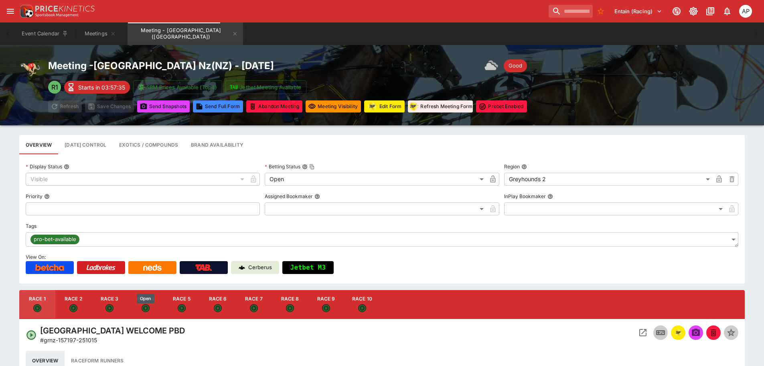
click at [149, 305] on div "button" at bounding box center [146, 308] width 8 height 9
type input "**********"
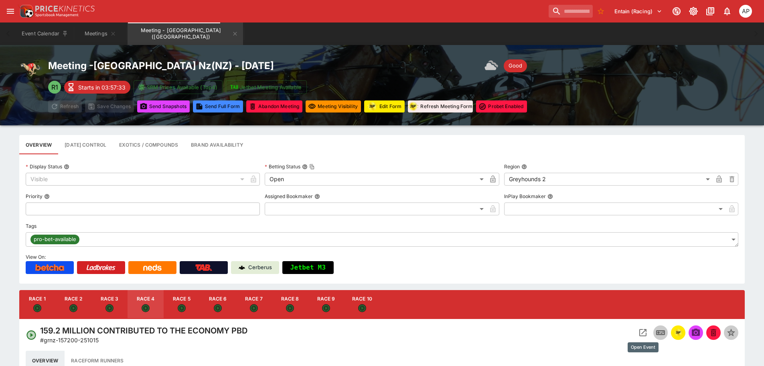
click at [640, 330] on icon "Open Event" at bounding box center [643, 332] width 7 height 7
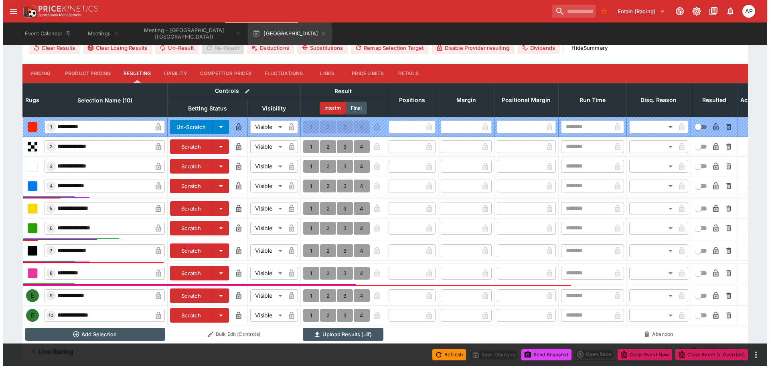
scroll to position [349, 0]
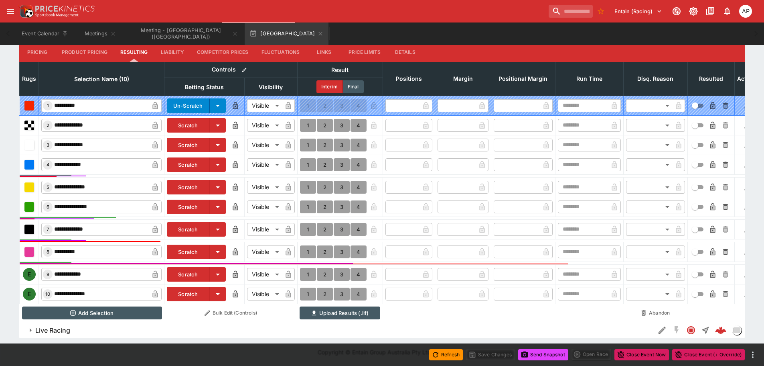
click at [185, 270] on button "Scratch" at bounding box center [188, 274] width 43 height 14
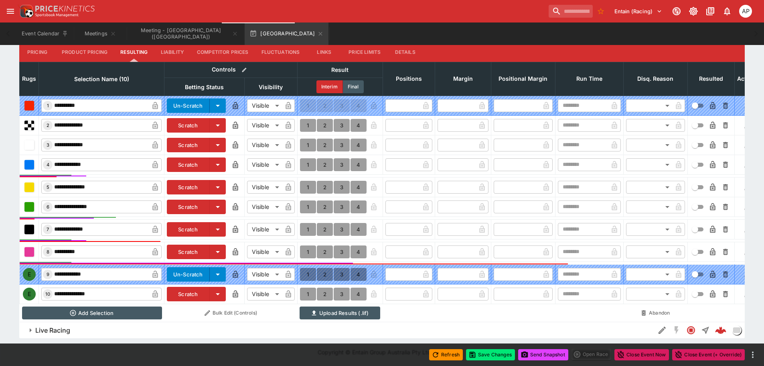
click at [187, 287] on button "Scratch" at bounding box center [188, 294] width 43 height 14
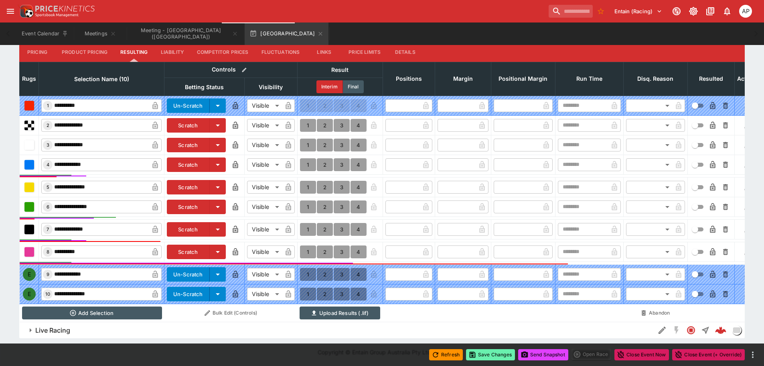
click at [478, 354] on button "Save Changes" at bounding box center [490, 354] width 49 height 11
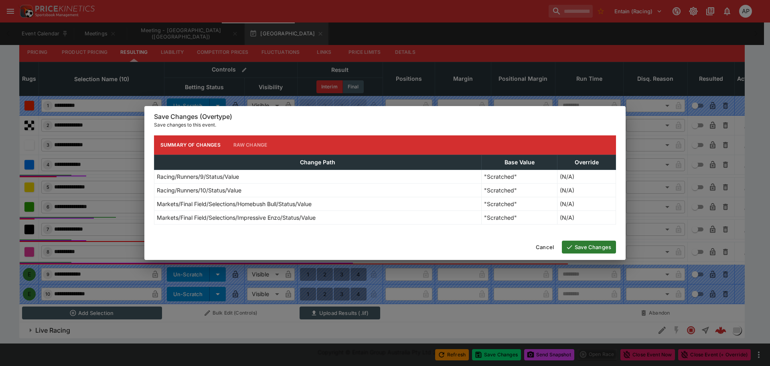
click at [591, 250] on button "Save Changes" at bounding box center [589, 246] width 54 height 13
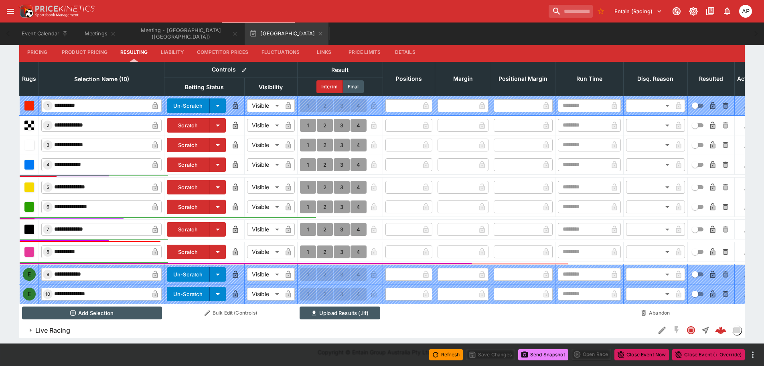
click at [540, 354] on button "Send Snapshot" at bounding box center [543, 354] width 50 height 11
click at [317, 33] on icon "button" at bounding box center [320, 33] width 6 height 6
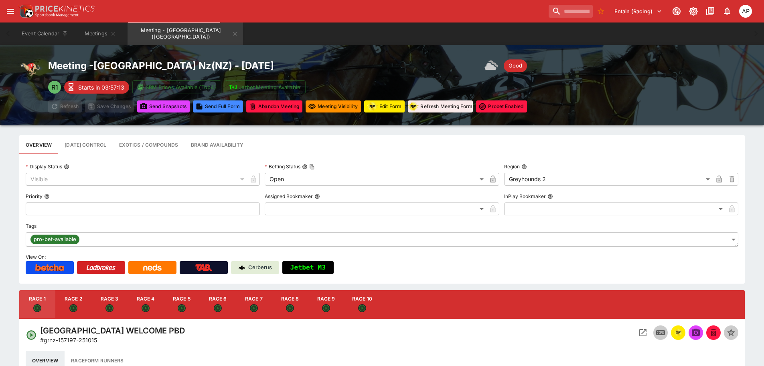
drag, startPoint x: 187, startPoint y: 306, endPoint x: 353, endPoint y: 342, distance: 170.4
click at [187, 306] on button "Race 5" at bounding box center [182, 304] width 36 height 29
type input "**********"
click at [646, 332] on icon "Open Event" at bounding box center [643, 332] width 10 height 10
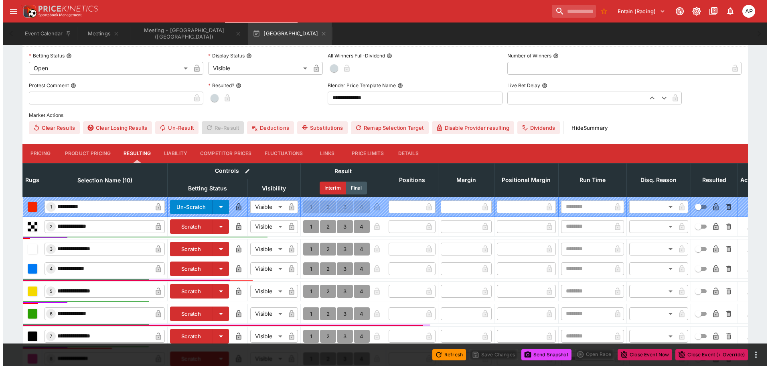
scroll to position [351, 0]
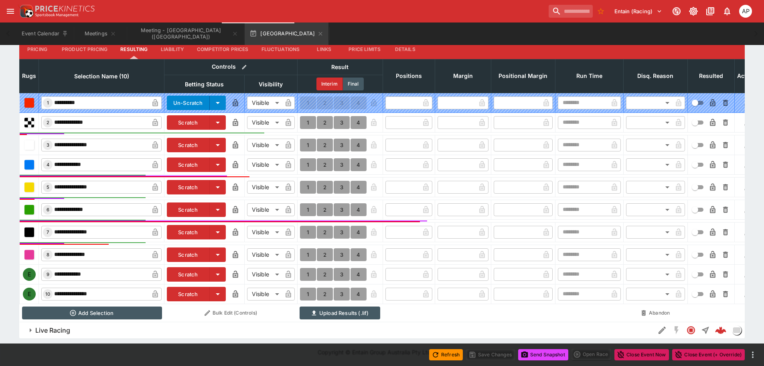
click at [72, 268] on input "**********" at bounding box center [101, 274] width 96 height 13
drag, startPoint x: 198, startPoint y: 277, endPoint x: 194, endPoint y: 271, distance: 7.5
click at [197, 276] on td "Scratch" at bounding box center [205, 274] width 80 height 20
click at [193, 269] on button "Scratch" at bounding box center [188, 274] width 43 height 14
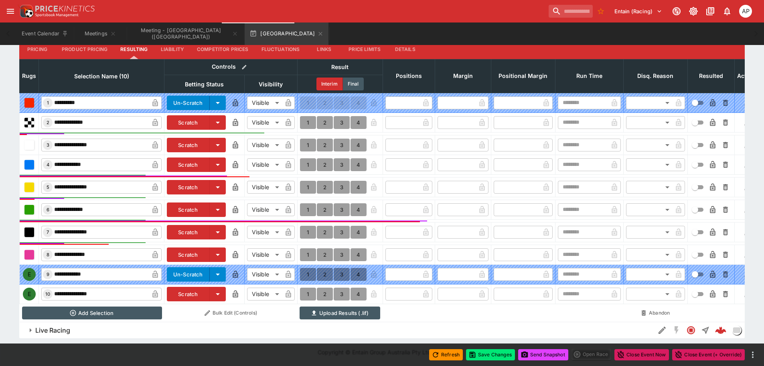
drag, startPoint x: 193, startPoint y: 287, endPoint x: 250, endPoint y: 312, distance: 62.0
click at [193, 287] on button "Scratch" at bounding box center [188, 294] width 43 height 14
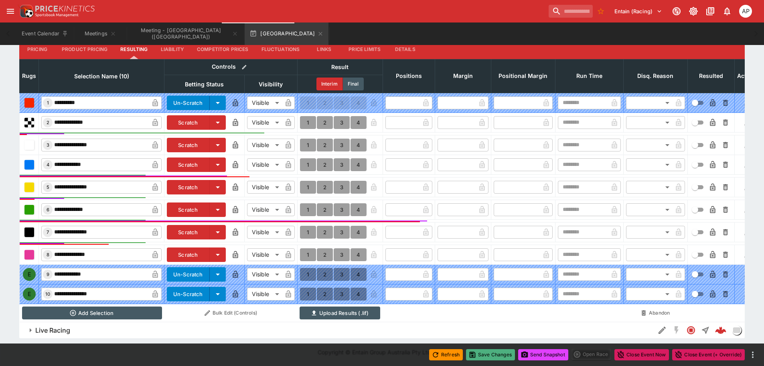
click at [487, 356] on button "Save Changes" at bounding box center [490, 354] width 49 height 11
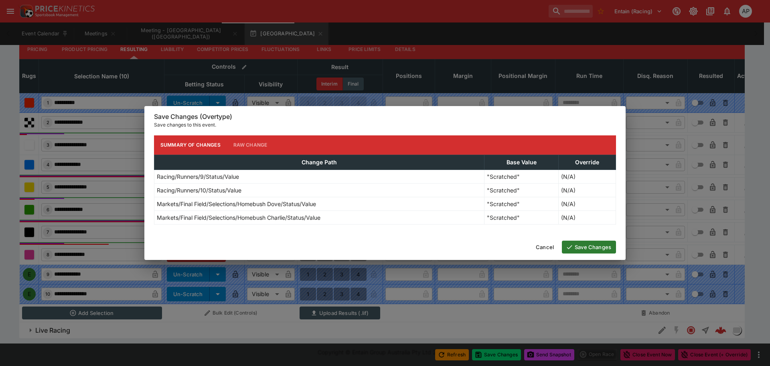
click at [586, 243] on button "Save Changes" at bounding box center [589, 246] width 54 height 13
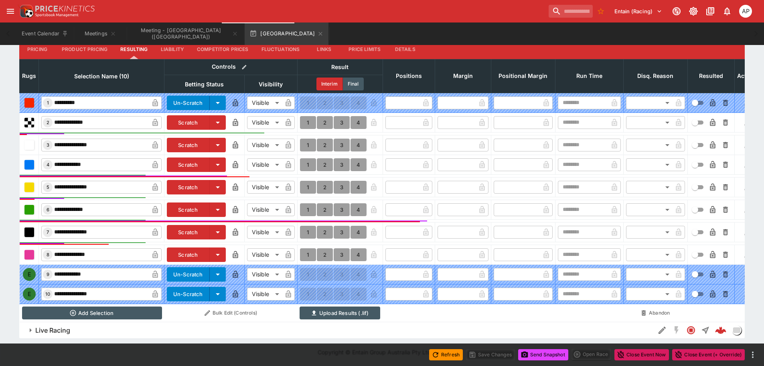
click at [544, 352] on button "Send Snapshot" at bounding box center [543, 354] width 50 height 11
drag, startPoint x: 542, startPoint y: 355, endPoint x: 310, endPoint y: 337, distance: 232.6
click at [310, 337] on button "Live Racing" at bounding box center [337, 330] width 636 height 16
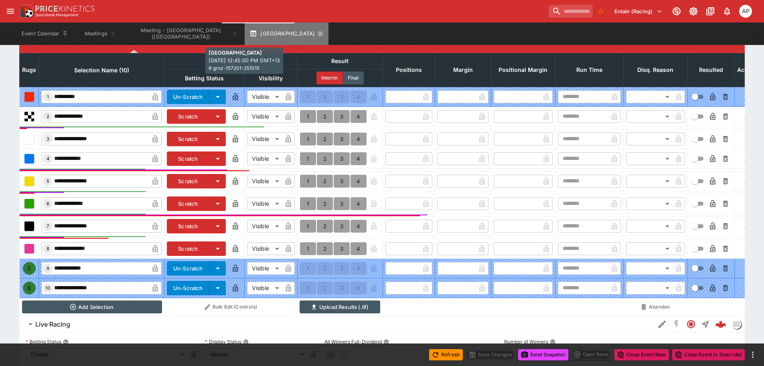
click at [319, 35] on icon "button" at bounding box center [321, 34] width 4 height 4
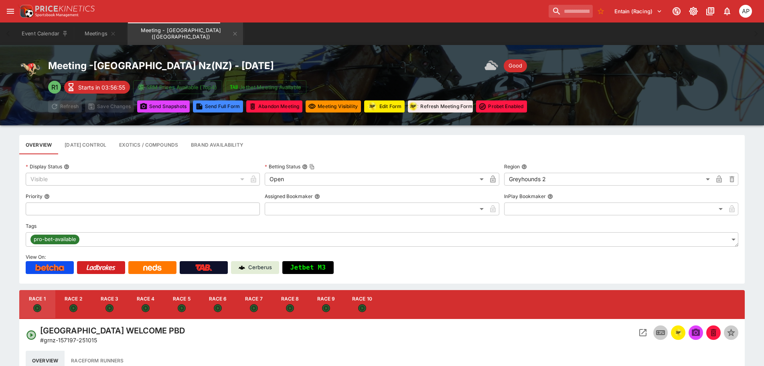
click at [226, 303] on button "Race 6" at bounding box center [218, 304] width 36 height 29
type input "**********"
click at [640, 332] on icon "Open Event" at bounding box center [643, 332] width 7 height 7
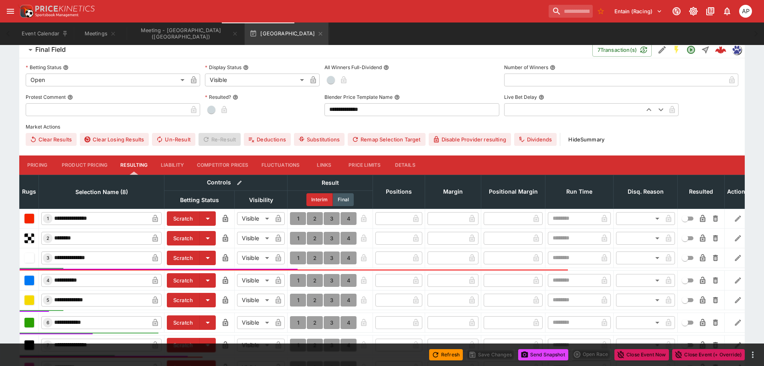
scroll to position [241, 0]
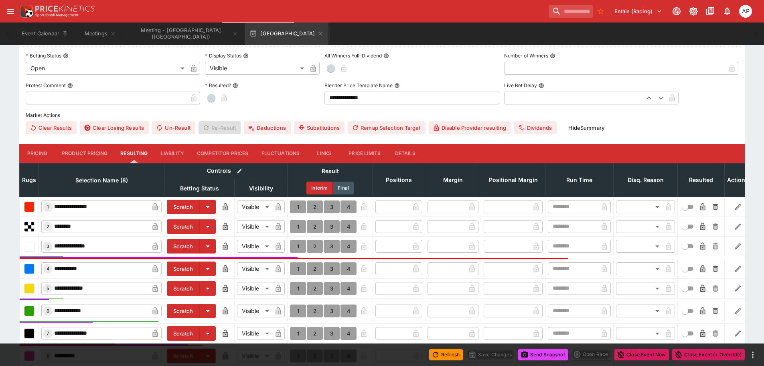
click at [186, 225] on button "Scratch" at bounding box center [183, 226] width 33 height 14
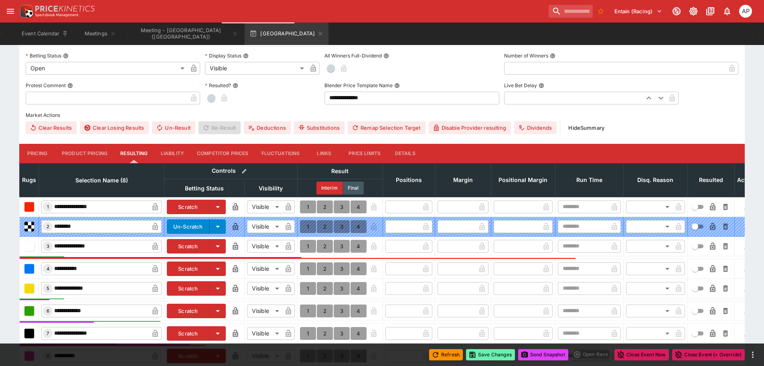
scroll to position [242, 0]
click at [480, 347] on div "Refresh Save Changes Send Snapshot Open Race Close Event Now Close Event (+ Ove…" at bounding box center [382, 354] width 764 height 22
click at [488, 354] on button "Save Changes" at bounding box center [490, 354] width 49 height 11
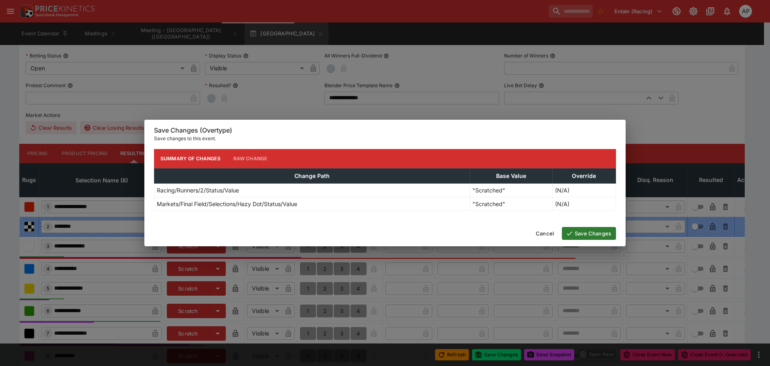
click at [575, 234] on button "Save Changes" at bounding box center [589, 233] width 54 height 13
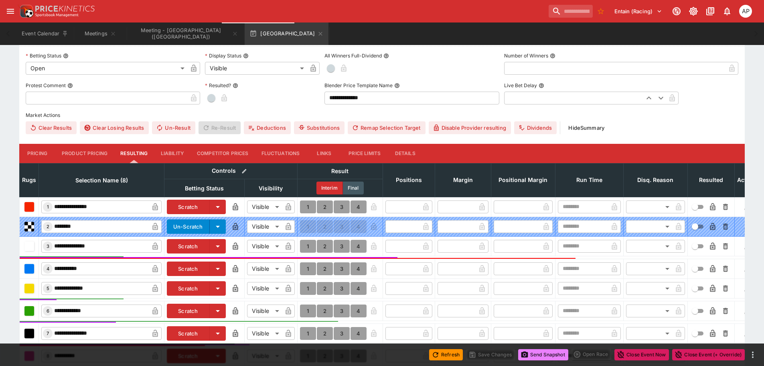
click at [542, 352] on button "Send Snapshot" at bounding box center [543, 354] width 50 height 11
click at [317, 34] on icon "button" at bounding box center [320, 33] width 6 height 6
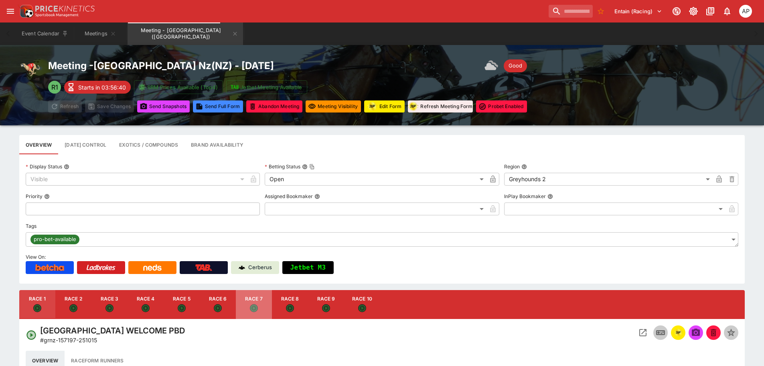
click at [259, 300] on button "Race 7" at bounding box center [254, 304] width 36 height 29
type input "**********"
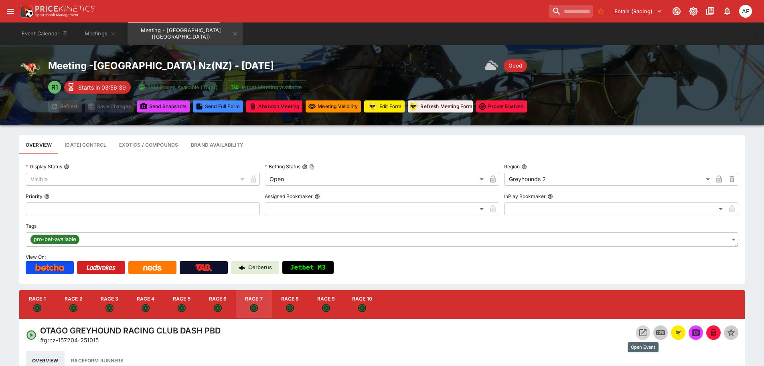
click at [642, 331] on icon "Open Event" at bounding box center [643, 332] width 10 height 10
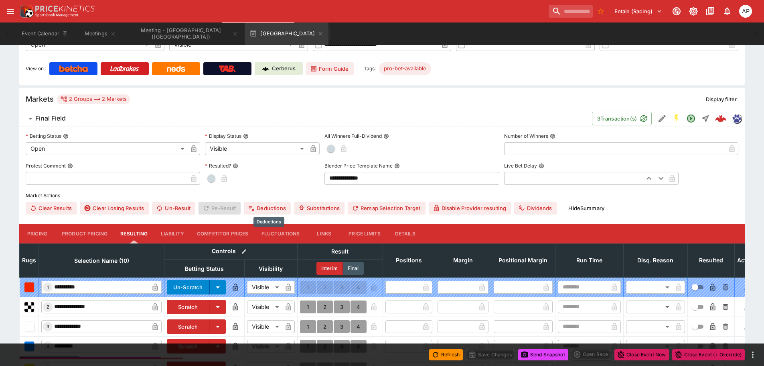
scroll to position [281, 0]
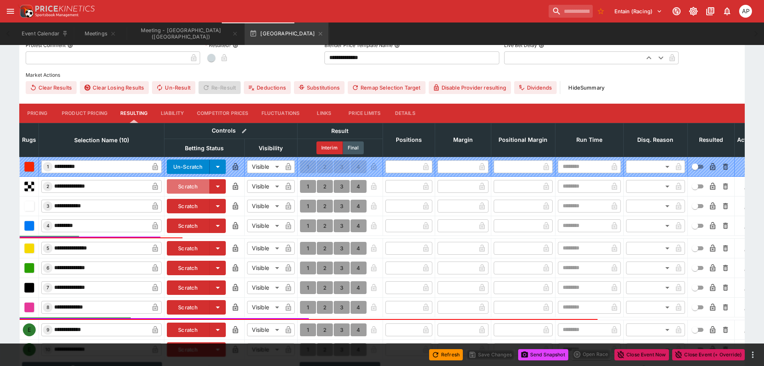
click at [179, 182] on button "Scratch" at bounding box center [188, 186] width 43 height 14
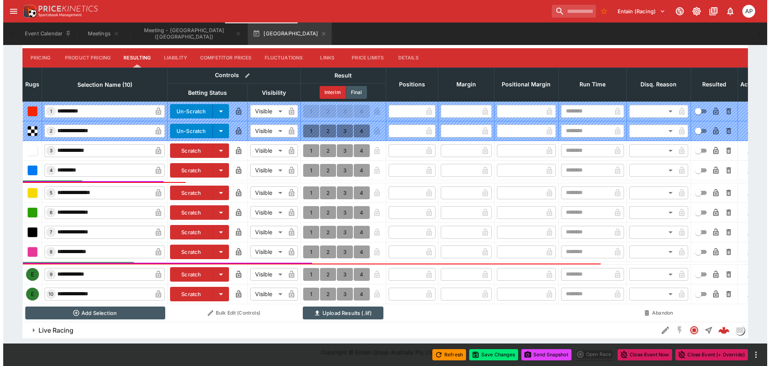
scroll to position [343, 0]
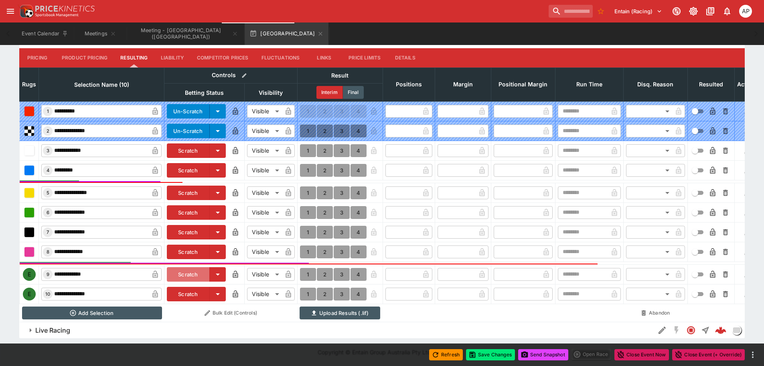
click at [185, 267] on button "Scratch" at bounding box center [188, 274] width 43 height 14
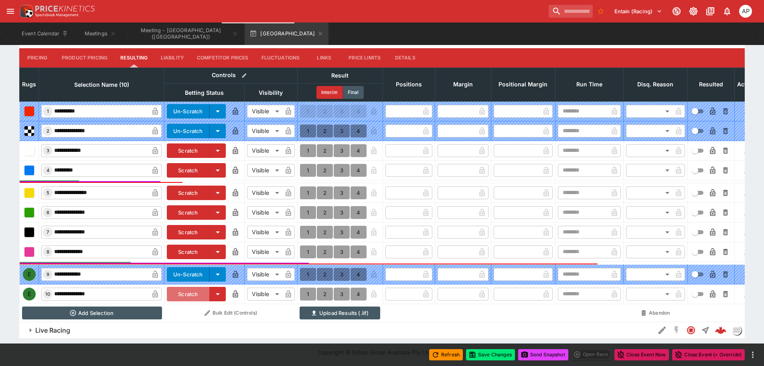
click at [187, 287] on button "Scratch" at bounding box center [188, 294] width 43 height 14
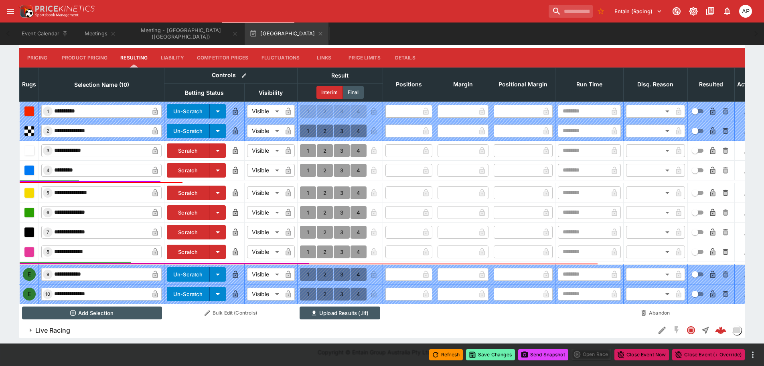
click at [487, 353] on button "Save Changes" at bounding box center [490, 354] width 49 height 11
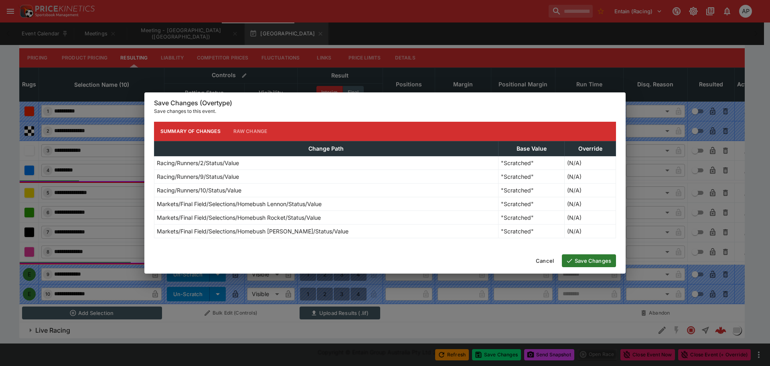
click at [583, 258] on button "Save Changes" at bounding box center [589, 260] width 54 height 13
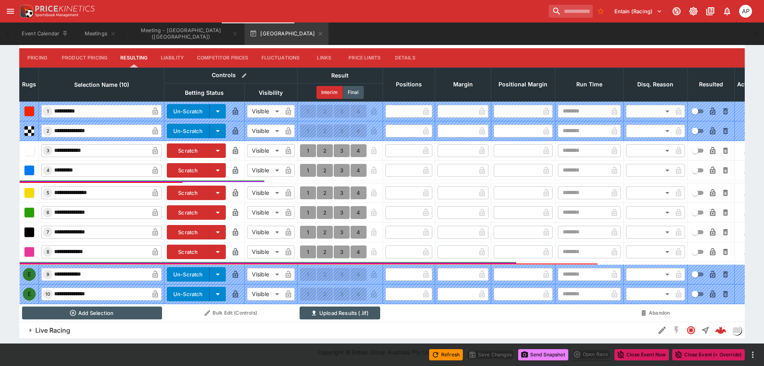
click at [549, 356] on button "Send Snapshot" at bounding box center [543, 354] width 50 height 11
click at [319, 33] on icon "button" at bounding box center [321, 34] width 4 height 4
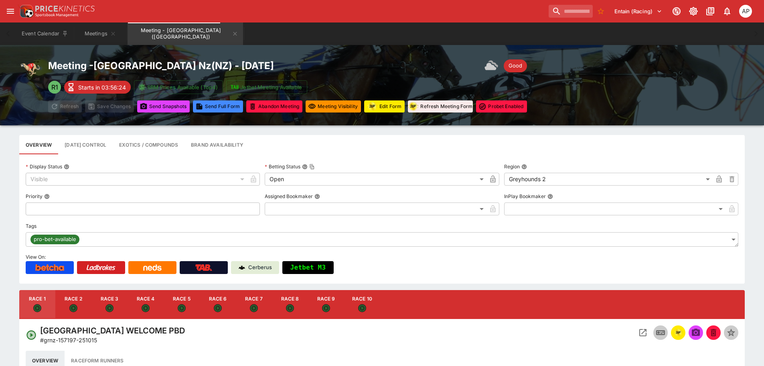
drag, startPoint x: 285, startPoint y: 305, endPoint x: 464, endPoint y: 337, distance: 181.8
click at [285, 305] on button "Race 8" at bounding box center [290, 304] width 36 height 29
type input "**********"
click at [648, 331] on icon "Open Event" at bounding box center [643, 332] width 10 height 10
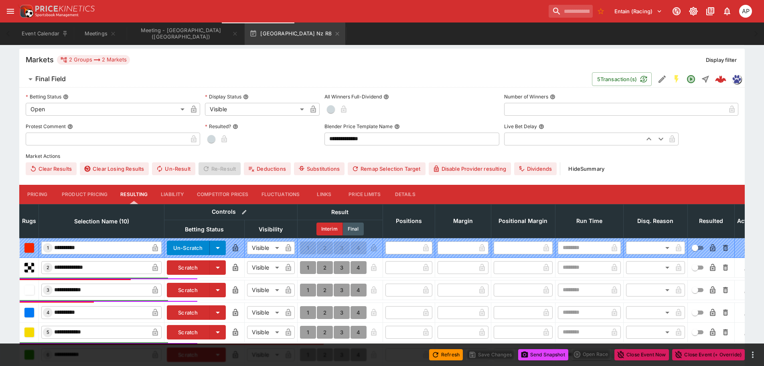
scroll to position [321, 0]
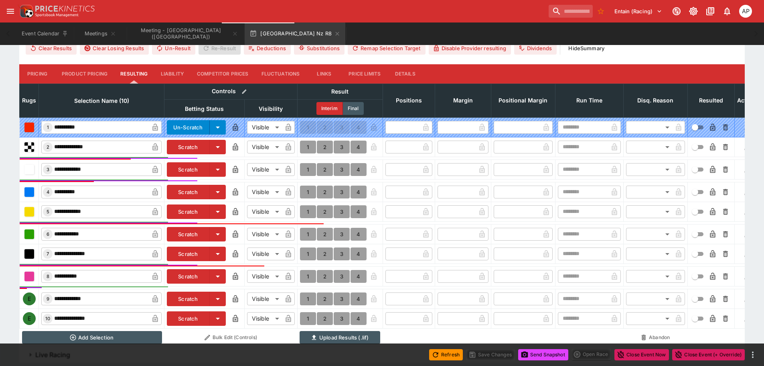
click at [203, 234] on button "Scratch" at bounding box center [188, 234] width 43 height 14
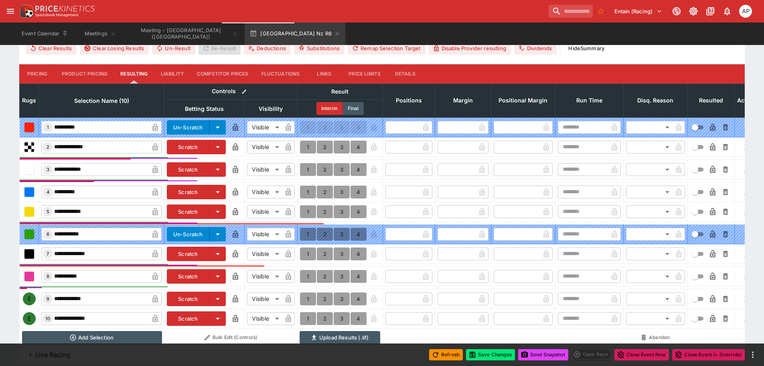
click at [187, 299] on button "Scratch" at bounding box center [188, 298] width 43 height 14
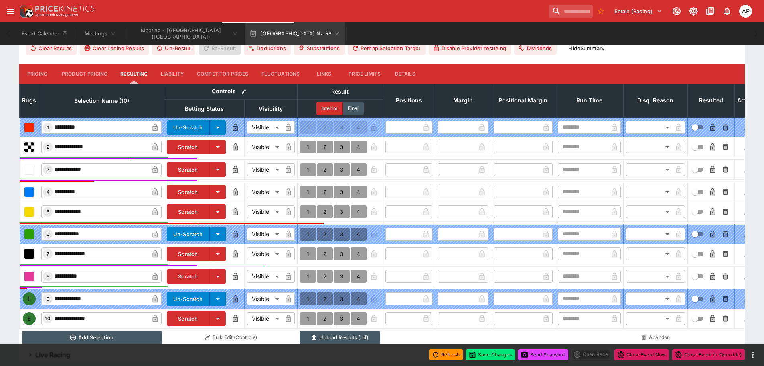
click at [406, 75] on button "Details" at bounding box center [405, 73] width 36 height 19
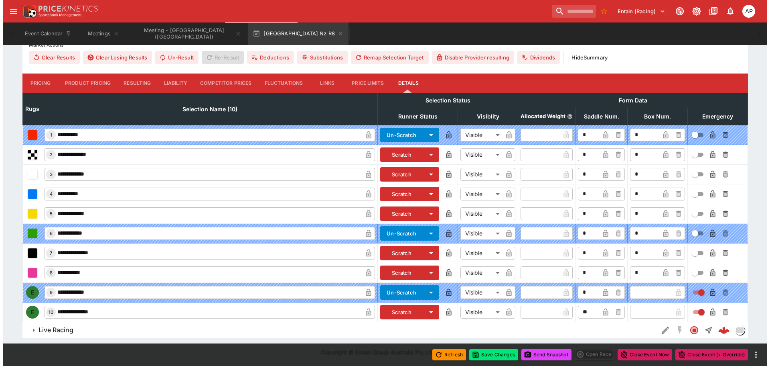
scroll to position [312, 0]
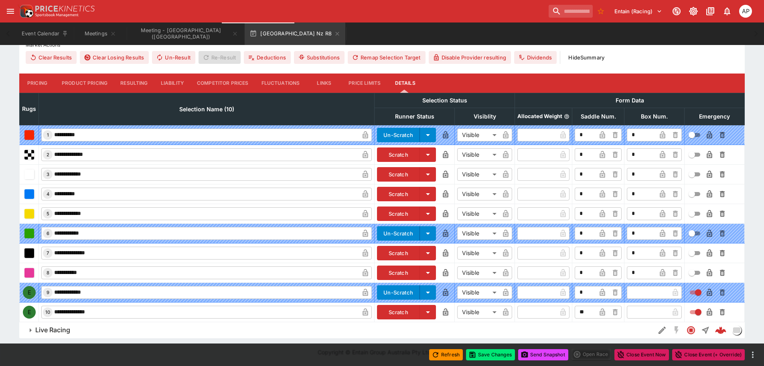
click at [639, 310] on input "text" at bounding box center [648, 311] width 42 height 13
type input "*"
click at [485, 354] on button "Save Changes" at bounding box center [490, 354] width 49 height 11
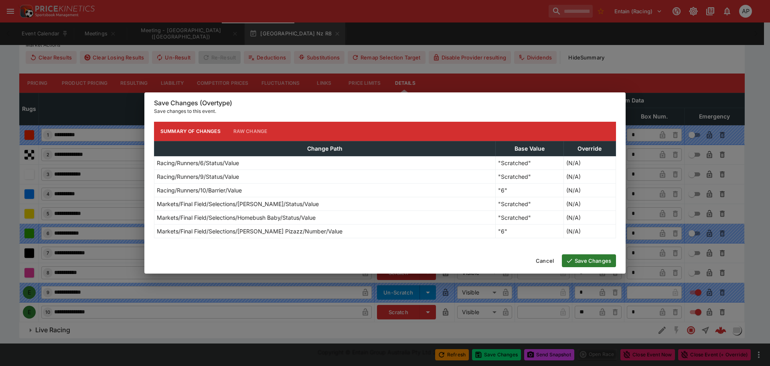
click at [588, 256] on button "Save Changes" at bounding box center [589, 260] width 54 height 13
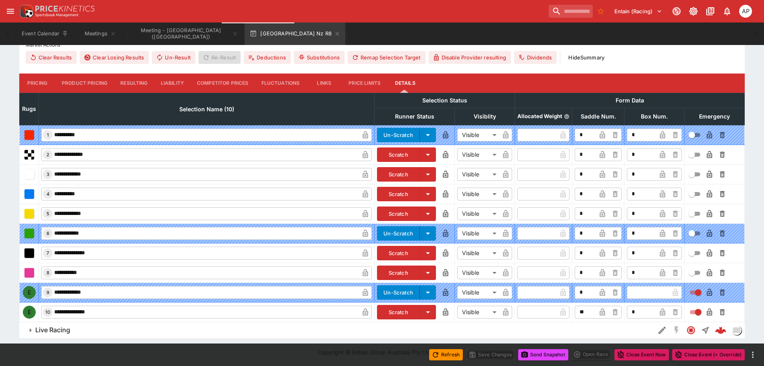
click at [665, 313] on icon "button" at bounding box center [663, 312] width 4 height 3
click at [489, 357] on button "Save Changes" at bounding box center [490, 354] width 49 height 11
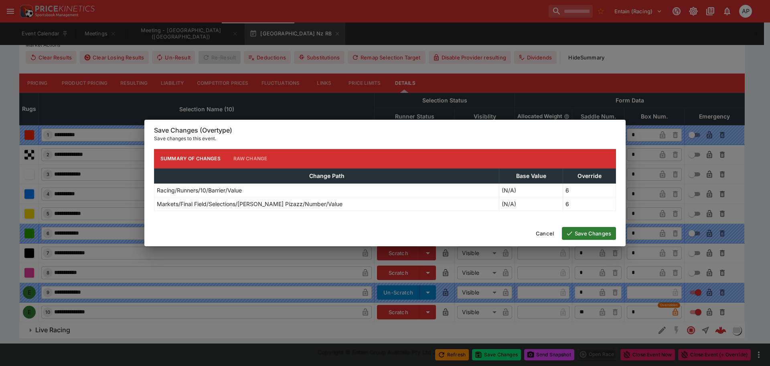
click at [583, 232] on button "Save Changes" at bounding box center [589, 233] width 54 height 13
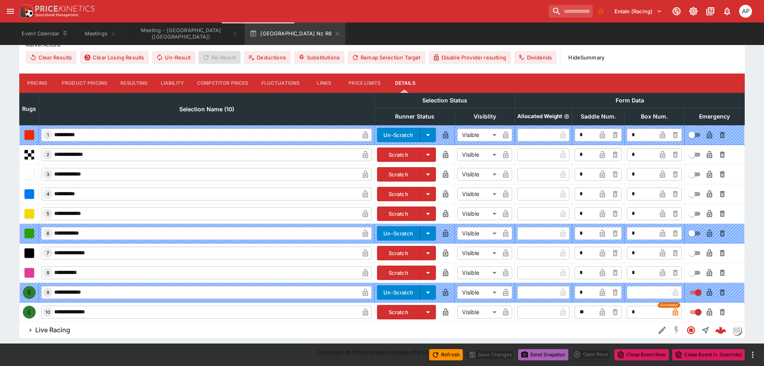
click at [540, 353] on button "Send Snapshot" at bounding box center [543, 354] width 50 height 11
click at [334, 31] on icon "button" at bounding box center [337, 33] width 6 height 6
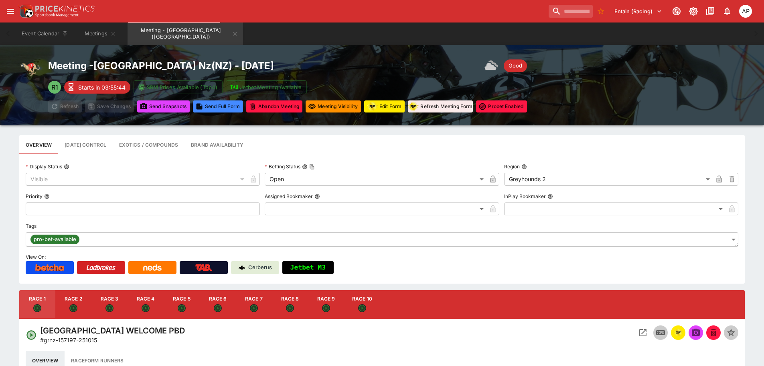
click at [319, 307] on button "Race 9" at bounding box center [326, 304] width 36 height 29
type input "**********"
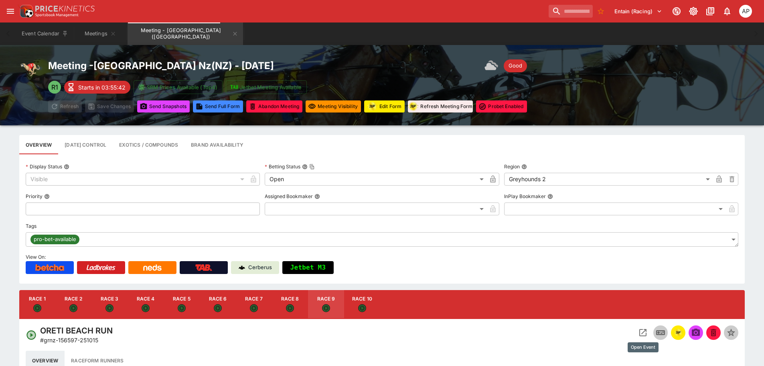
click at [643, 334] on icon "Open Event" at bounding box center [643, 332] width 10 height 10
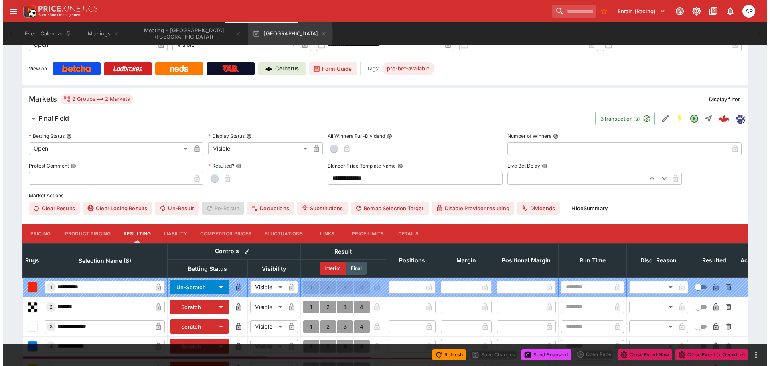
scroll to position [303, 0]
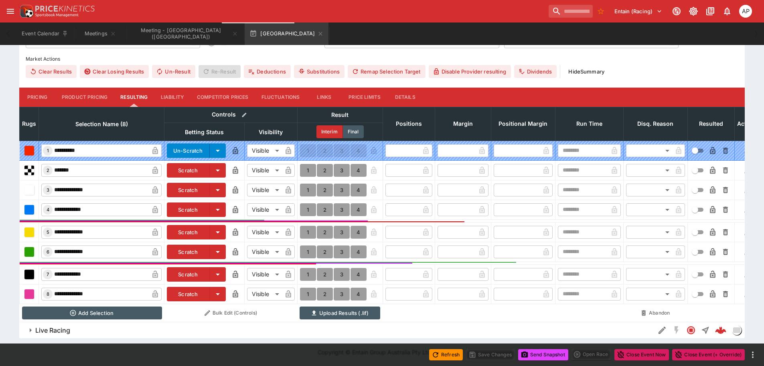
click at [180, 287] on button "Scratch" at bounding box center [188, 294] width 43 height 14
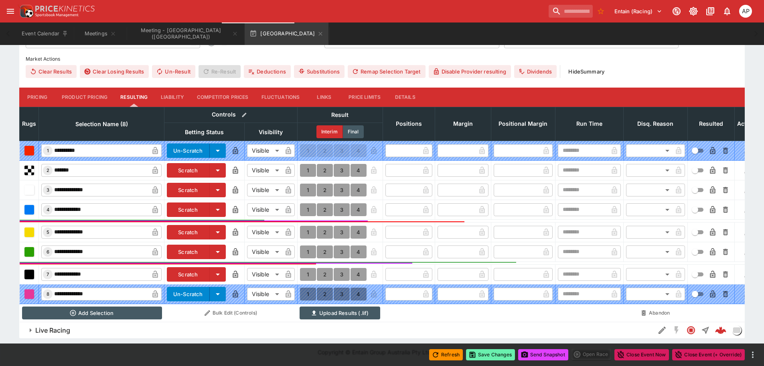
click at [486, 353] on button "Save Changes" at bounding box center [490, 354] width 49 height 11
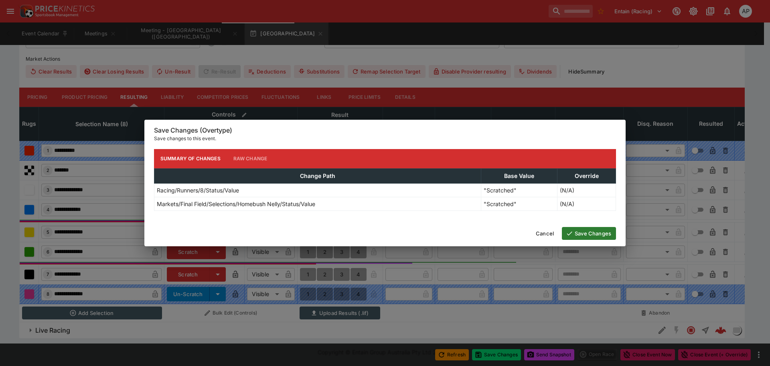
click at [583, 232] on button "Save Changes" at bounding box center [589, 233] width 54 height 13
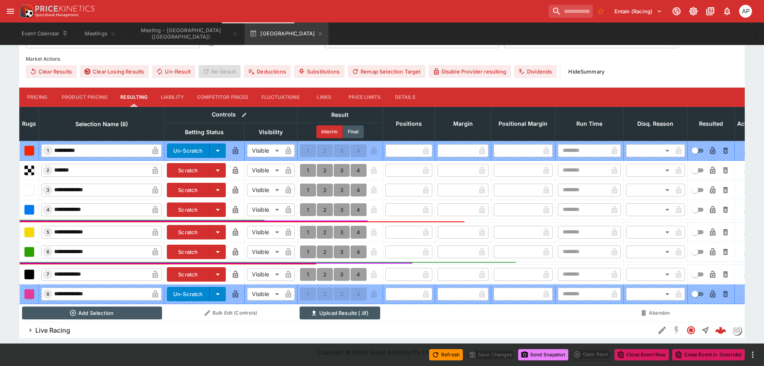
click at [545, 354] on button "Send Snapshot" at bounding box center [543, 354] width 50 height 11
click at [317, 33] on icon "button" at bounding box center [320, 33] width 6 height 6
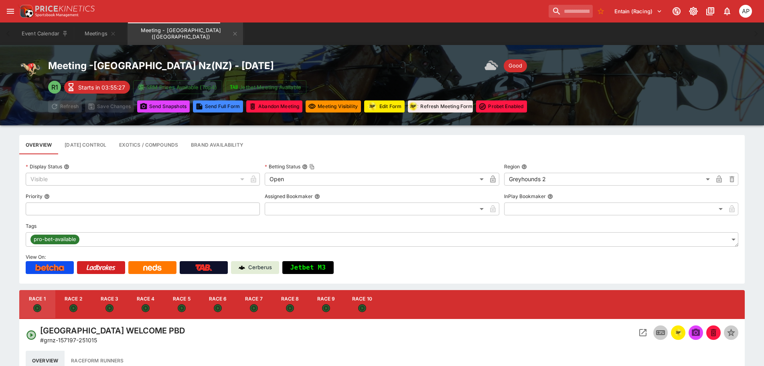
click at [360, 307] on icon "Open" at bounding box center [362, 307] width 5 height 5
type input "**********"
click at [646, 336] on icon "Open Event" at bounding box center [643, 332] width 10 height 10
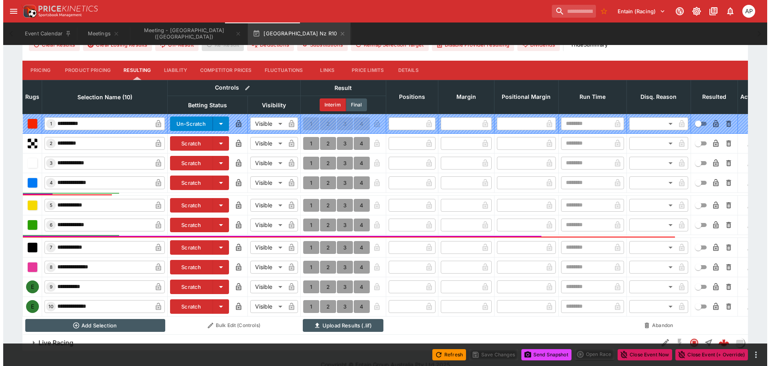
scroll to position [342, 0]
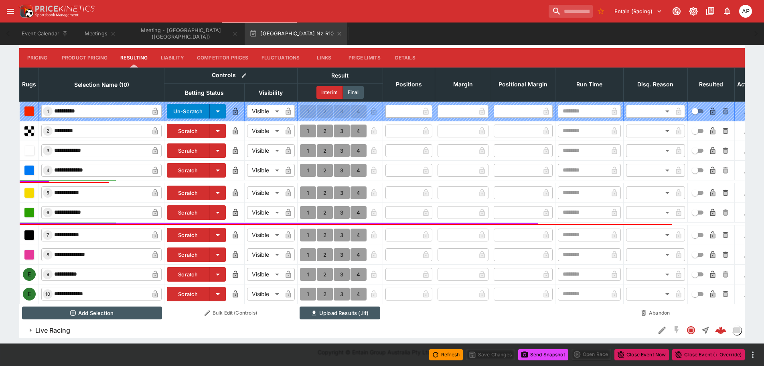
click at [208, 268] on button "Scratch" at bounding box center [188, 274] width 43 height 14
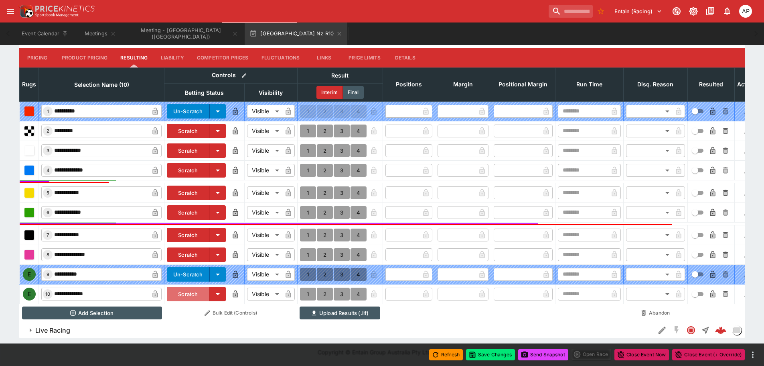
click at [192, 287] on button "Scratch" at bounding box center [188, 294] width 43 height 14
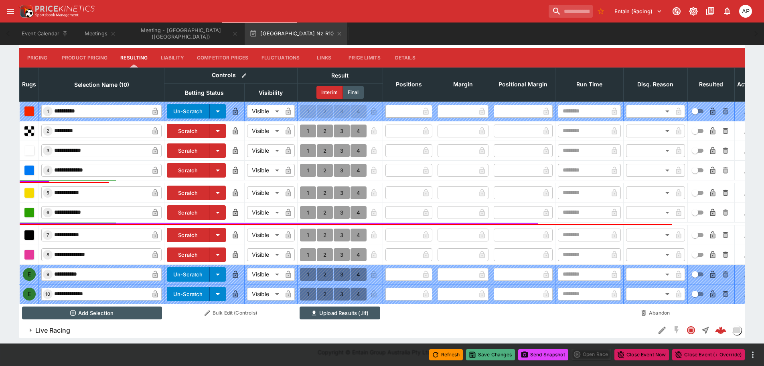
click at [482, 354] on button "Save Changes" at bounding box center [490, 354] width 49 height 11
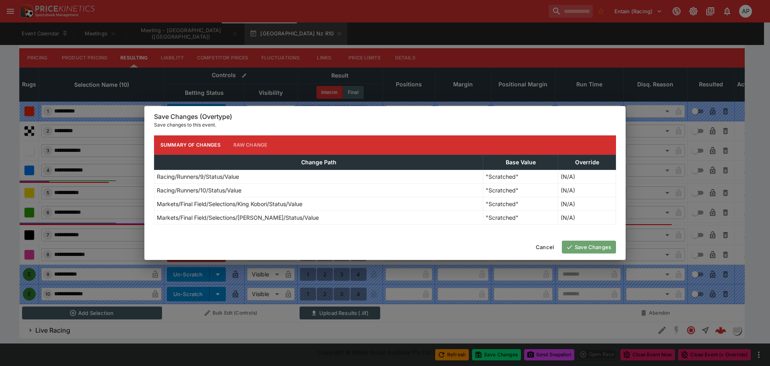
click at [592, 240] on button "Save Changes" at bounding box center [589, 246] width 54 height 13
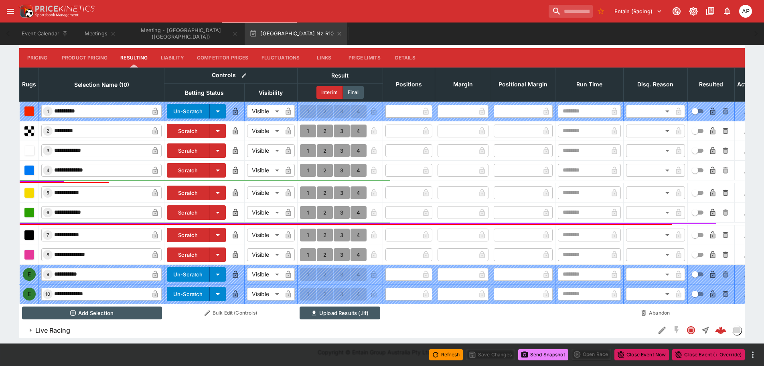
click at [547, 356] on button "Send Snapshot" at bounding box center [543, 354] width 50 height 11
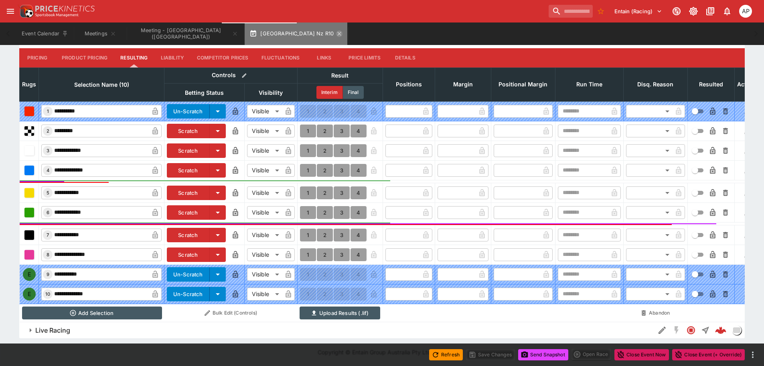
click at [336, 30] on icon "button" at bounding box center [339, 33] width 6 height 6
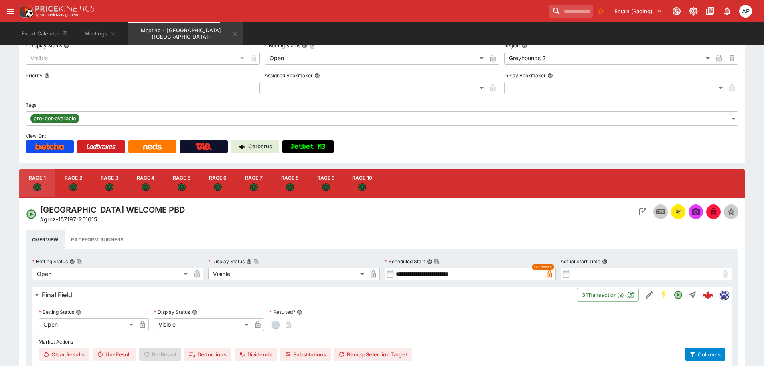
scroll to position [120, 0]
click at [90, 31] on button "Meetings" at bounding box center [100, 33] width 51 height 22
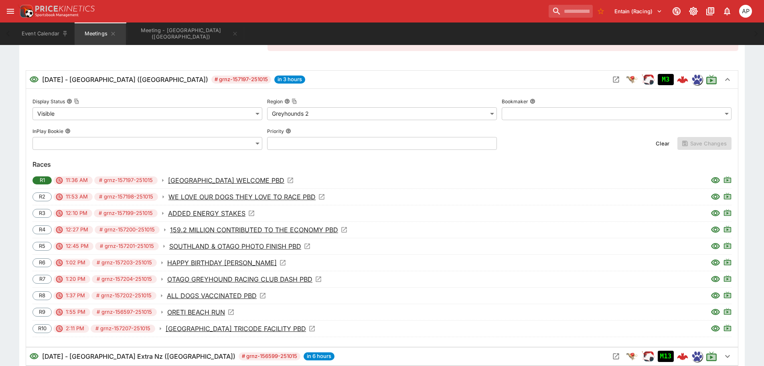
scroll to position [278, 0]
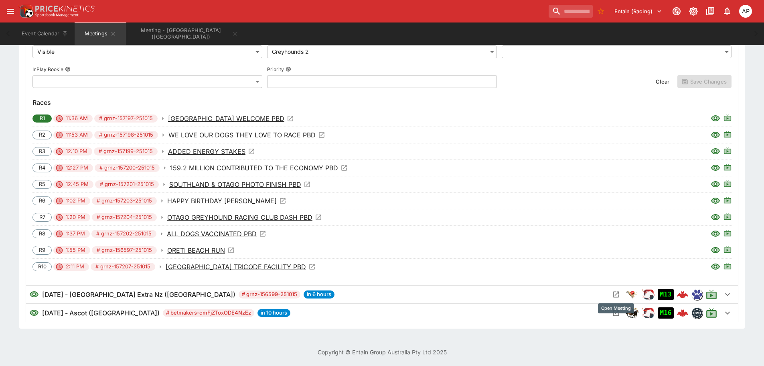
click at [613, 296] on icon "Open Meeting" at bounding box center [616, 294] width 8 height 8
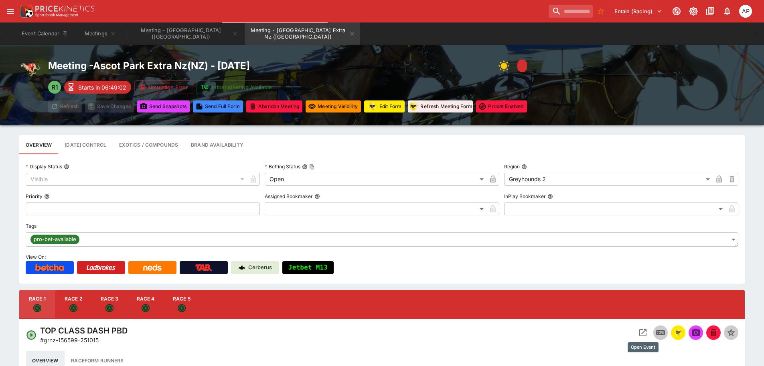
click at [645, 333] on icon "Open Event" at bounding box center [643, 332] width 10 height 10
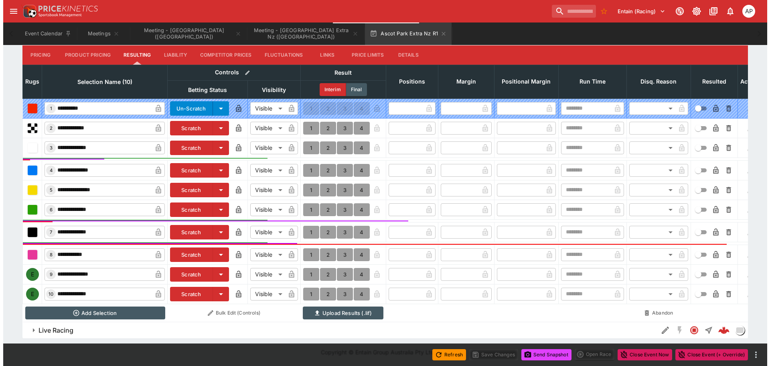
scroll to position [346, 0]
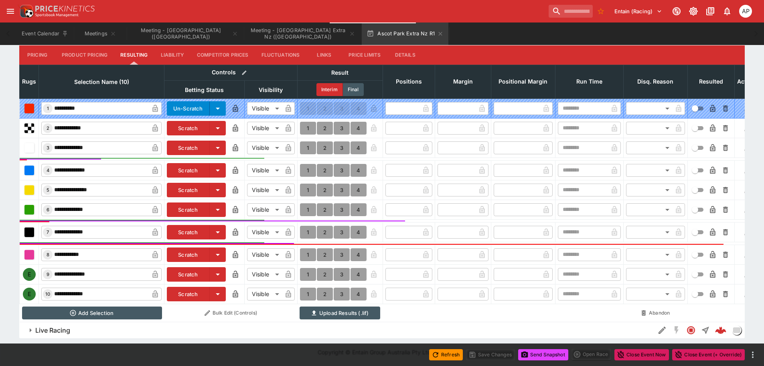
click at [191, 272] on button "Scratch" at bounding box center [188, 274] width 43 height 14
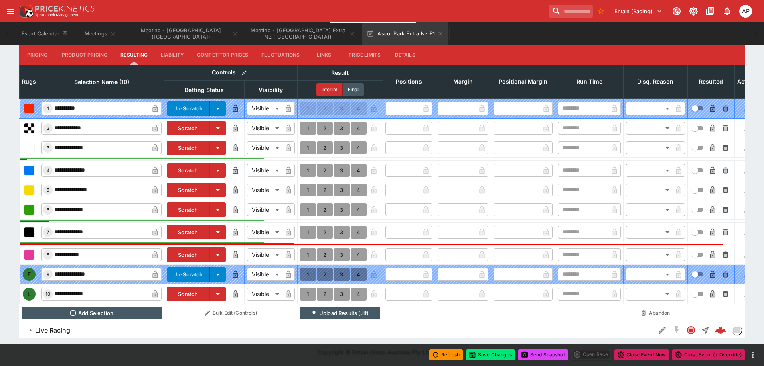
click at [193, 292] on button "Scratch" at bounding box center [188, 294] width 43 height 14
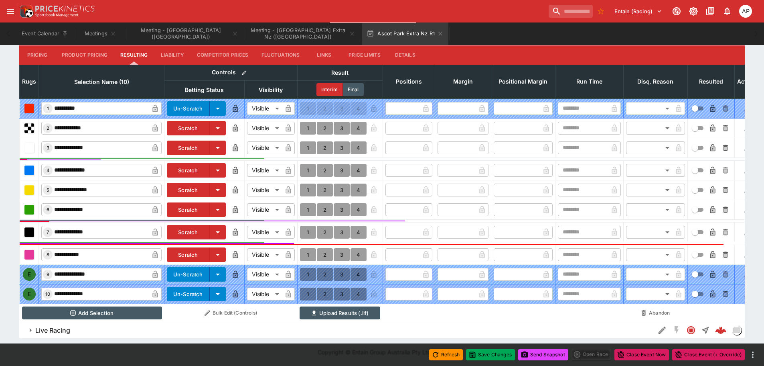
drag, startPoint x: 492, startPoint y: 360, endPoint x: 494, endPoint y: 345, distance: 14.5
click at [493, 360] on div "Refresh Save Changes Send Snapshot Open Race Close Event Now Close Event (+ Ove…" at bounding box center [382, 354] width 764 height 22
click at [490, 357] on button "Save Changes" at bounding box center [490, 354] width 49 height 11
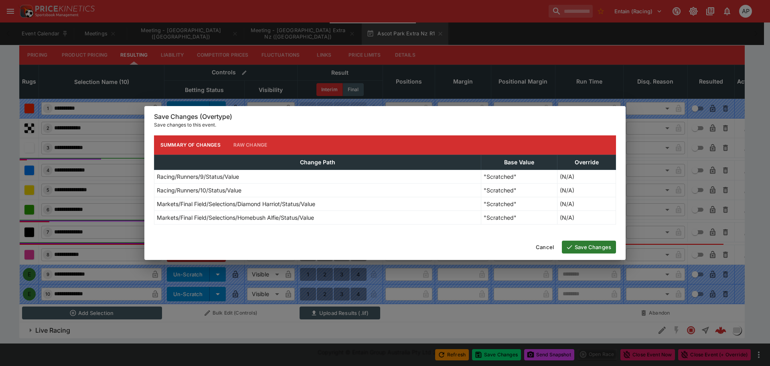
click at [594, 250] on button "Save Changes" at bounding box center [589, 246] width 54 height 13
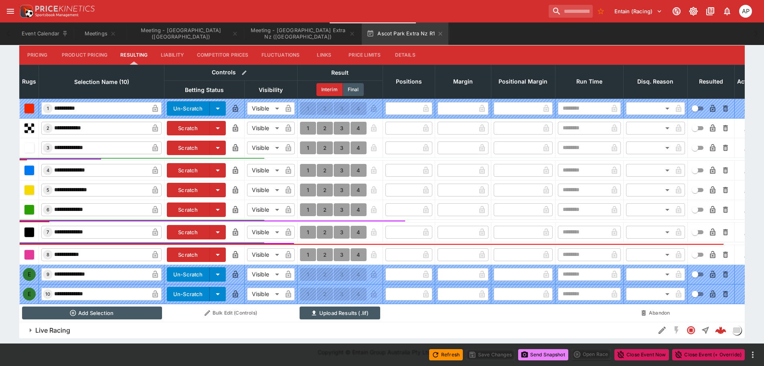
click at [547, 354] on button "Send Snapshot" at bounding box center [543, 354] width 50 height 11
click at [437, 32] on icon "button" at bounding box center [440, 33] width 6 height 6
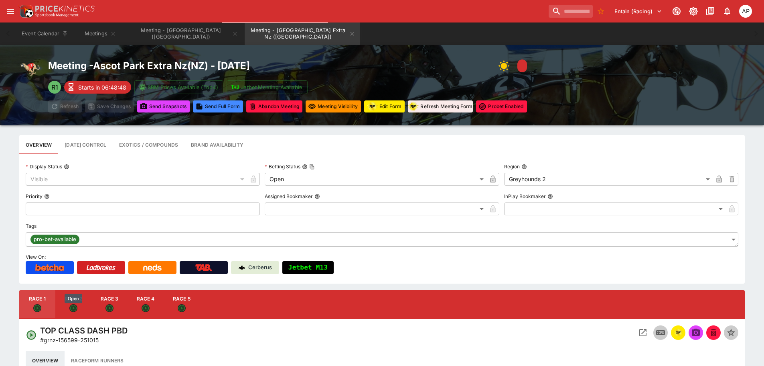
drag, startPoint x: 70, startPoint y: 310, endPoint x: 325, endPoint y: 342, distance: 257.6
click at [70, 310] on icon "Open" at bounding box center [73, 308] width 8 height 8
type input "**********"
click at [638, 328] on button "Open Event" at bounding box center [643, 332] width 14 height 14
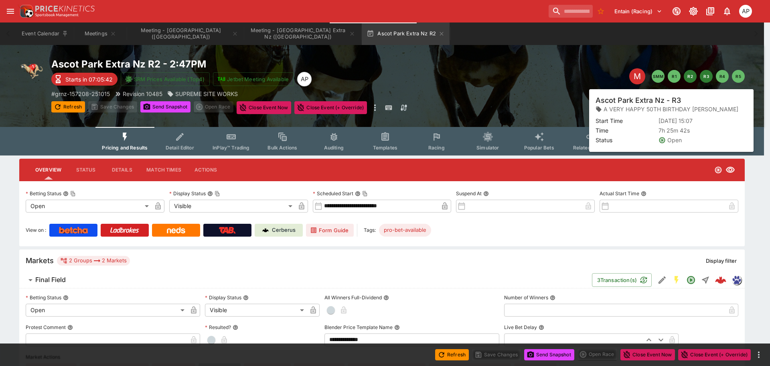
click at [706, 74] on button "R3" at bounding box center [706, 76] width 13 height 13
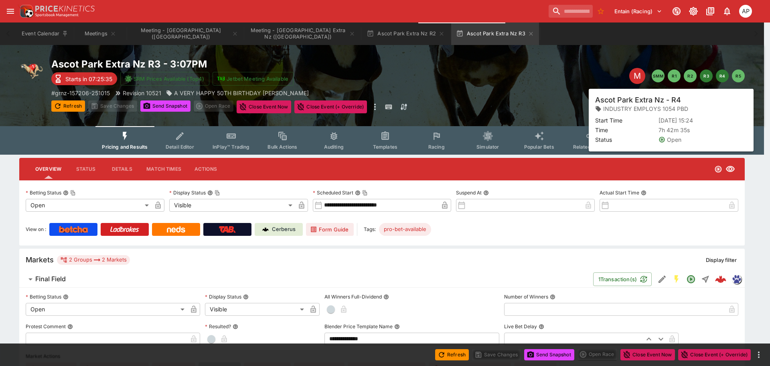
click at [718, 75] on button "R4" at bounding box center [722, 75] width 13 height 13
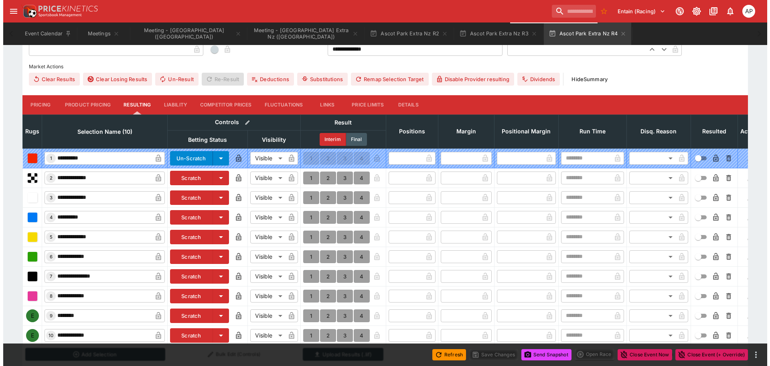
scroll to position [337, 0]
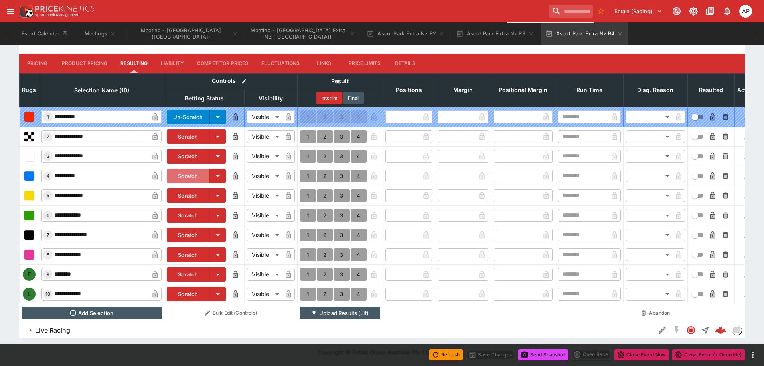
click at [189, 169] on button "Scratch" at bounding box center [188, 176] width 43 height 14
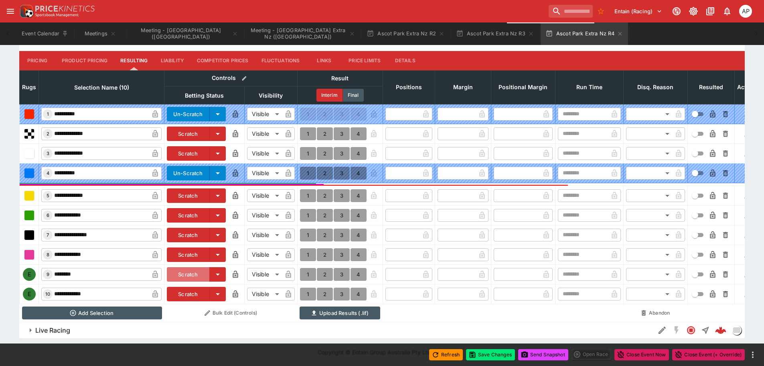
click at [185, 268] on button "Scratch" at bounding box center [188, 274] width 43 height 14
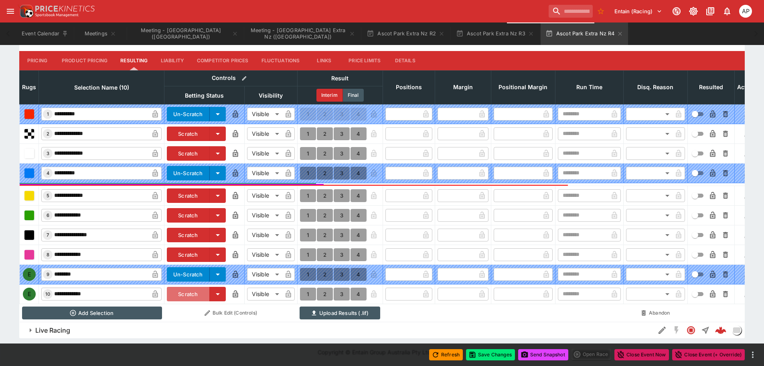
click at [185, 289] on button "Scratch" at bounding box center [188, 294] width 43 height 14
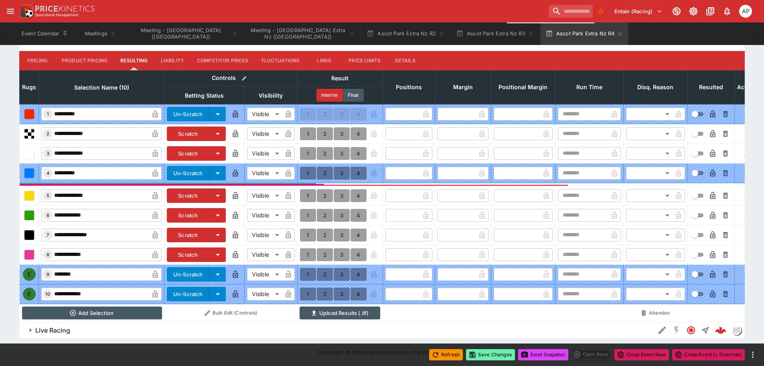
click at [502, 350] on button "Save Changes" at bounding box center [490, 354] width 49 height 11
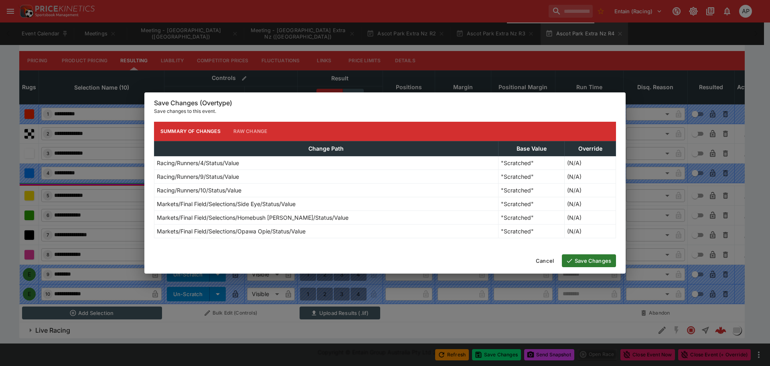
click at [596, 258] on button "Save Changes" at bounding box center [589, 260] width 54 height 13
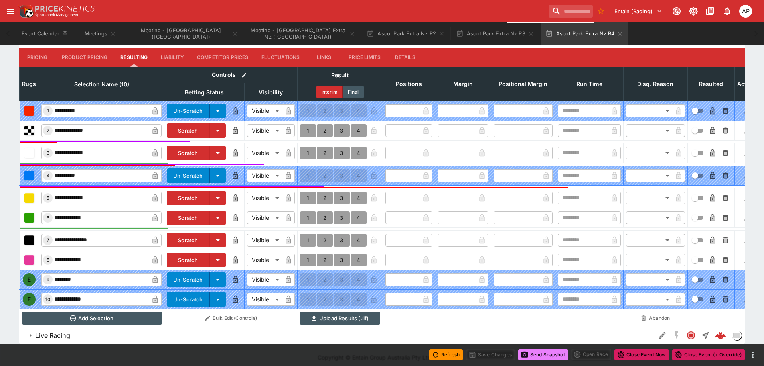
click at [545, 355] on button "Send Snapshot" at bounding box center [543, 354] width 50 height 11
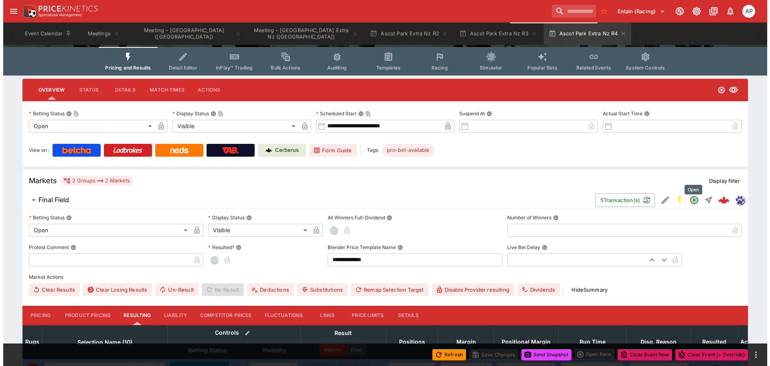
scroll to position [16, 0]
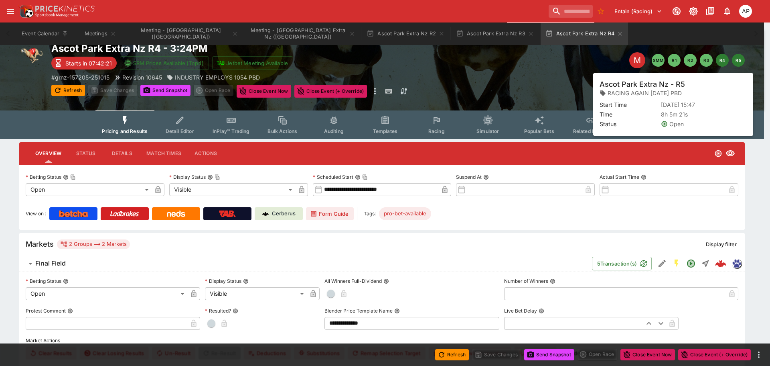
click at [737, 59] on button "R5" at bounding box center [738, 60] width 13 height 13
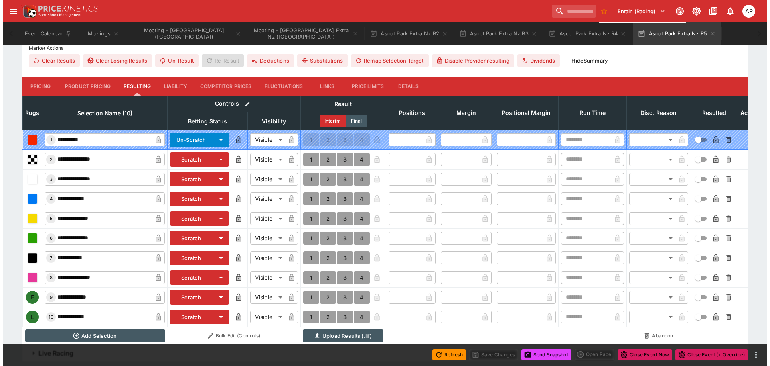
scroll to position [337, 0]
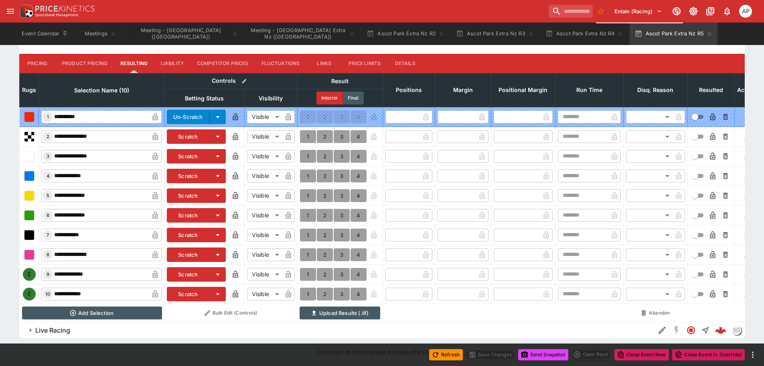
click at [193, 270] on button "Scratch" at bounding box center [188, 274] width 43 height 14
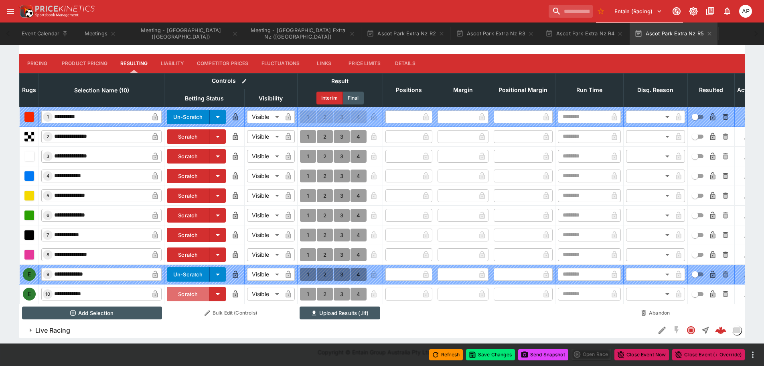
click at [188, 291] on button "Scratch" at bounding box center [188, 294] width 43 height 14
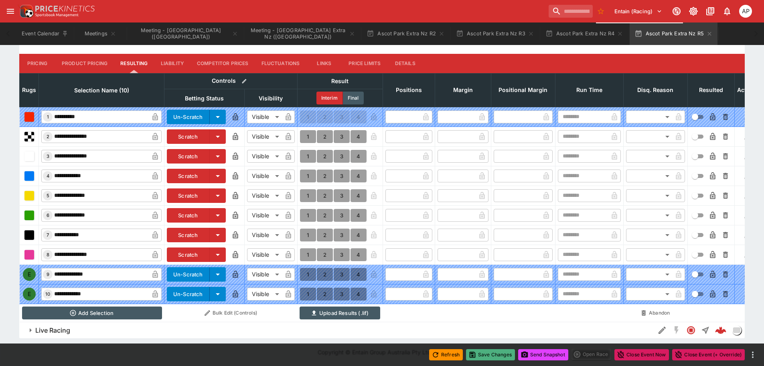
click at [485, 355] on button "Save Changes" at bounding box center [490, 354] width 49 height 11
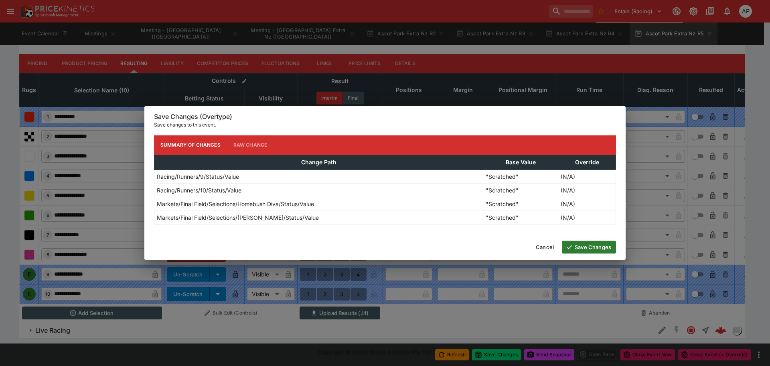
click at [598, 241] on button "Save Changes" at bounding box center [589, 246] width 54 height 13
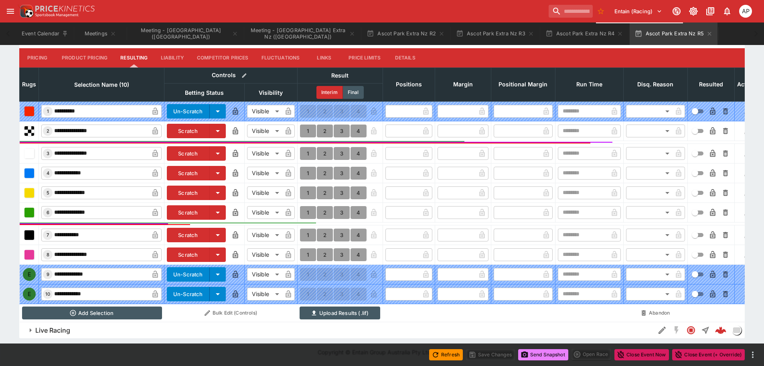
click at [550, 354] on button "Send Snapshot" at bounding box center [543, 354] width 50 height 11
click at [98, 33] on button "Meetings" at bounding box center [100, 33] width 51 height 22
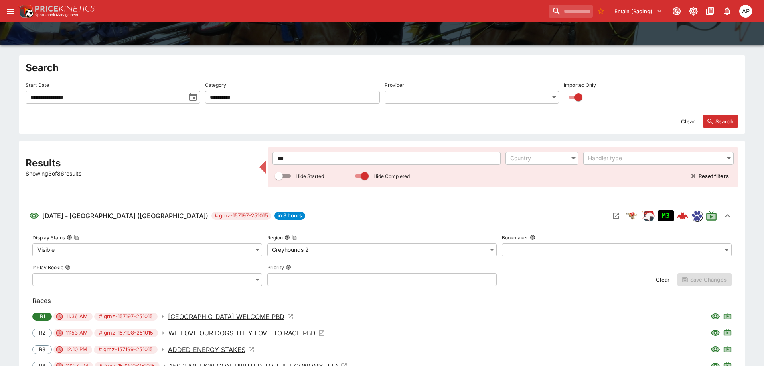
scroll to position [80, 0]
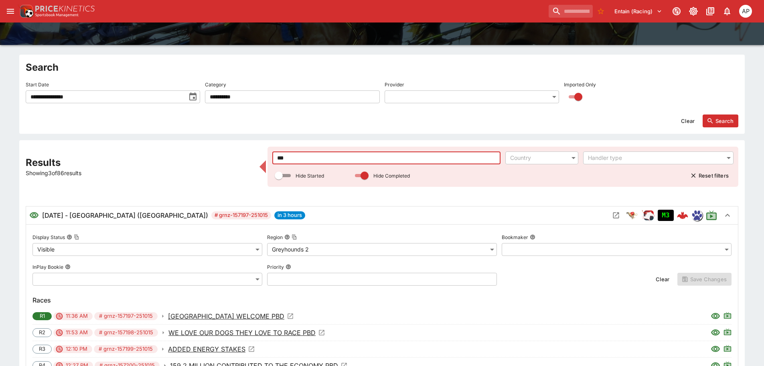
drag, startPoint x: 302, startPoint y: 153, endPoint x: 228, endPoint y: 163, distance: 74.4
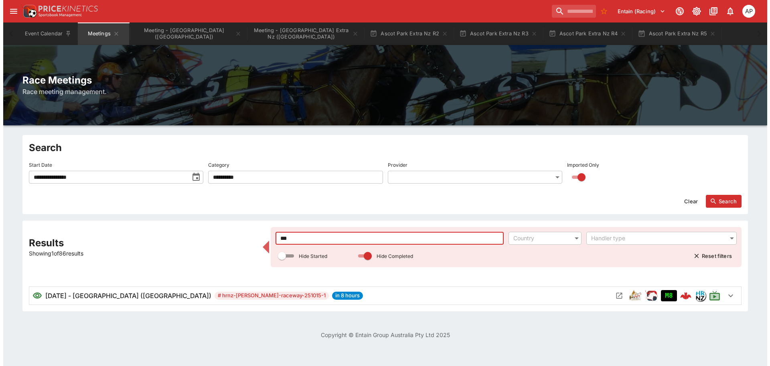
scroll to position [0, 0]
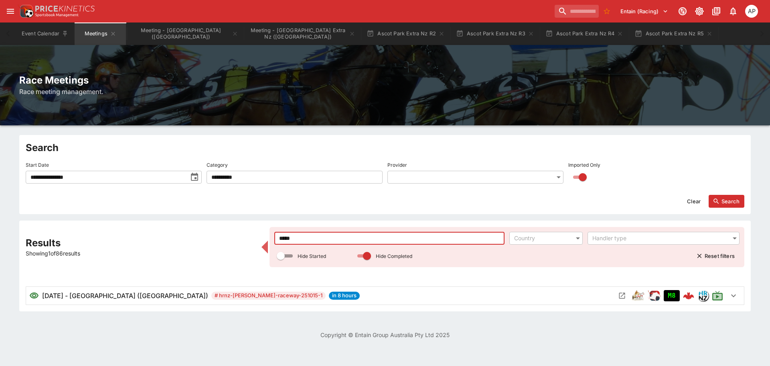
type input "*****"
click at [622, 295] on icon "Open Meeting" at bounding box center [622, 295] width 8 height 8
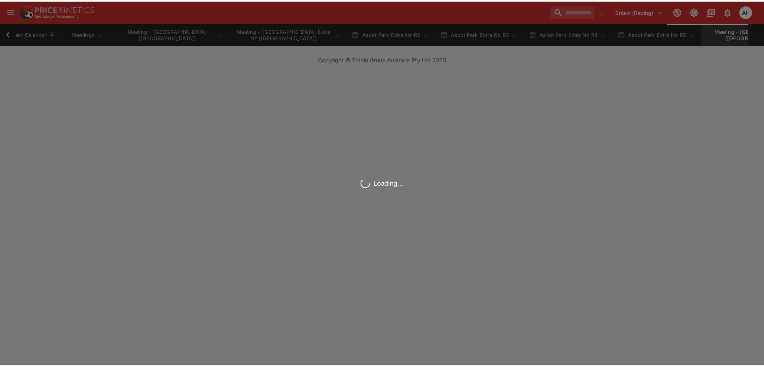
scroll to position [0, 13]
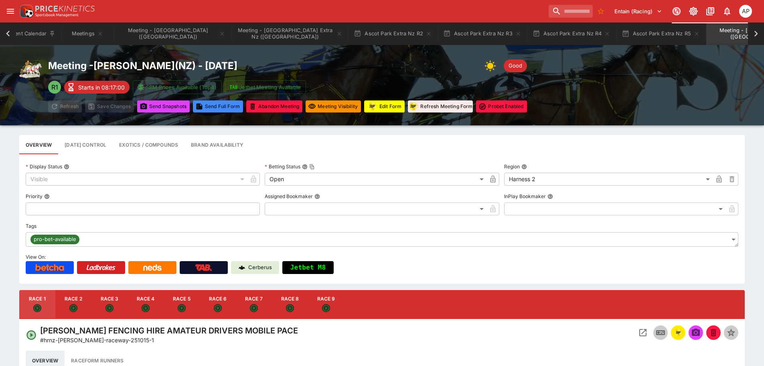
click at [394, 109] on button "Edit Form" at bounding box center [384, 106] width 41 height 12
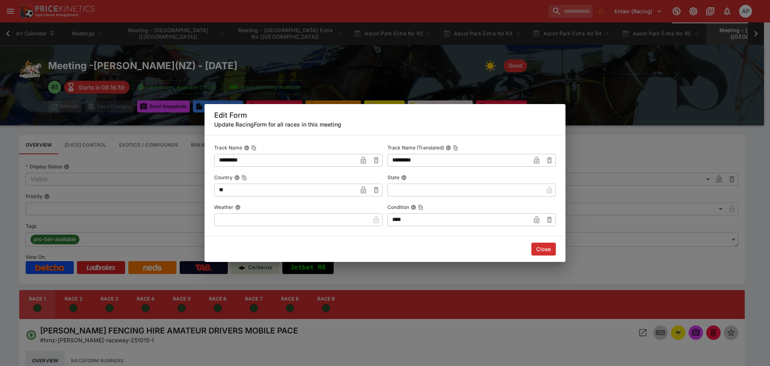
click at [262, 220] on input "text" at bounding box center [292, 219] width 156 height 13
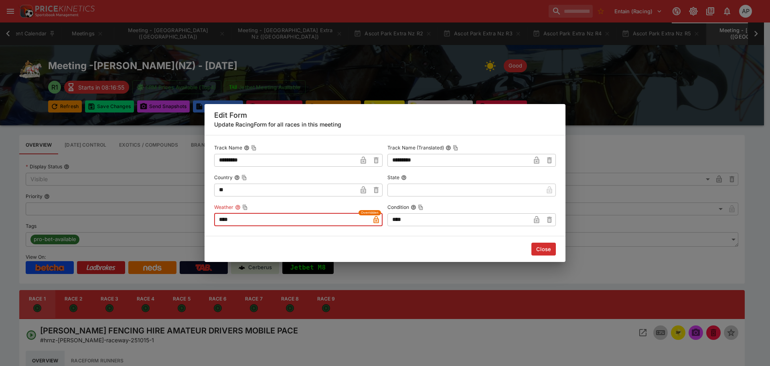
type input "****"
drag, startPoint x: 365, startPoint y: 213, endPoint x: 350, endPoint y: 211, distance: 15.4
click at [358, 213] on div "Track Name ********* ​ Track Name (Translated) ********* ​ Country ** ​ State ​…" at bounding box center [385, 184] width 342 height 84
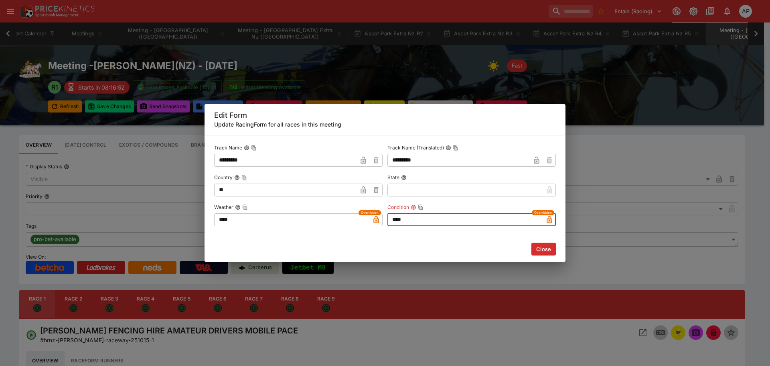
type input "****"
click at [549, 248] on button "Close" at bounding box center [544, 248] width 24 height 13
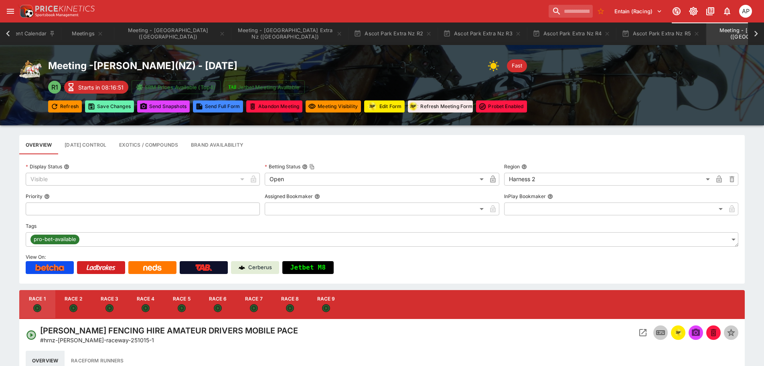
click at [104, 107] on button "Save Changes" at bounding box center [109, 106] width 49 height 12
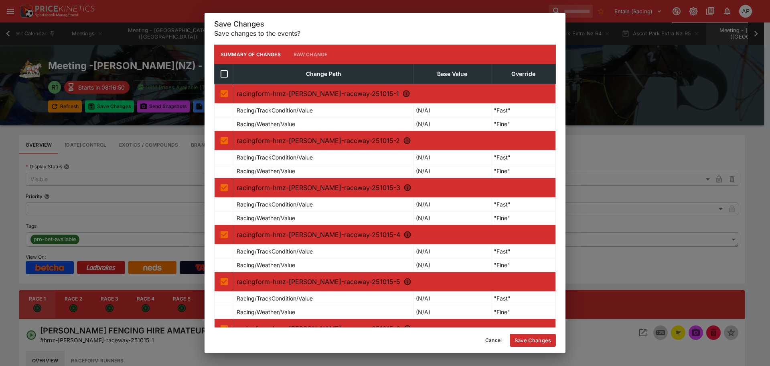
click at [531, 339] on button "Save Changes" at bounding box center [533, 339] width 46 height 13
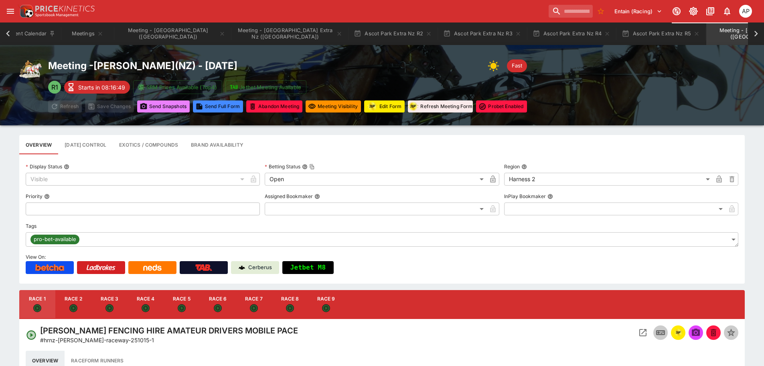
click at [169, 111] on button "Send Snapshot s" at bounding box center [163, 106] width 53 height 12
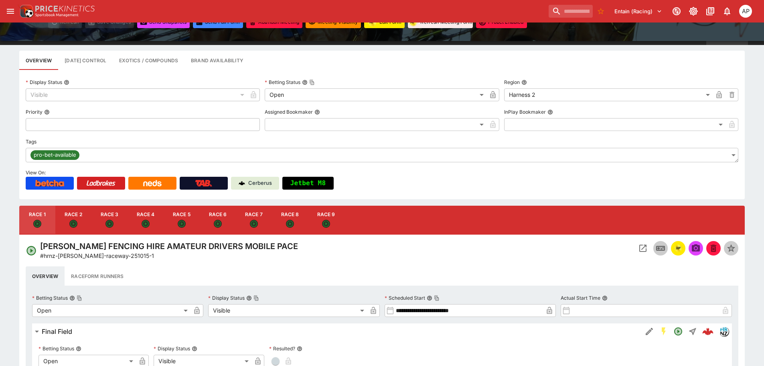
scroll to position [201, 0]
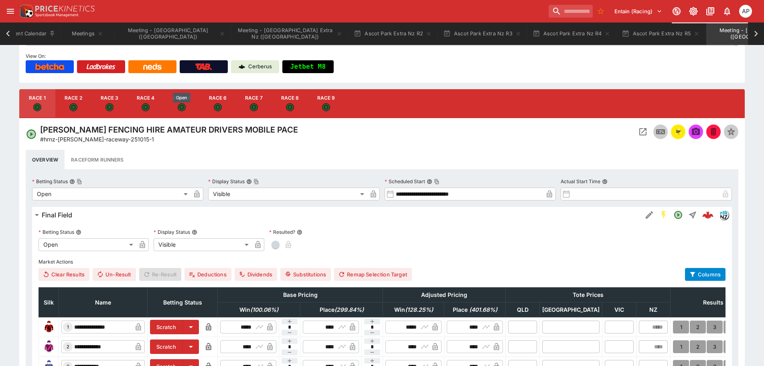
click at [185, 107] on icon "Open" at bounding box center [182, 107] width 7 height 7
type input "**********"
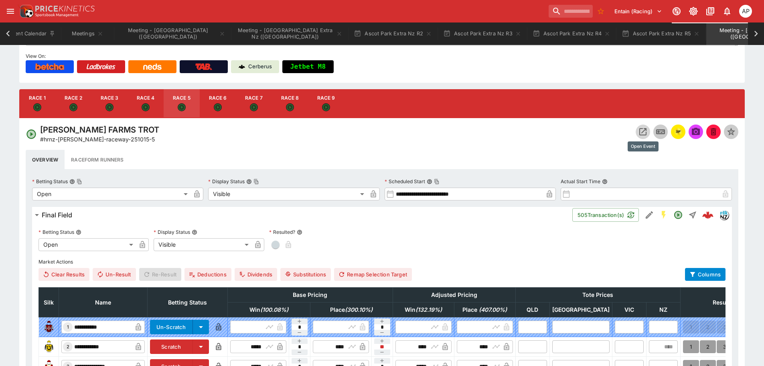
click at [642, 131] on icon "Open Event" at bounding box center [643, 132] width 10 height 10
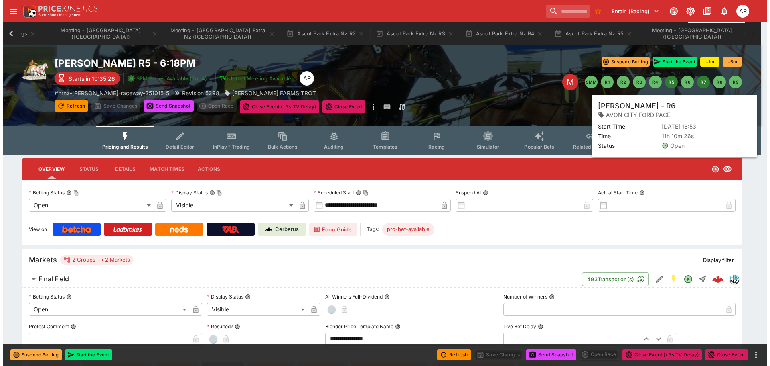
scroll to position [0, 79]
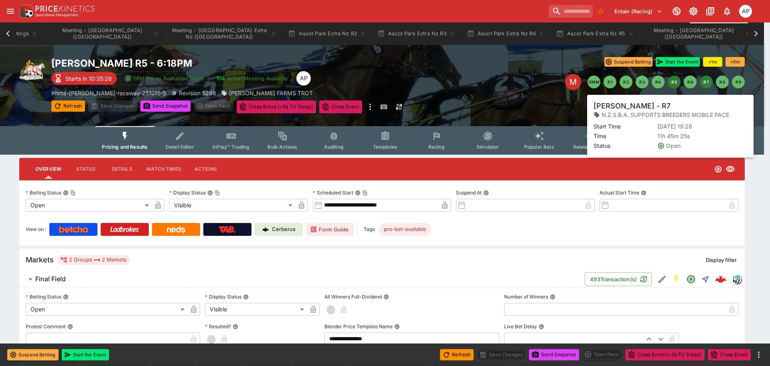
click at [706, 82] on button "R7" at bounding box center [706, 81] width 13 height 13
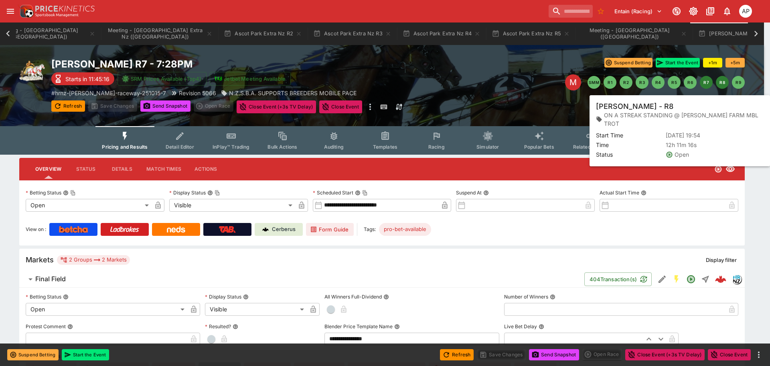
click at [720, 82] on button "R8" at bounding box center [722, 82] width 13 height 13
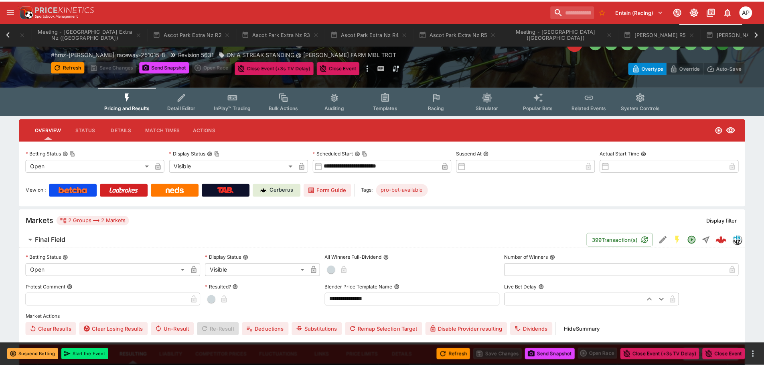
scroll to position [0, 208]
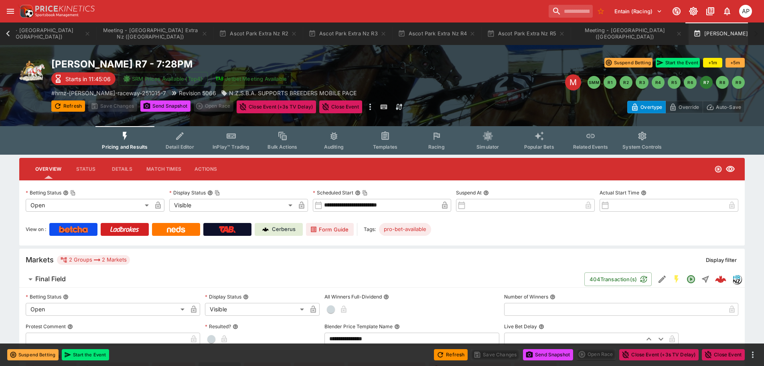
click at [760, 34] on icon "button" at bounding box center [762, 34] width 4 height 4
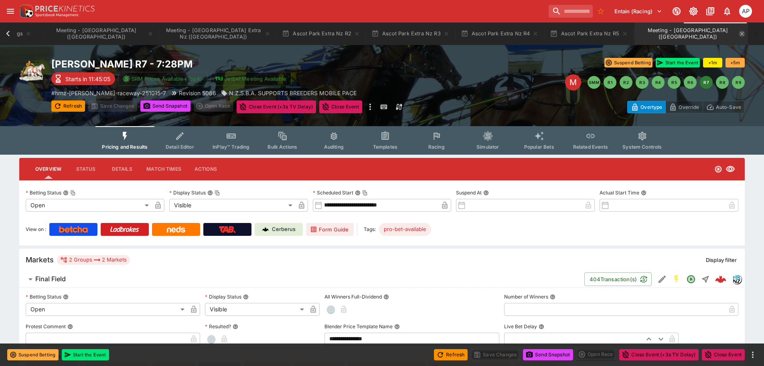
click at [739, 33] on icon "Meeting - Addington (NZ)" at bounding box center [742, 33] width 6 height 6
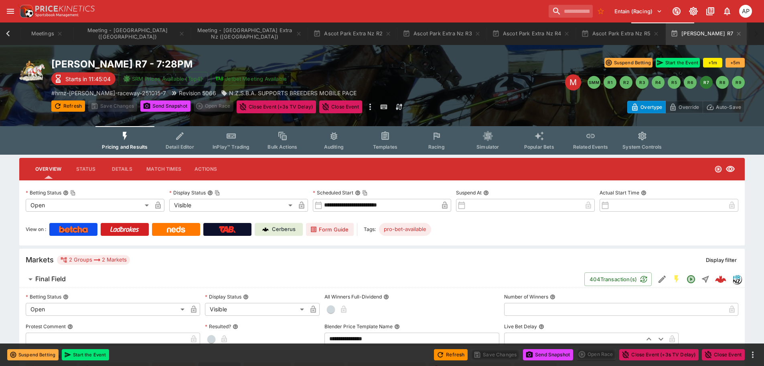
scroll to position [0, 1]
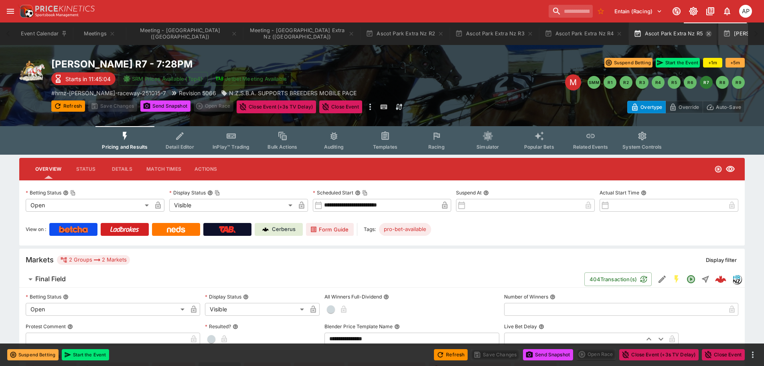
click at [706, 34] on icon "button" at bounding box center [709, 33] width 6 height 6
click at [700, 32] on icon "button" at bounding box center [703, 33] width 6 height 6
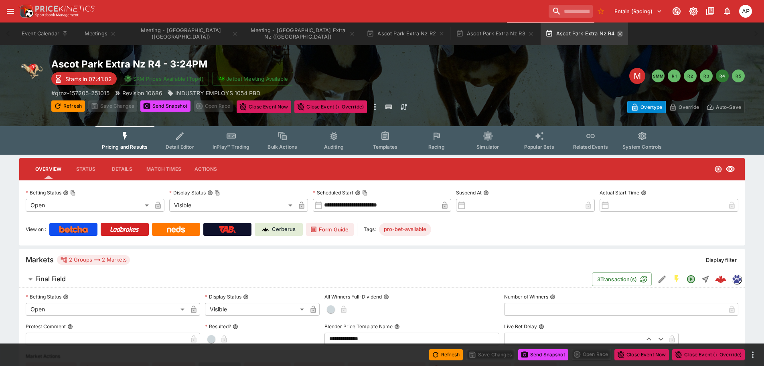
click at [617, 31] on icon "button" at bounding box center [620, 33] width 6 height 6
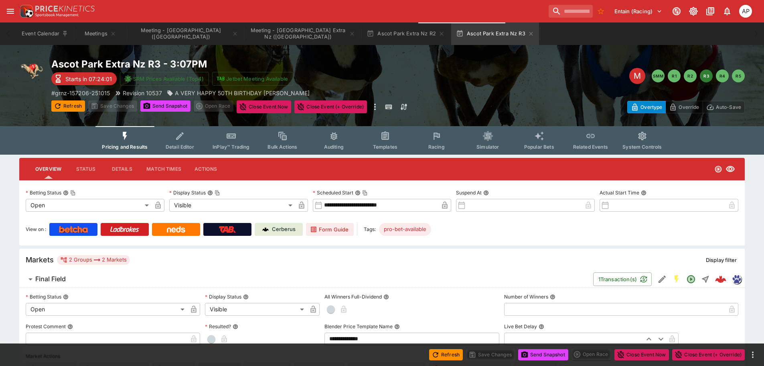
drag, startPoint x: 496, startPoint y: 35, endPoint x: 443, endPoint y: 34, distance: 53.0
click at [528, 34] on icon "button" at bounding box center [531, 33] width 6 height 6
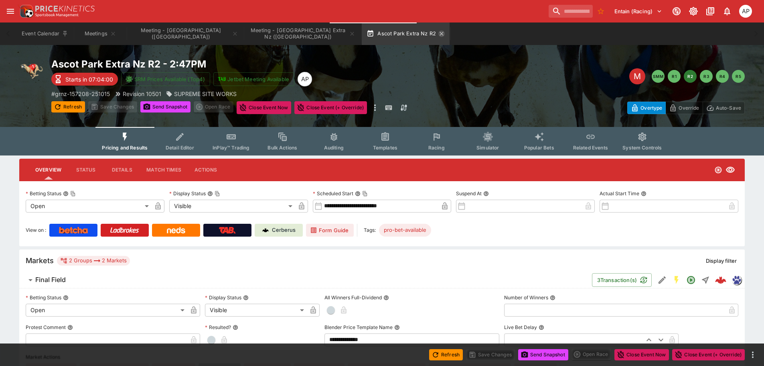
click at [440, 33] on icon "button" at bounding box center [442, 34] width 4 height 4
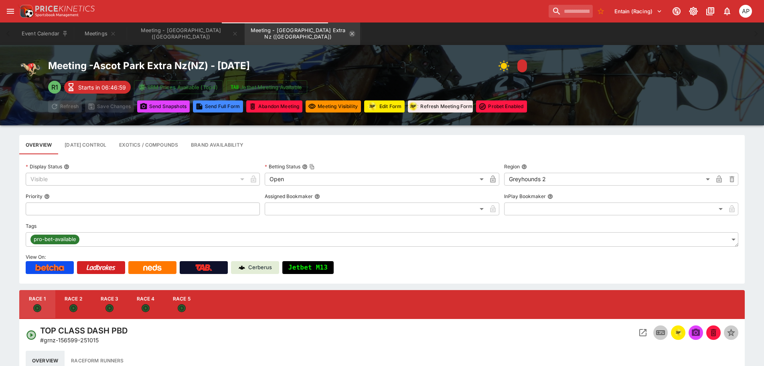
click at [349, 36] on icon "Meeting - Ascot Park Extra Nz (NZ)" at bounding box center [352, 33] width 6 height 6
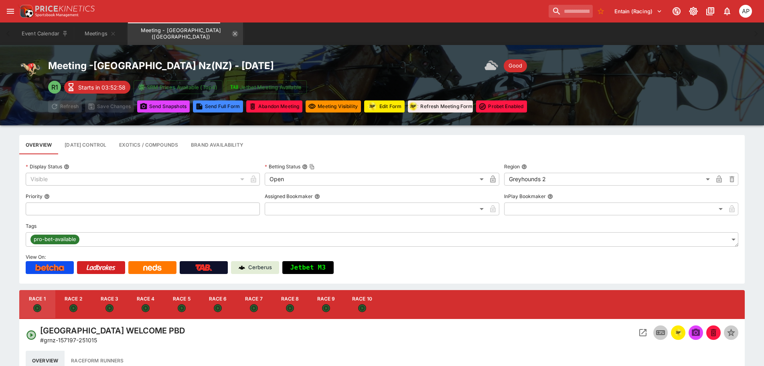
click at [234, 33] on icon "Meeting - Ascot Park Nz (NZ)" at bounding box center [236, 34] width 4 height 4
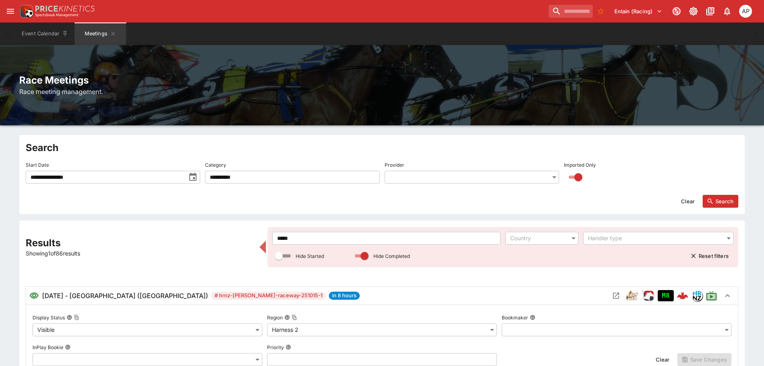
click at [312, 240] on input "*****" at bounding box center [386, 238] width 228 height 13
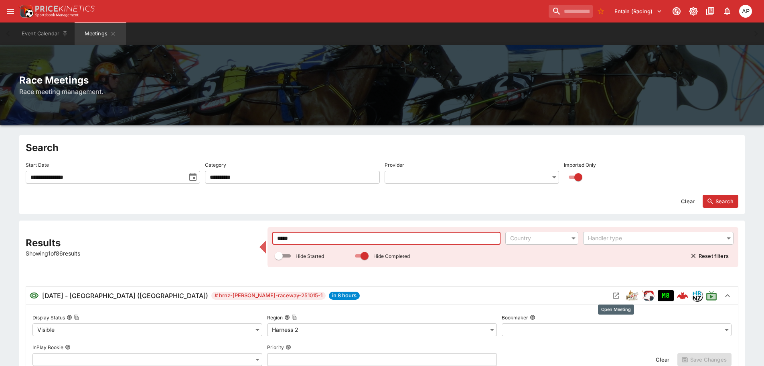
click at [620, 292] on icon "Open Meeting" at bounding box center [616, 295] width 8 height 8
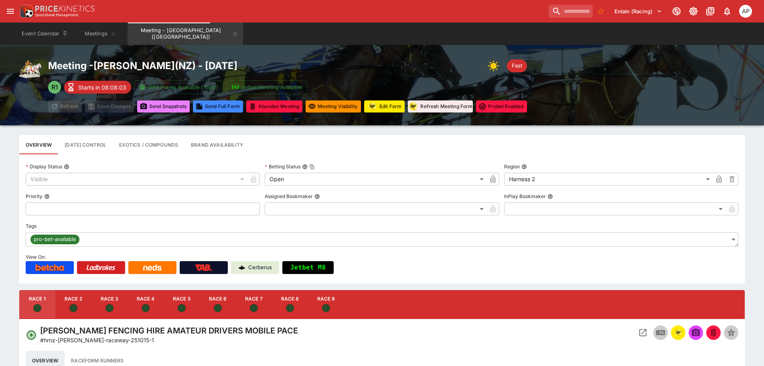
click at [168, 103] on button "Send Snapshot s" at bounding box center [163, 106] width 53 height 12
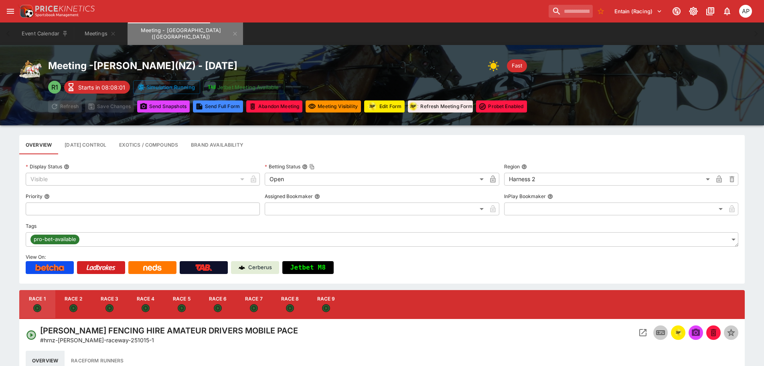
drag, startPoint x: 202, startPoint y: 34, endPoint x: 223, endPoint y: 80, distance: 50.1
click at [234, 34] on icon "Meeting - Addington (NZ)" at bounding box center [236, 34] width 4 height 4
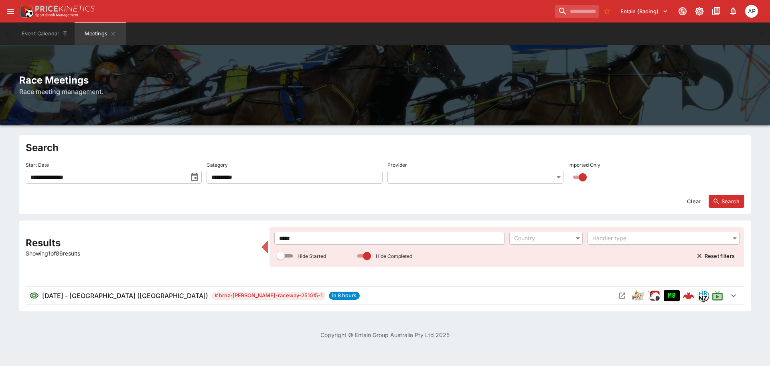
drag, startPoint x: 334, startPoint y: 235, endPoint x: 222, endPoint y: 240, distance: 112.1
click at [238, 240] on div "Results Showing 1 of 86 results ***** ​ Country ​ Handler type ​ Hide Started H…" at bounding box center [385, 266] width 719 height 78
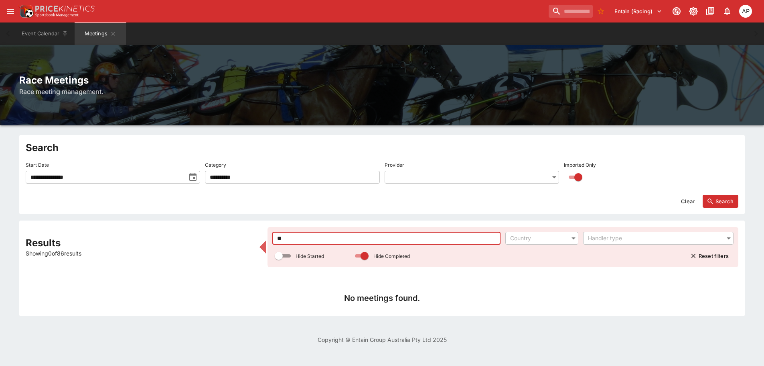
type input "*"
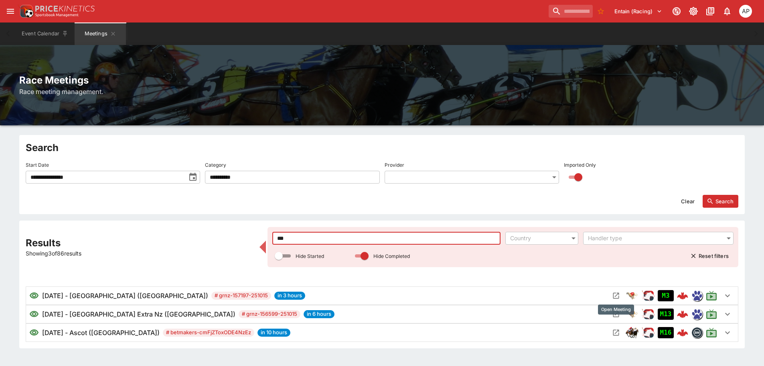
type input "***"
click at [616, 295] on icon "Open Meeting" at bounding box center [616, 295] width 8 height 8
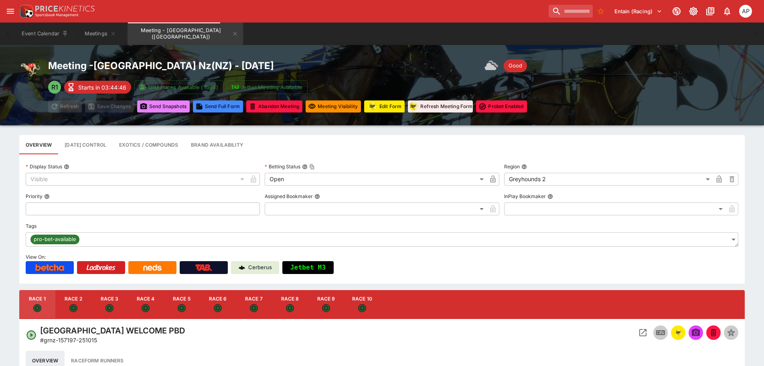
click at [177, 108] on button "Send Snapshot s" at bounding box center [163, 106] width 53 height 12
click at [234, 33] on icon "Meeting - Ascot Park Nz (NZ)" at bounding box center [236, 34] width 4 height 4
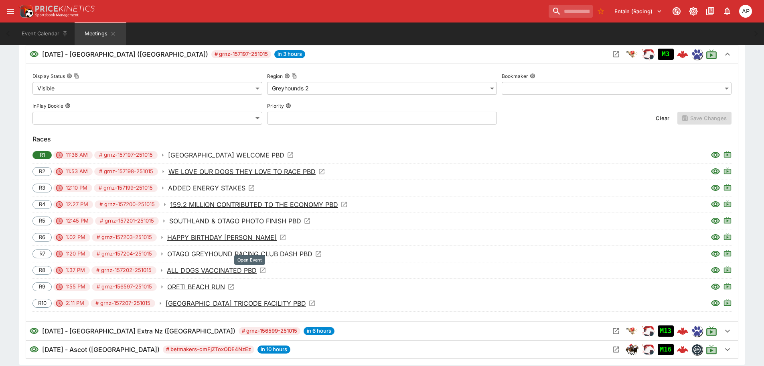
scroll to position [278, 0]
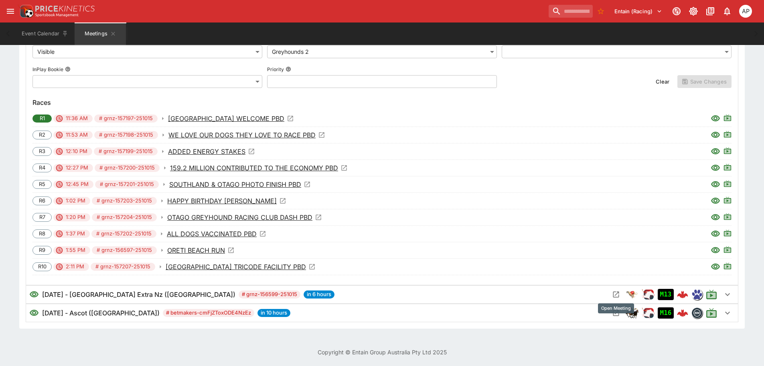
click at [613, 293] on icon "Open Meeting" at bounding box center [616, 294] width 8 height 8
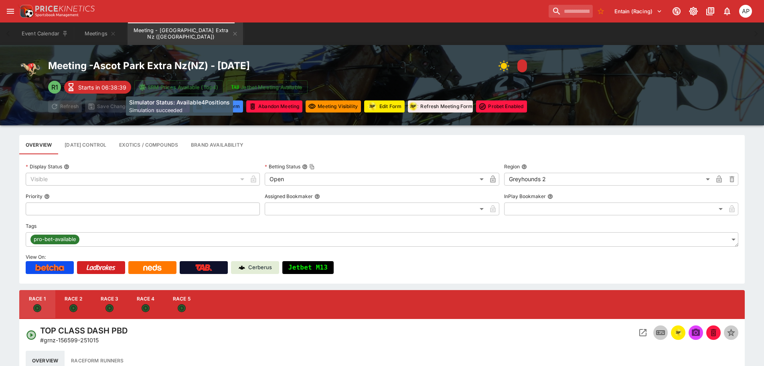
click at [159, 105] on h6 "Simulator Status: Available4Positions" at bounding box center [179, 102] width 101 height 8
click at [169, 100] on div "Meeting - Ascot Park Extra Nz ( NZ ) - 10/15/2025 R1 Starts in 06:38:38 SRM Pri…" at bounding box center [287, 85] width 479 height 55
click at [169, 104] on button "Send Snapshot s" at bounding box center [163, 106] width 53 height 12
type input "****"
click at [232, 33] on icon "Meeting - Ascot Park Extra Nz" at bounding box center [235, 33] width 6 height 6
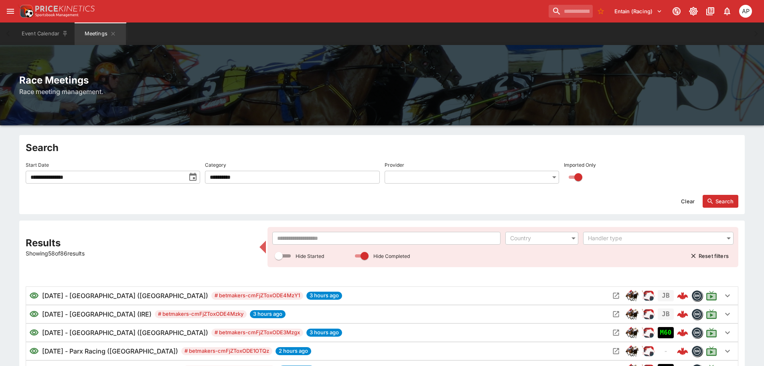
click at [193, 177] on icon "toggle date time picker" at bounding box center [193, 177] width 10 height 10
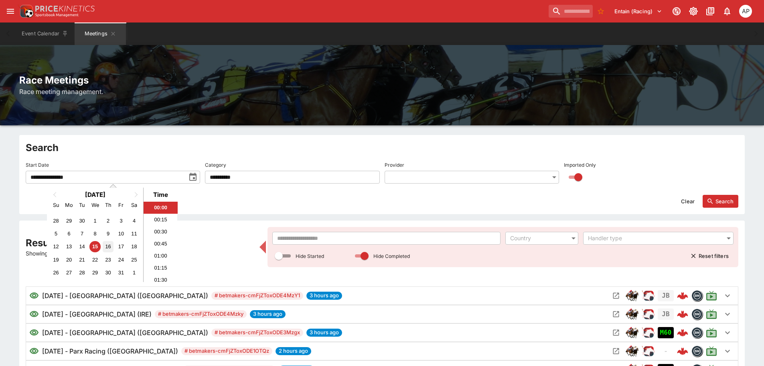
click at [108, 247] on div "16" at bounding box center [108, 246] width 11 height 11
type input "**********"
click at [714, 195] on button "Search" at bounding box center [721, 201] width 36 height 13
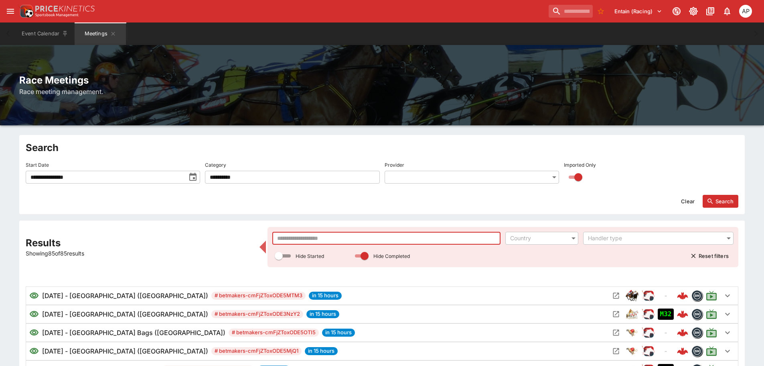
click at [326, 244] on input "text" at bounding box center [386, 238] width 228 height 13
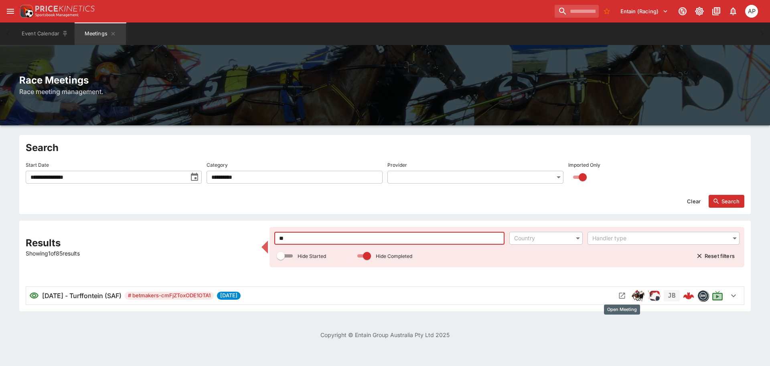
type input "**"
click at [621, 295] on icon "Open Meeting" at bounding box center [622, 295] width 8 height 8
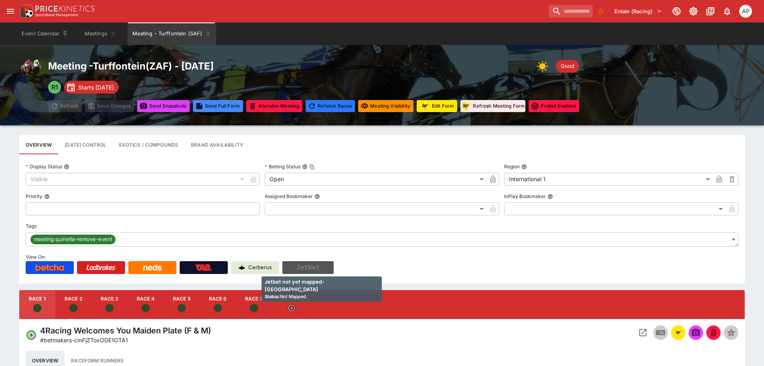
click at [311, 270] on button "Jetbet" at bounding box center [308, 267] width 51 height 13
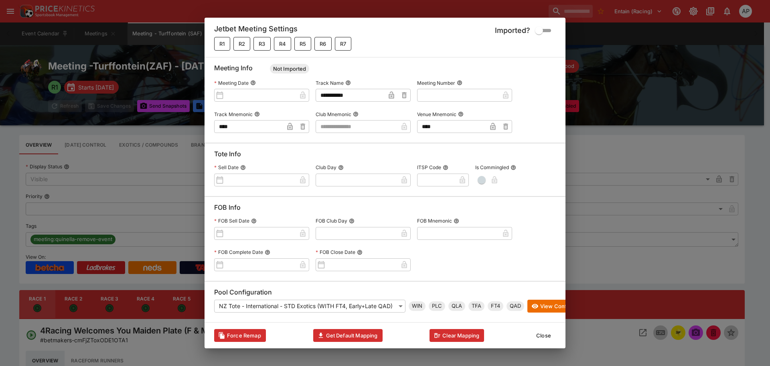
click at [359, 126] on input "text" at bounding box center [357, 126] width 82 height 13
click at [354, 140] on li "SAFR" at bounding box center [363, 136] width 95 height 13
type input "****"
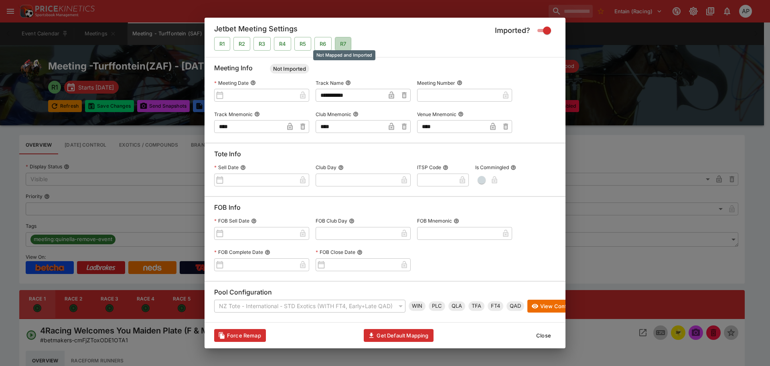
click at [345, 38] on button "R7" at bounding box center [343, 44] width 16 height 14
click at [323, 41] on button "R6" at bounding box center [323, 44] width 17 height 14
click at [301, 41] on button "R5" at bounding box center [303, 44] width 17 height 14
click at [280, 42] on button "R4" at bounding box center [282, 44] width 17 height 14
click at [405, 335] on button "Get Default Mapping" at bounding box center [398, 335] width 69 height 13
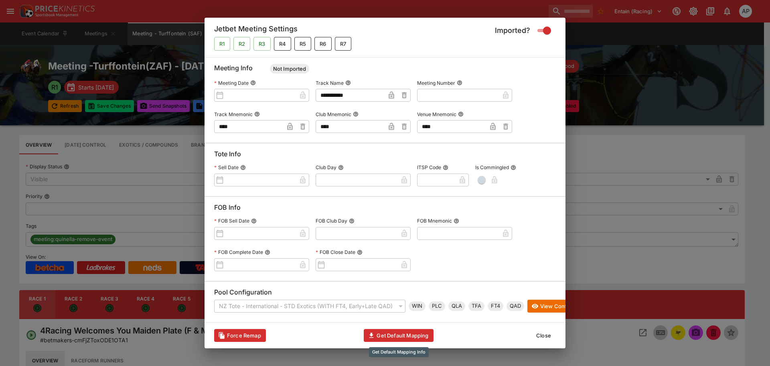
type input "**********"
type input "**"
type input "**********"
type input "**"
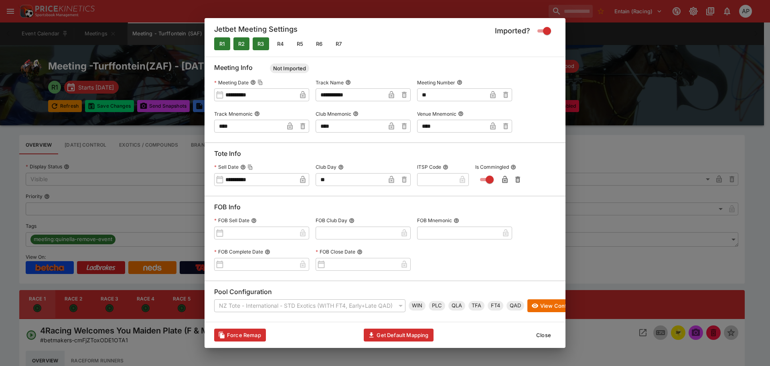
click at [547, 335] on button "Close" at bounding box center [544, 334] width 24 height 13
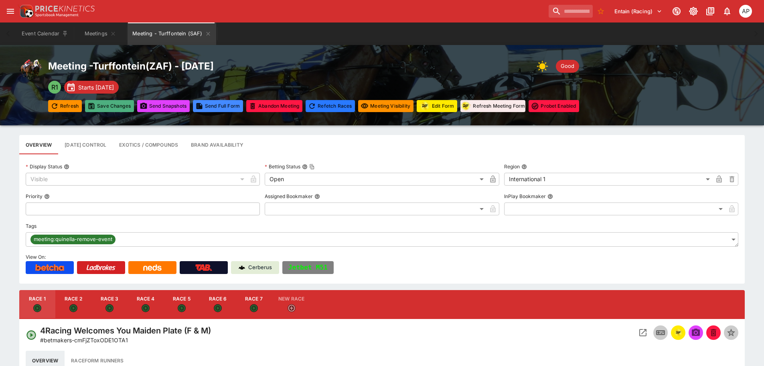
click at [106, 109] on button "Save Changes" at bounding box center [109, 106] width 49 height 12
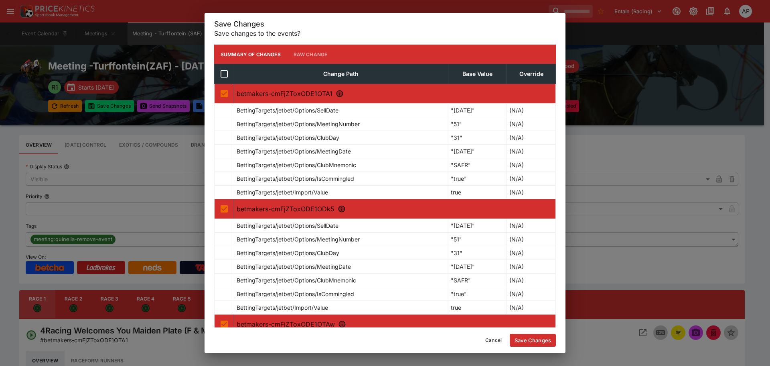
click at [529, 343] on button "Save Changes" at bounding box center [533, 339] width 46 height 13
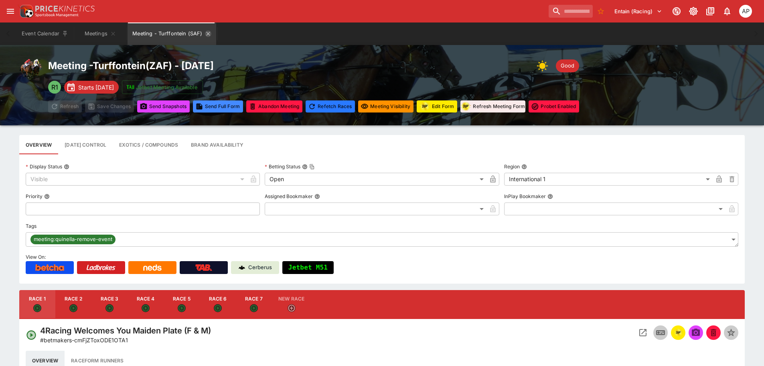
click at [206, 35] on icon "Meeting - Turffontein (SAF)" at bounding box center [208, 34] width 4 height 4
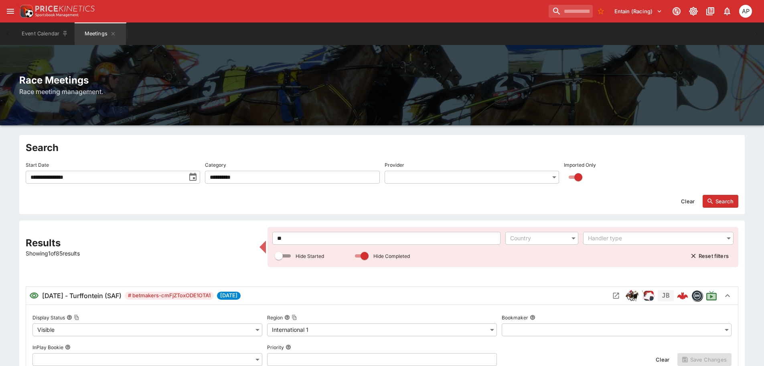
drag, startPoint x: 290, startPoint y: 238, endPoint x: 226, endPoint y: 234, distance: 63.6
click at [258, 236] on div "**********" at bounding box center [382, 321] width 713 height 188
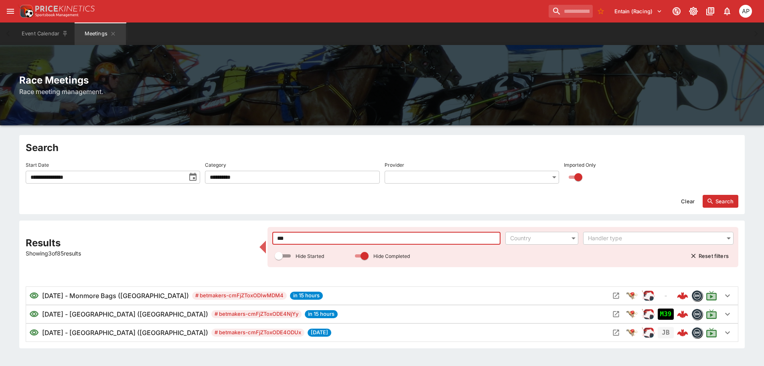
scroll to position [20, 0]
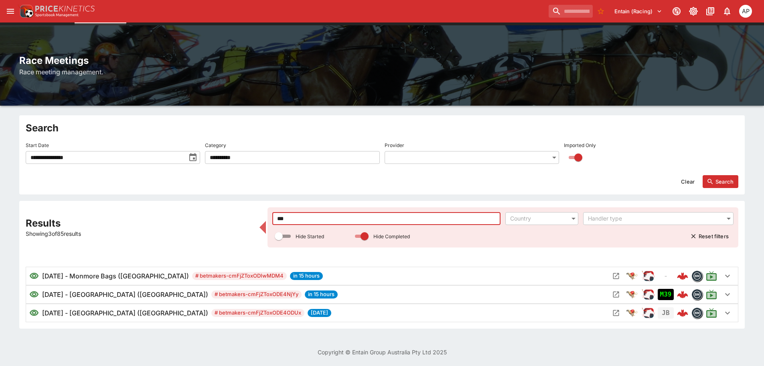
type input "***"
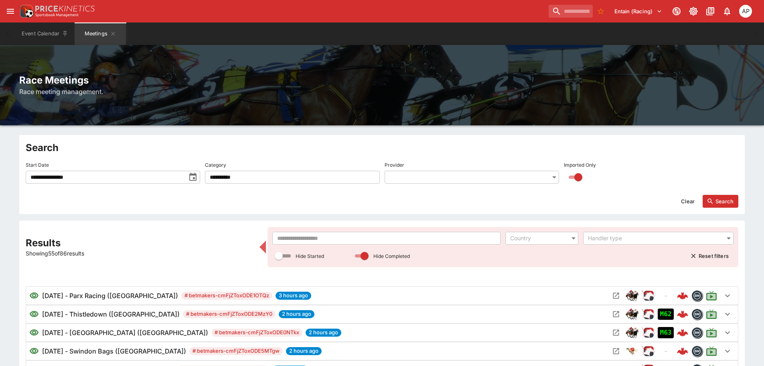
click at [193, 173] on icon "toggle date time picker" at bounding box center [193, 177] width 10 height 10
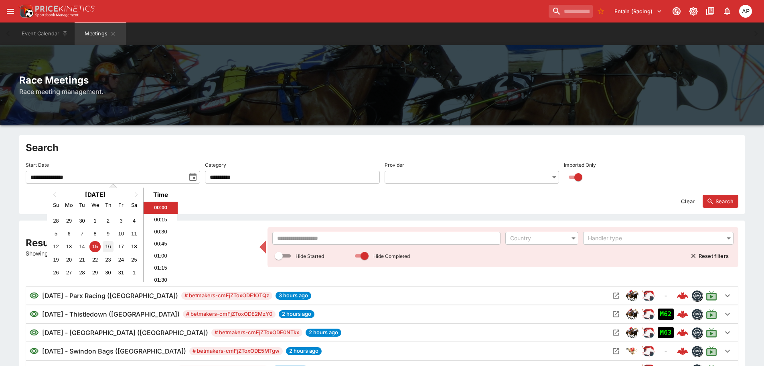
click at [111, 246] on div "16" at bounding box center [108, 246] width 11 height 11
type input "**********"
click at [724, 199] on button "Search" at bounding box center [721, 201] width 36 height 13
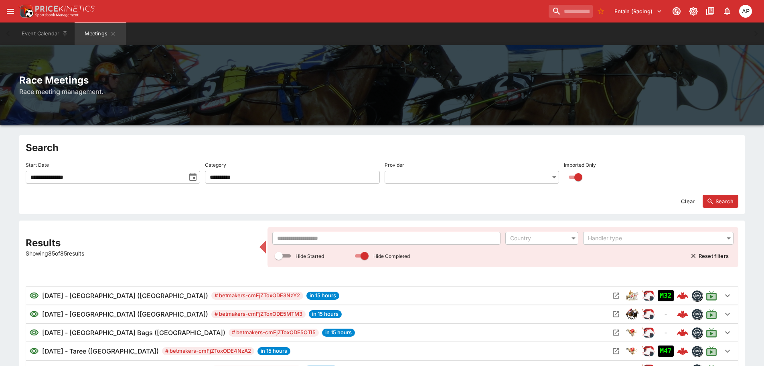
click at [356, 235] on input "text" at bounding box center [386, 238] width 228 height 13
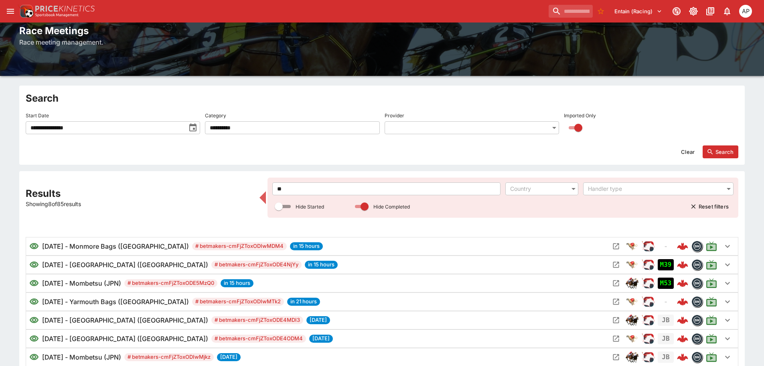
scroll to position [112, 0]
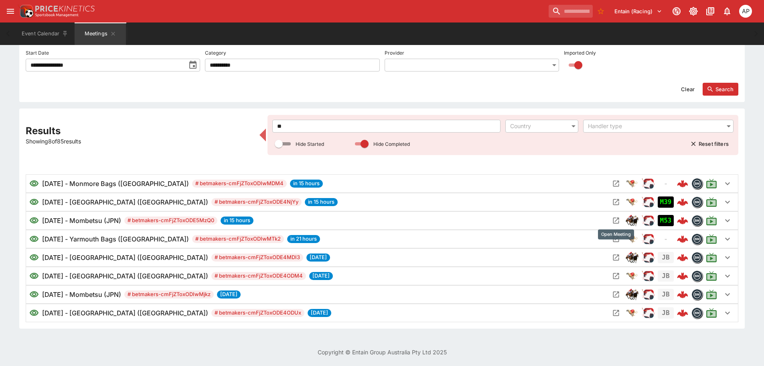
click at [616, 220] on icon "Open Meeting" at bounding box center [617, 220] width 6 height 6
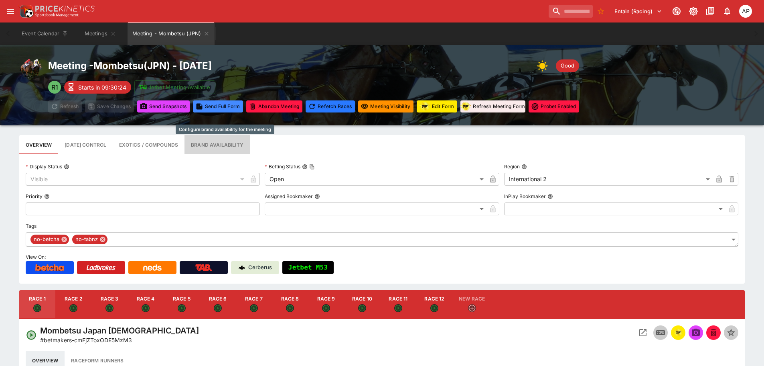
click at [233, 144] on button "Brand Availability" at bounding box center [217, 144] width 65 height 19
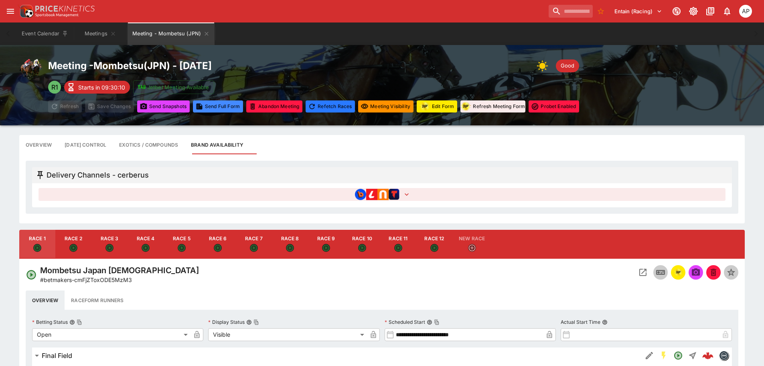
click at [407, 193] on icon "button" at bounding box center [407, 194] width 8 height 8
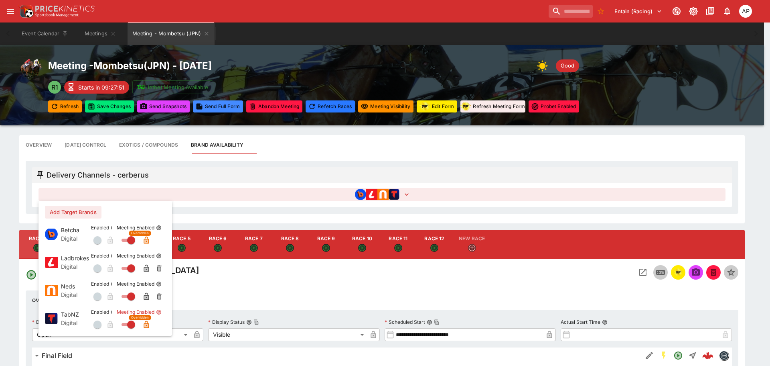
click at [70, 109] on div at bounding box center [385, 183] width 770 height 366
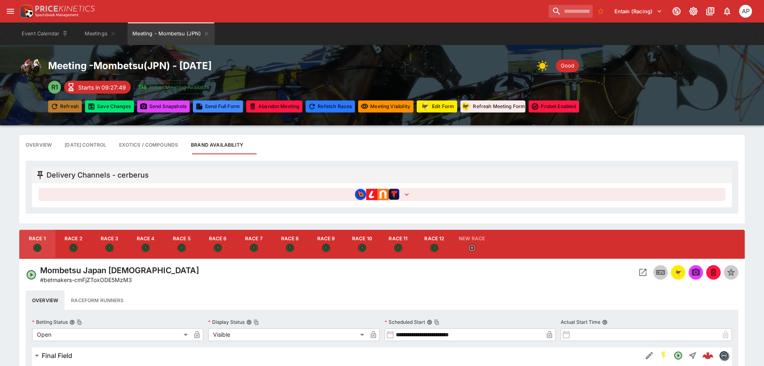
click at [68, 107] on button "Refresh" at bounding box center [65, 106] width 34 height 12
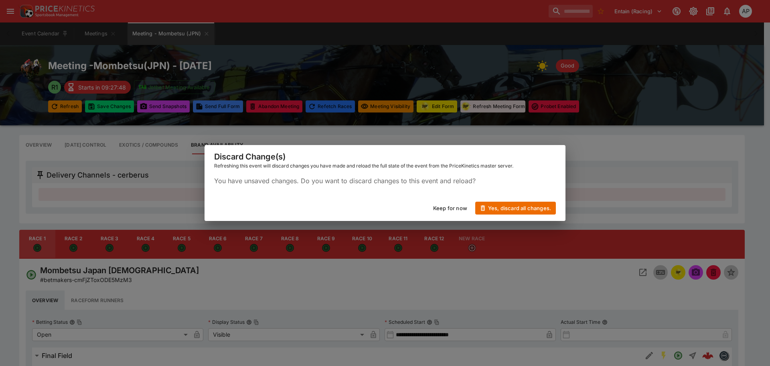
click at [506, 207] on button "Yes, discard all changes." at bounding box center [516, 207] width 81 height 13
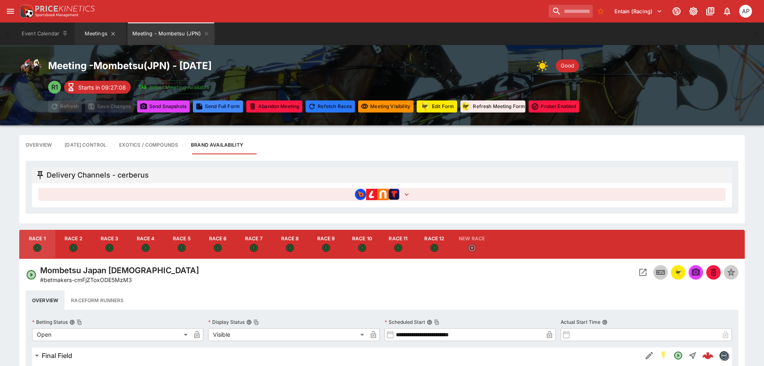
click at [98, 33] on button "Meetings" at bounding box center [100, 33] width 51 height 22
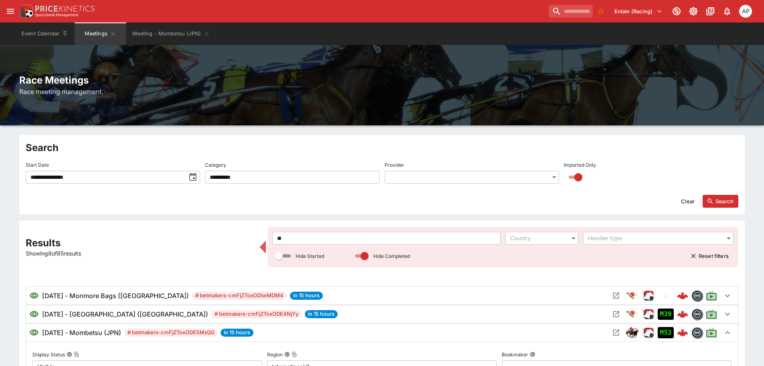
drag, startPoint x: 257, startPoint y: 238, endPoint x: 220, endPoint y: 237, distance: 37.3
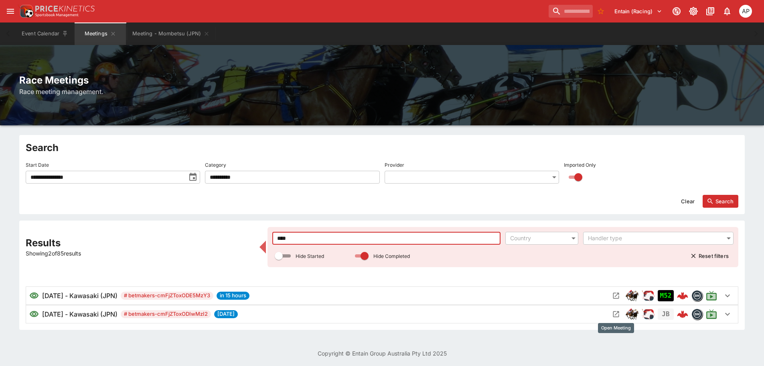
click at [618, 313] on icon "Open Meeting" at bounding box center [616, 314] width 8 height 8
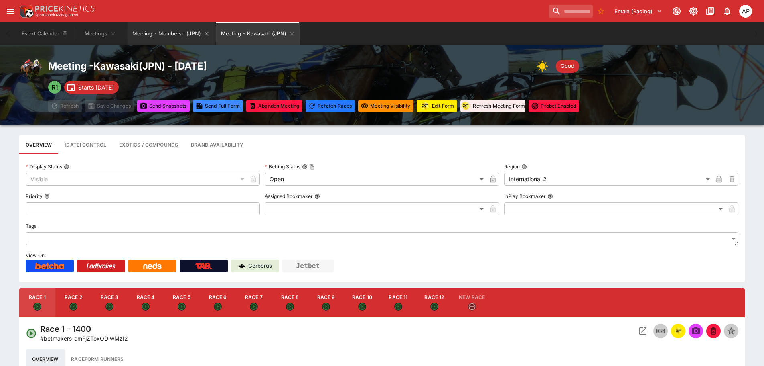
click at [162, 37] on button "Meeting - Mombetsu (JPN)" at bounding box center [171, 33] width 87 height 22
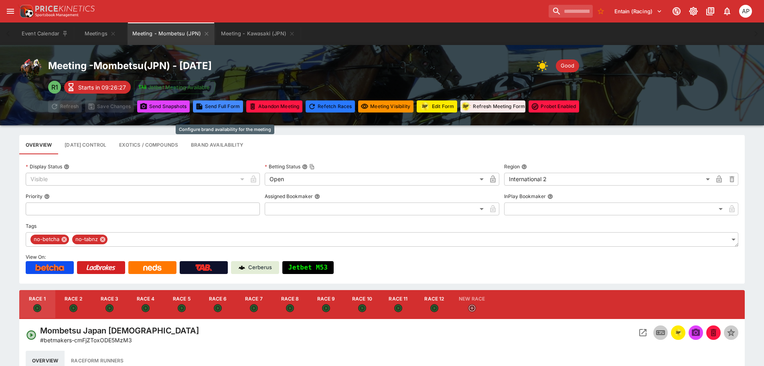
click at [215, 142] on button "Brand Availability" at bounding box center [217, 144] width 65 height 19
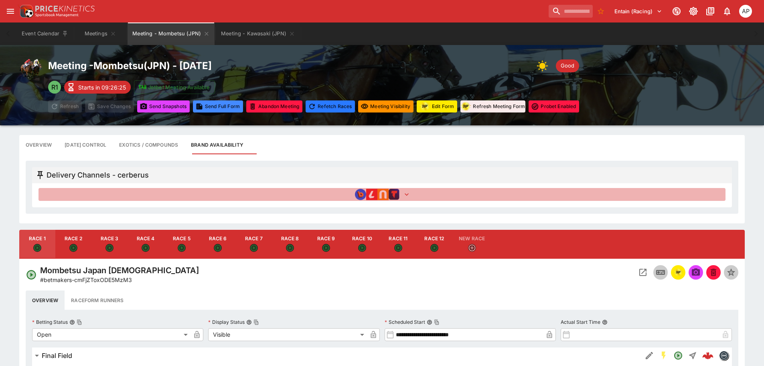
click at [409, 195] on icon "button" at bounding box center [407, 194] width 8 height 8
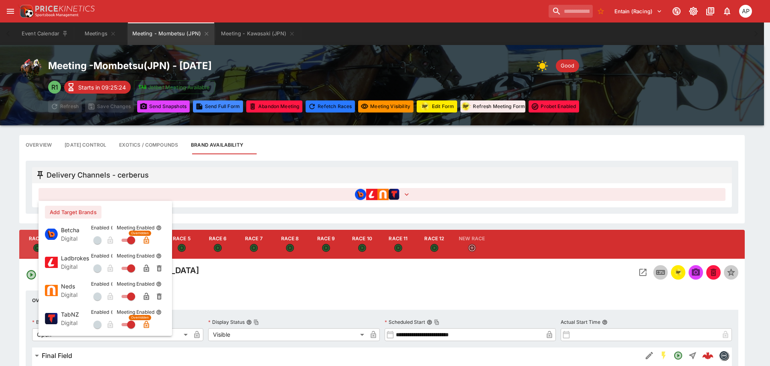
click at [165, 35] on div at bounding box center [385, 183] width 770 height 366
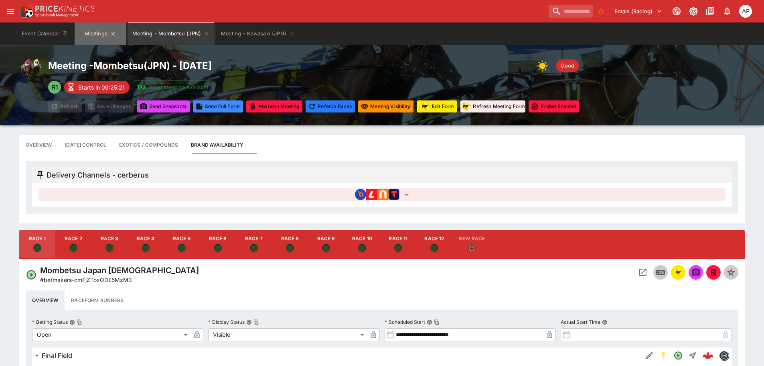
click at [99, 36] on button "Meetings" at bounding box center [100, 33] width 51 height 22
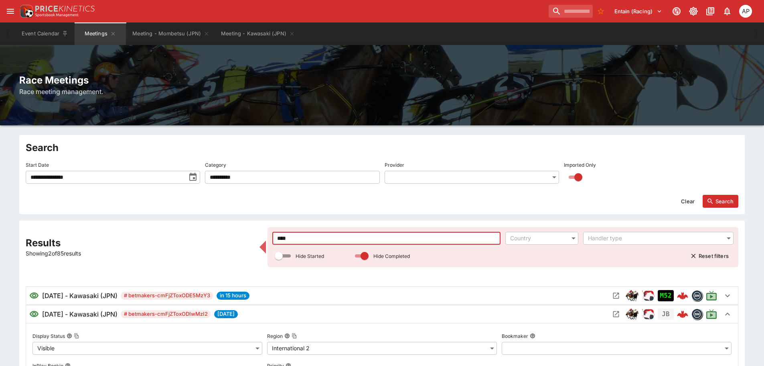
drag, startPoint x: 310, startPoint y: 235, endPoint x: 188, endPoint y: 245, distance: 122.4
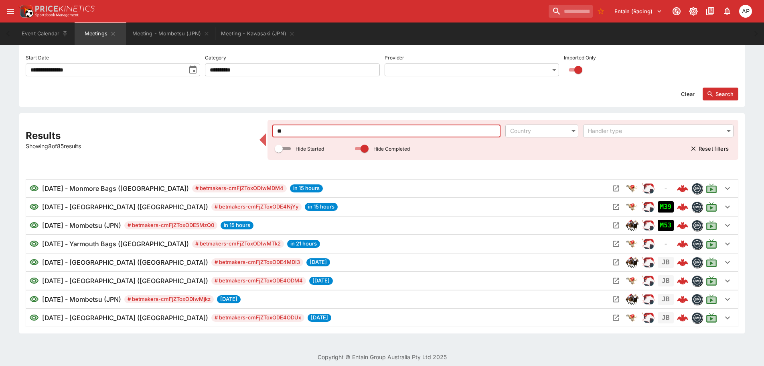
scroll to position [112, 0]
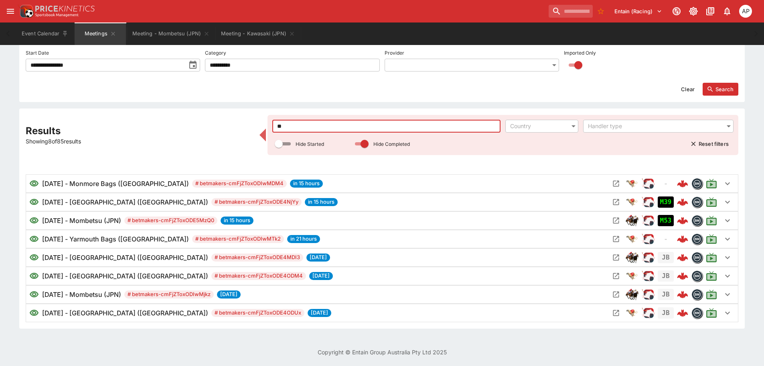
type input "**"
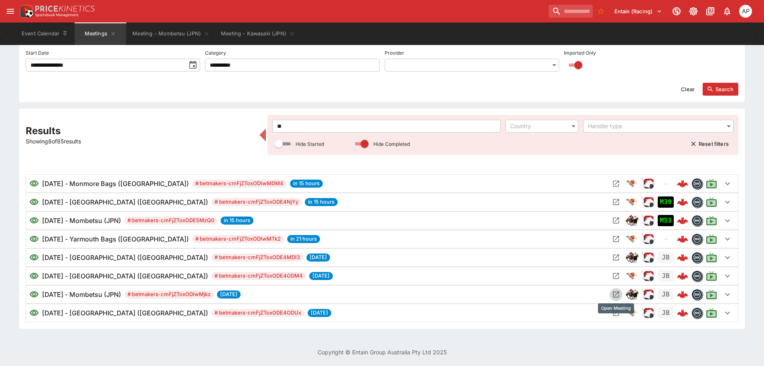
click at [616, 293] on icon "Open Meeting" at bounding box center [616, 294] width 8 height 8
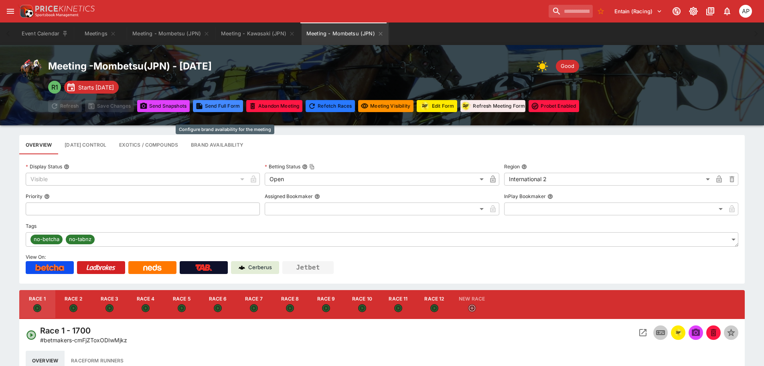
click at [234, 144] on button "Brand Availability" at bounding box center [217, 144] width 65 height 19
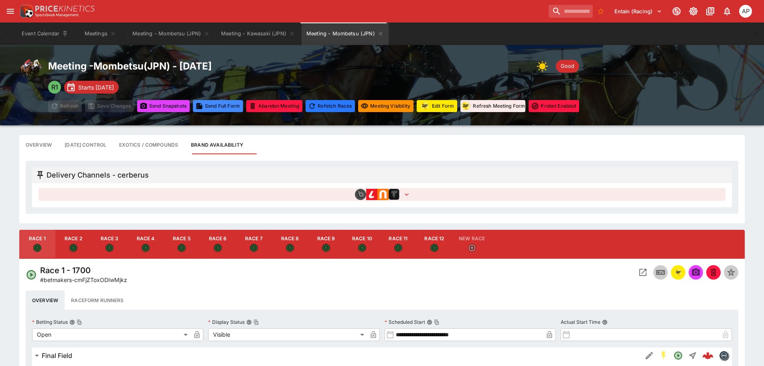
click at [410, 194] on icon "button" at bounding box center [407, 194] width 8 height 8
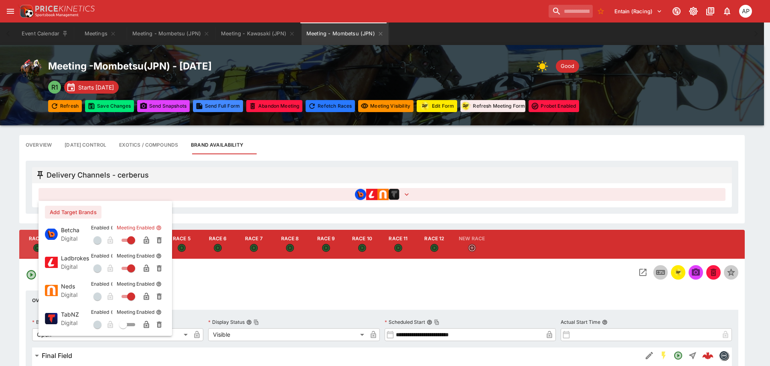
click at [144, 241] on icon "button" at bounding box center [146, 239] width 5 height 7
click at [148, 323] on icon "button" at bounding box center [146, 324] width 5 height 7
click at [114, 107] on div at bounding box center [385, 183] width 770 height 366
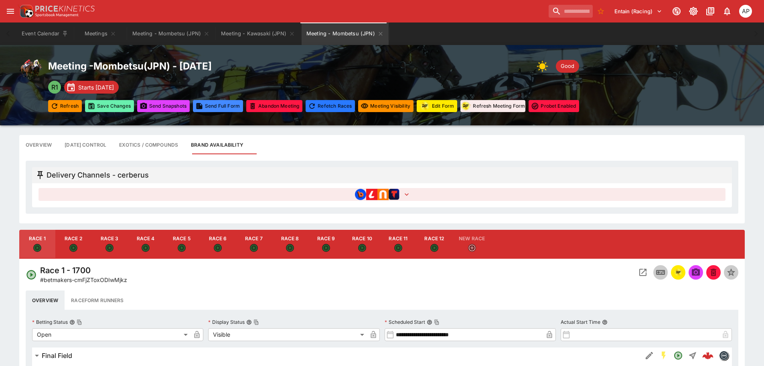
click at [109, 108] on button "Save Changes" at bounding box center [109, 106] width 49 height 12
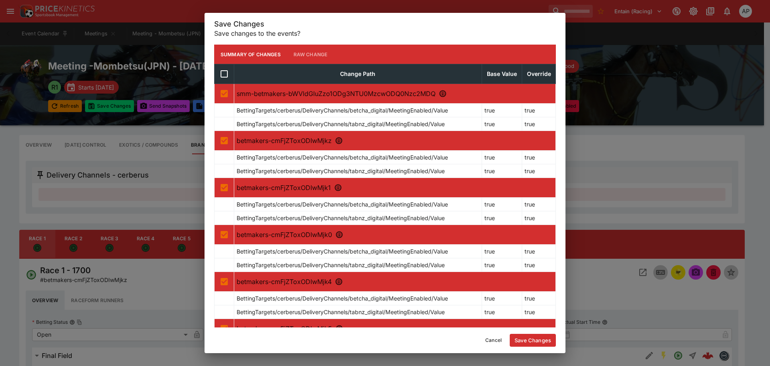
click at [536, 341] on button "Save Changes" at bounding box center [533, 339] width 46 height 13
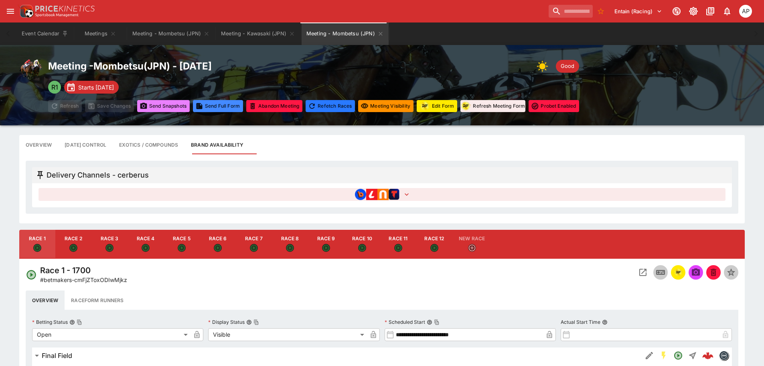
click at [163, 107] on button "Send Snapshot s" at bounding box center [163, 106] width 53 height 12
click at [205, 34] on icon "Meeting - Mombetsu (JPN)" at bounding box center [206, 33] width 6 height 6
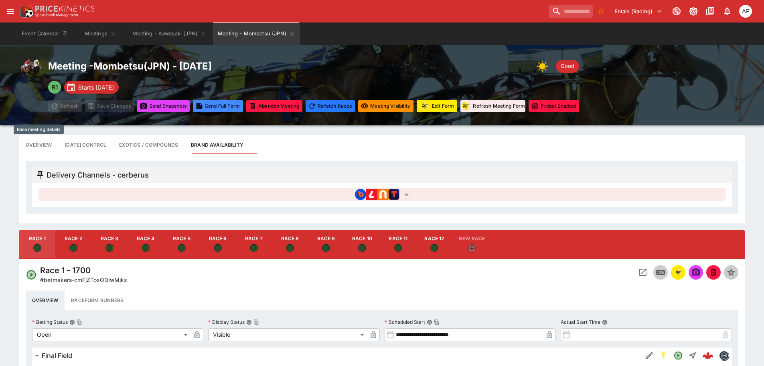
click at [32, 144] on button "Overview" at bounding box center [38, 144] width 39 height 19
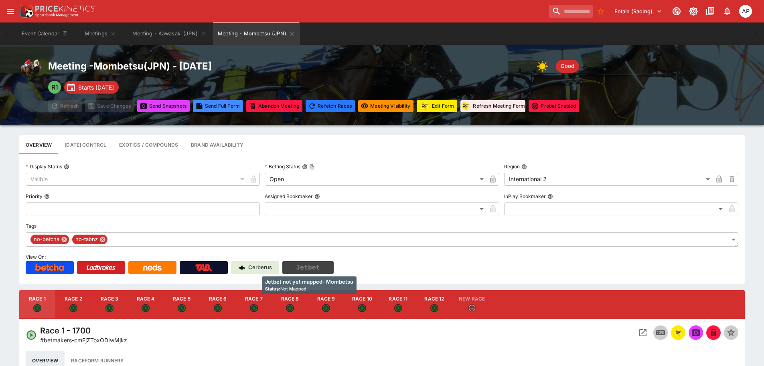
click at [307, 267] on button "Jetbet" at bounding box center [308, 267] width 51 height 13
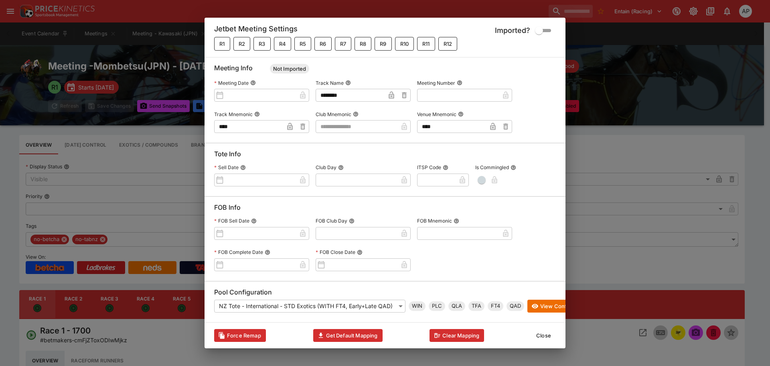
click at [331, 127] on input "text" at bounding box center [357, 126] width 82 height 13
click at [351, 139] on li "JAPD" at bounding box center [363, 136] width 95 height 13
type input "****"
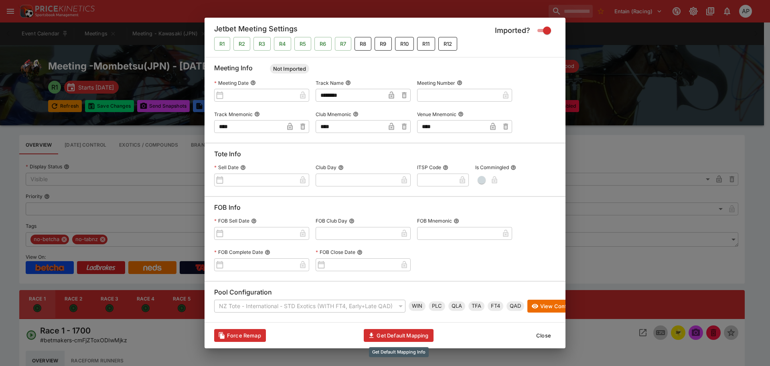
click at [396, 334] on button "Get Default Mapping" at bounding box center [398, 335] width 69 height 13
type input "**********"
type input "**"
type input "**********"
type input "***"
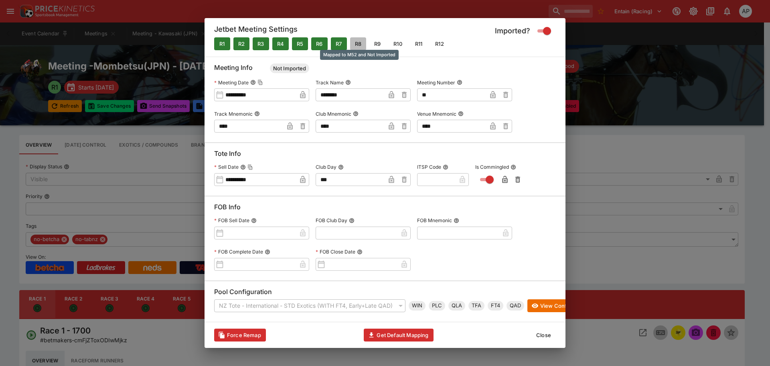
click at [360, 41] on button "R8" at bounding box center [358, 43] width 16 height 13
click at [377, 41] on button "R9" at bounding box center [378, 43] width 16 height 13
click at [357, 42] on button "R8" at bounding box center [358, 43] width 16 height 13
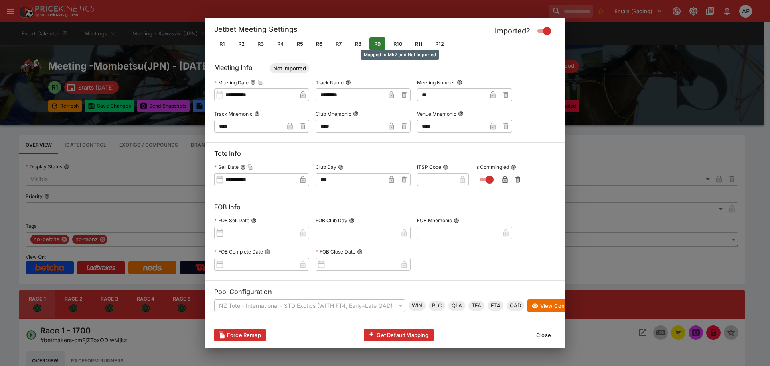
click at [400, 43] on button "R10" at bounding box center [398, 43] width 18 height 13
click at [424, 42] on button "R11" at bounding box center [419, 43] width 17 height 13
click at [439, 42] on button "R12" at bounding box center [440, 43] width 18 height 13
click at [362, 38] on button "R8" at bounding box center [358, 43] width 16 height 13
click at [334, 41] on button "R7" at bounding box center [339, 43] width 16 height 13
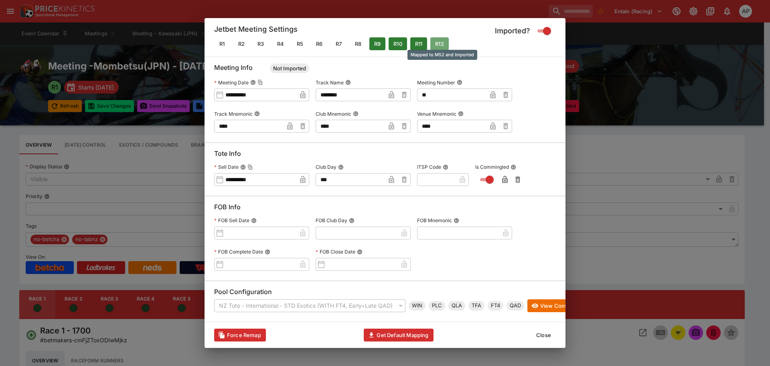
click at [443, 41] on button "R12" at bounding box center [440, 43] width 18 height 13
click at [419, 42] on button "R11" at bounding box center [419, 43] width 17 height 13
click at [399, 42] on button "R10" at bounding box center [398, 43] width 18 height 13
click at [372, 41] on button "R9" at bounding box center [378, 43] width 16 height 13
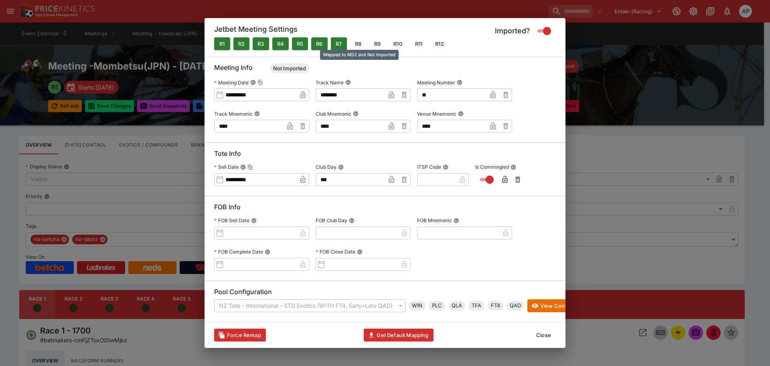
click at [357, 44] on button "R8" at bounding box center [358, 43] width 16 height 13
click at [382, 45] on button "R9" at bounding box center [378, 43] width 16 height 13
click at [382, 41] on button "R9" at bounding box center [378, 43] width 16 height 13
click at [542, 337] on button "Close" at bounding box center [544, 334] width 24 height 13
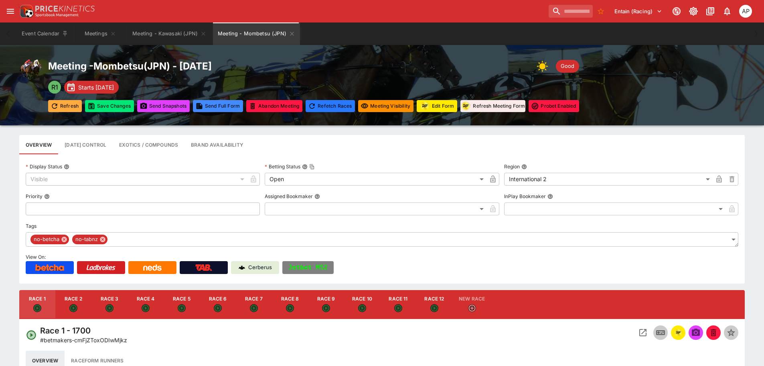
click at [62, 106] on button "Refresh" at bounding box center [65, 106] width 34 height 12
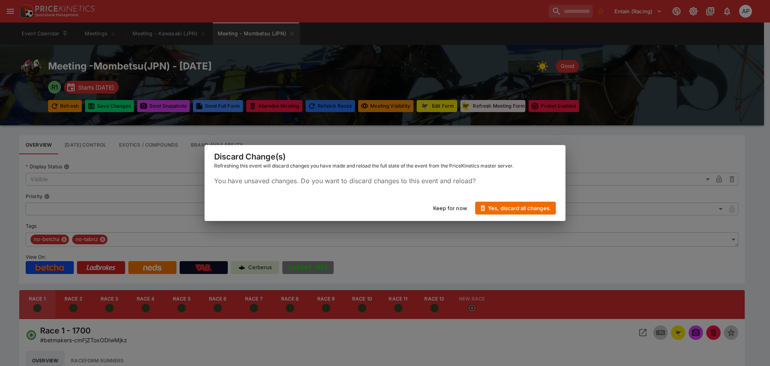
click at [532, 206] on button "Yes, discard all changes." at bounding box center [516, 207] width 81 height 13
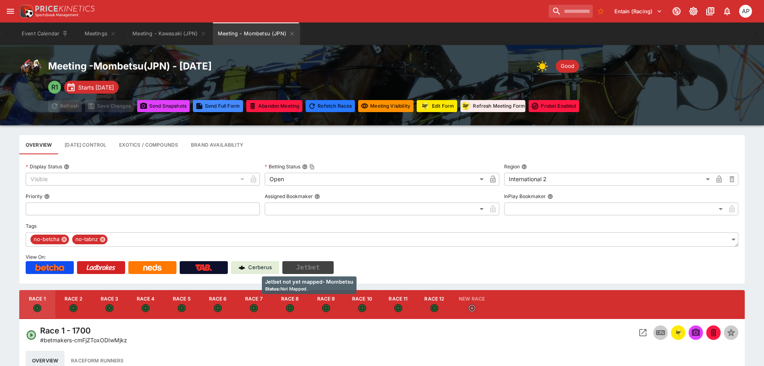
click at [308, 266] on button "Jetbet" at bounding box center [308, 267] width 51 height 13
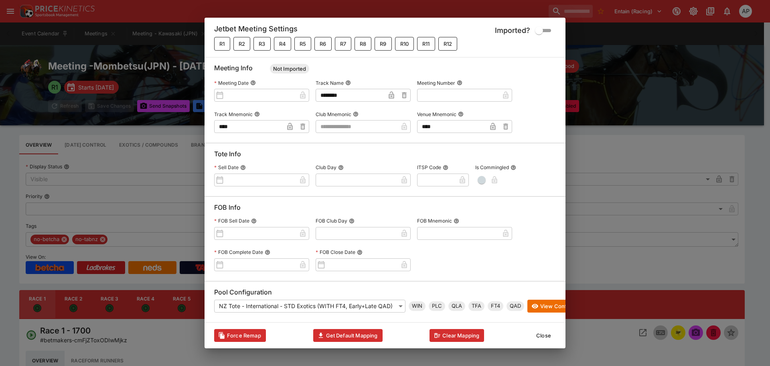
click at [357, 120] on input "text" at bounding box center [357, 126] width 82 height 13
click at [350, 134] on li "JAPD" at bounding box center [363, 136] width 95 height 13
type input "****"
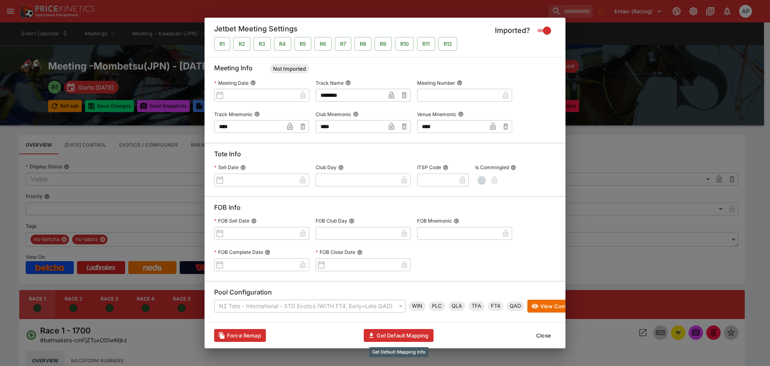
click at [398, 336] on button "Get Default Mapping" at bounding box center [398, 335] width 69 height 13
type input "**********"
type input "**"
type input "**********"
type input "***"
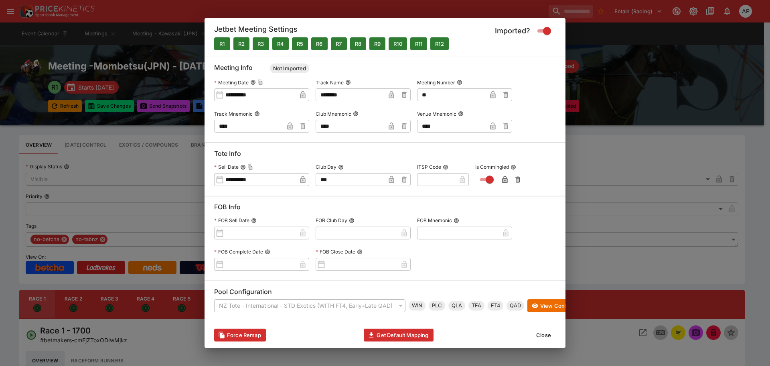
drag, startPoint x: 445, startPoint y: 92, endPoint x: 414, endPoint y: 92, distance: 30.9
click at [414, 92] on div "**********" at bounding box center [385, 104] width 342 height 56
type input "**"
click at [544, 339] on button "Close" at bounding box center [544, 334] width 24 height 13
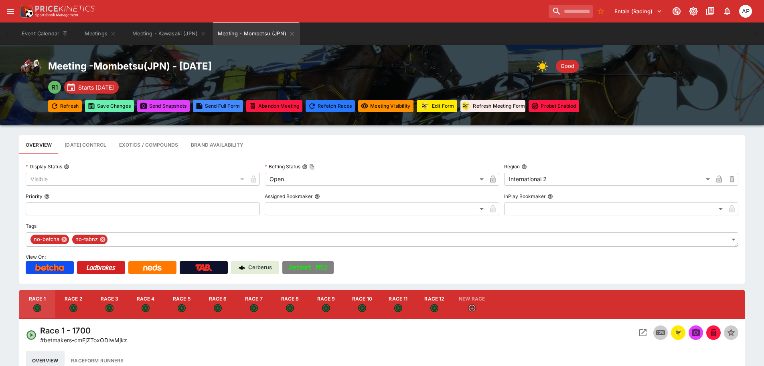
click at [118, 108] on button "Save Changes" at bounding box center [109, 106] width 49 height 12
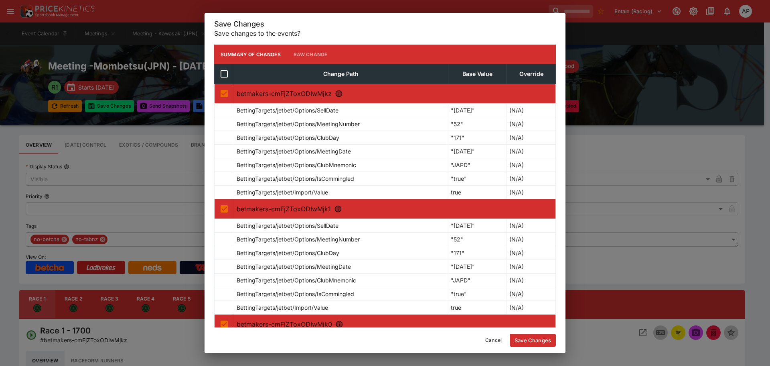
click at [533, 339] on button "Save Changes" at bounding box center [533, 339] width 46 height 13
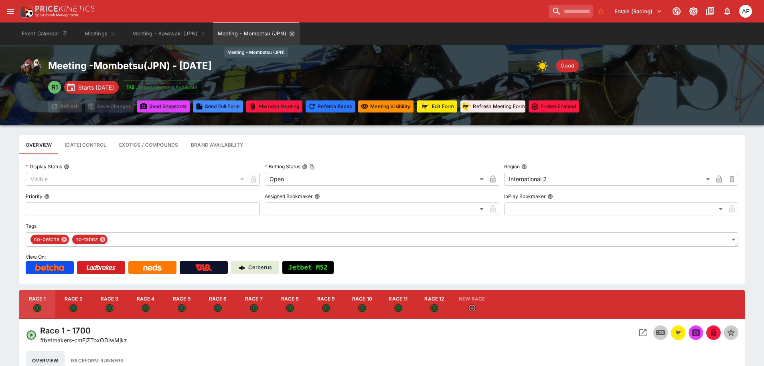
click at [291, 35] on icon "Meeting - Mombetsu (JPN)" at bounding box center [292, 33] width 6 height 6
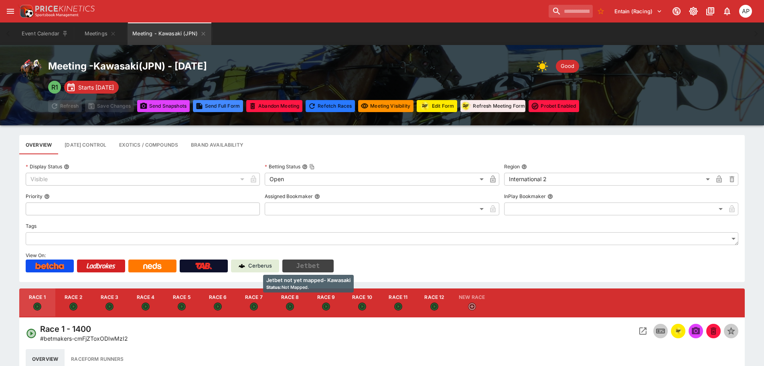
click at [306, 268] on button "Jetbet" at bounding box center [308, 265] width 51 height 13
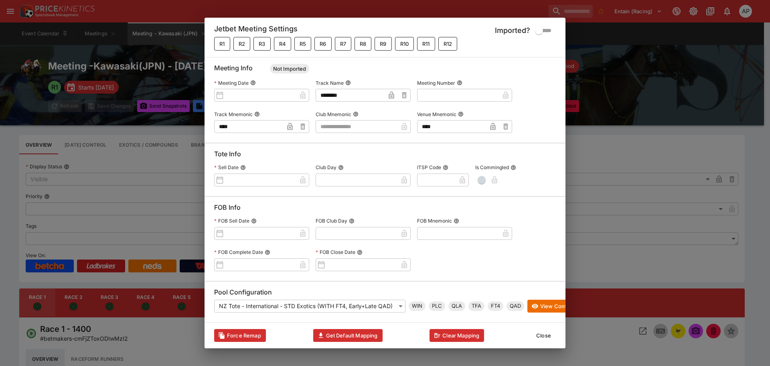
click at [358, 122] on input "text" at bounding box center [357, 126] width 82 height 13
click at [353, 137] on li "JAPK" at bounding box center [363, 136] width 95 height 13
type input "****"
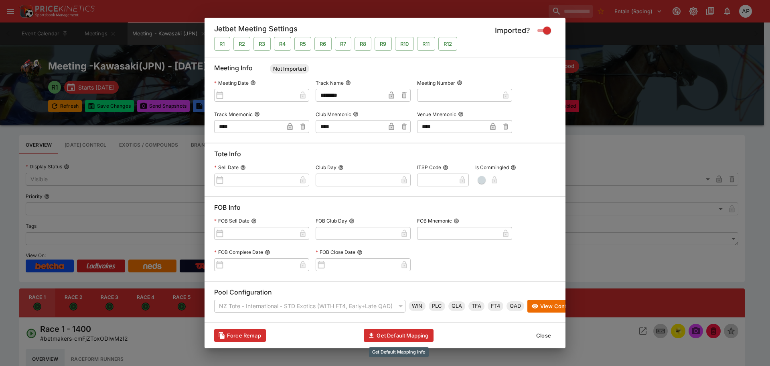
click at [407, 335] on button "Get Default Mapping" at bounding box center [398, 335] width 69 height 13
type input "**********"
type input "**"
type input "**********"
type input "***"
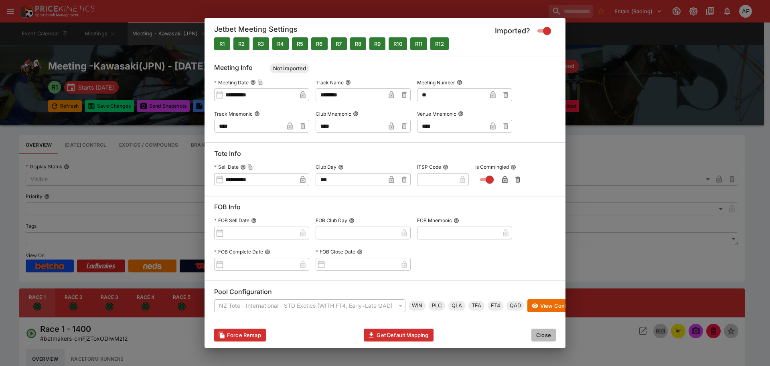
click at [545, 336] on button "Close" at bounding box center [544, 334] width 24 height 13
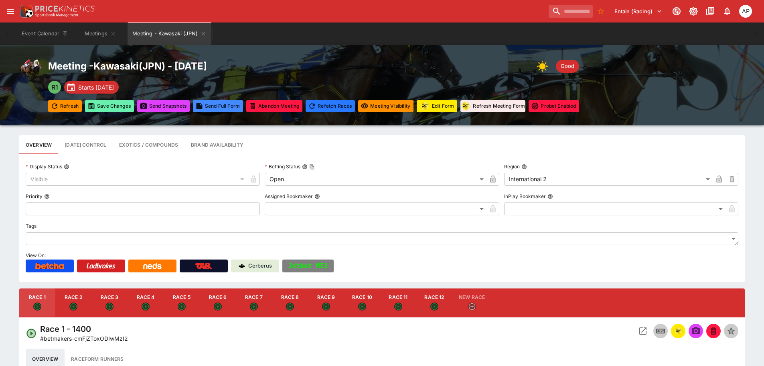
click at [103, 108] on button "Save Changes" at bounding box center [109, 106] width 49 height 12
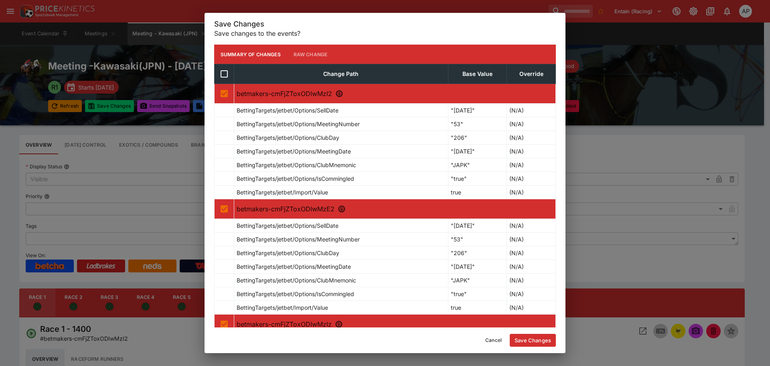
click at [533, 339] on button "Save Changes" at bounding box center [533, 339] width 46 height 13
